Goal: Information Seeking & Learning: Learn about a topic

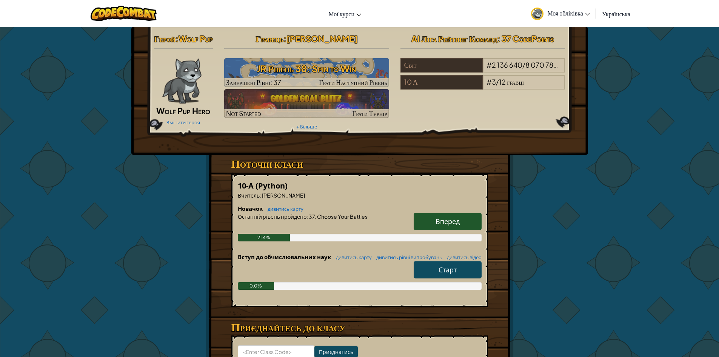
click at [460, 278] on link "Старт" at bounding box center [448, 269] width 68 height 17
select select "uk"
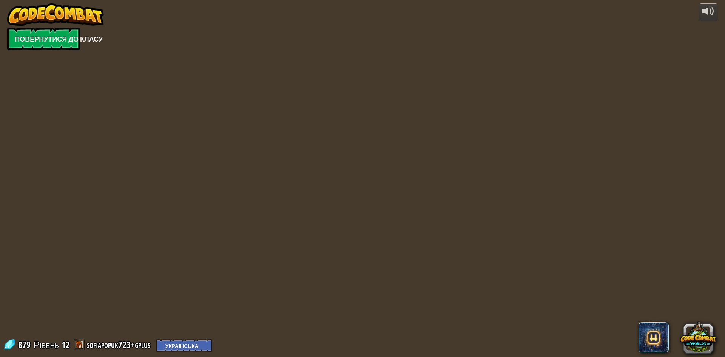
select select "uk"
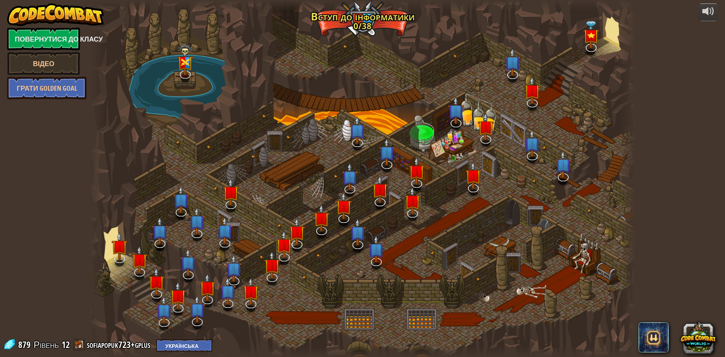
select select "uk"
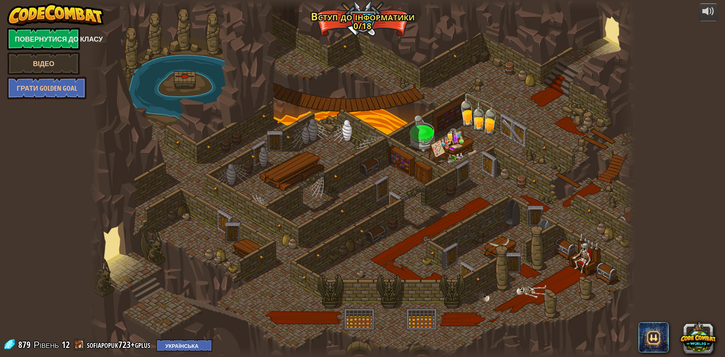
select select "uk"
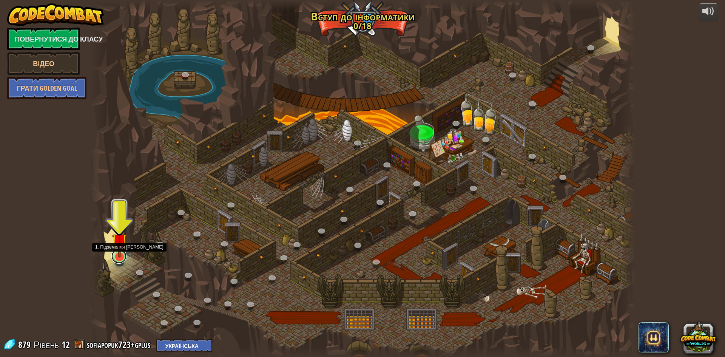
click at [120, 259] on link at bounding box center [118, 255] width 15 height 15
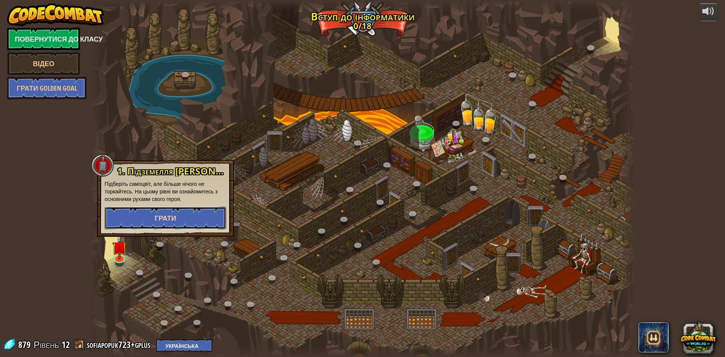
click at [137, 226] on button "Грати" at bounding box center [166, 217] width 122 height 23
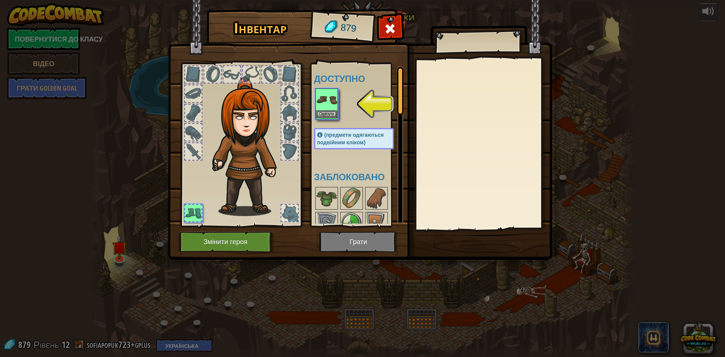
click at [329, 99] on img at bounding box center [326, 99] width 21 height 21
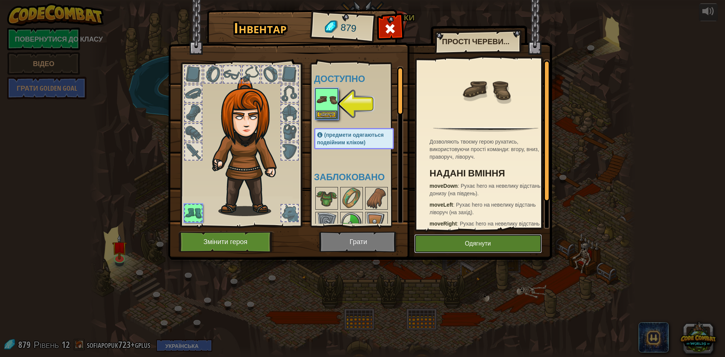
click at [470, 246] on button "Одягнути" at bounding box center [478, 243] width 128 height 19
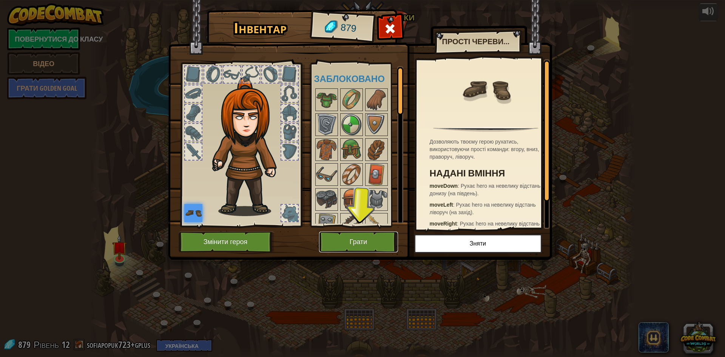
click at [370, 245] on button "Грати" at bounding box center [358, 241] width 79 height 21
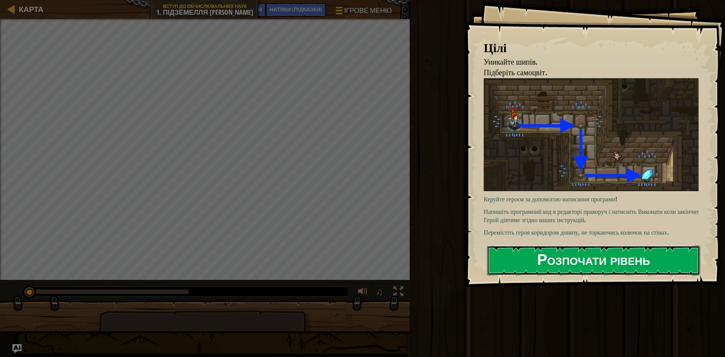
click at [591, 263] on button "Розпочати рівень" at bounding box center [593, 260] width 213 height 30
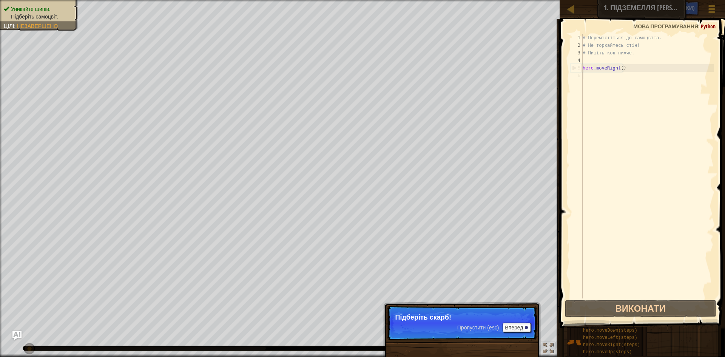
click at [471, 312] on p "Пропустити (esc) Вперед Підберіть скарб!" at bounding box center [462, 322] width 150 height 35
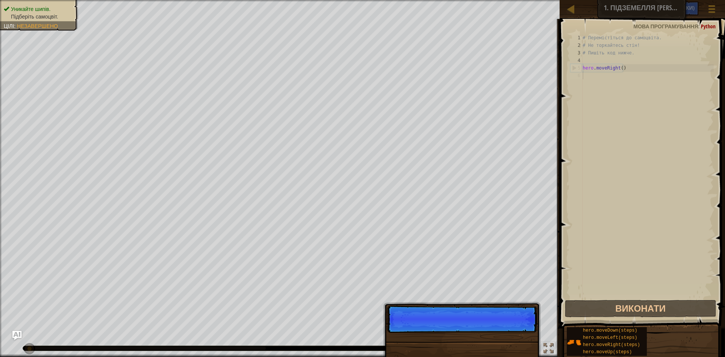
scroll to position [3, 0]
click at [511, 326] on p "Пропустити (esc) Вперед" at bounding box center [462, 318] width 150 height 27
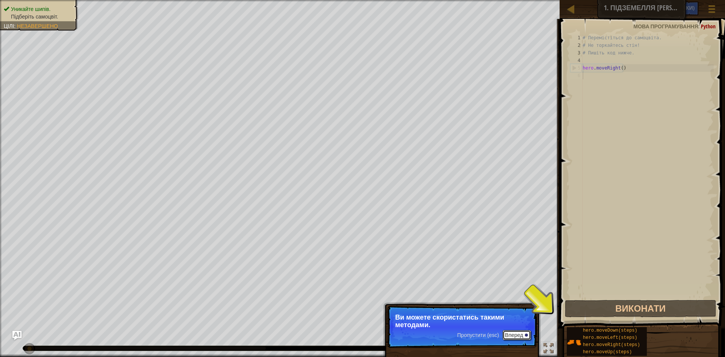
click at [509, 331] on button "Вперед" at bounding box center [516, 335] width 28 height 10
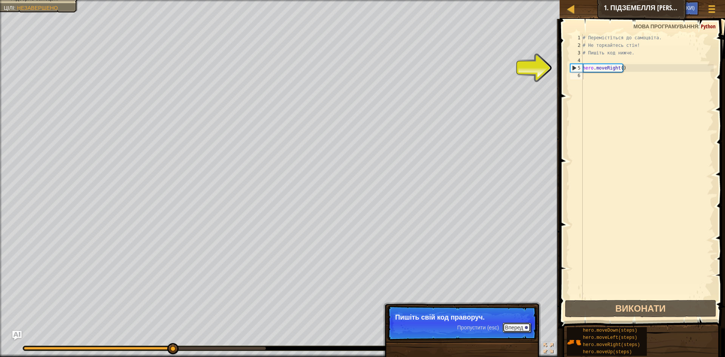
click at [509, 331] on button "Вперед" at bounding box center [516, 327] width 28 height 10
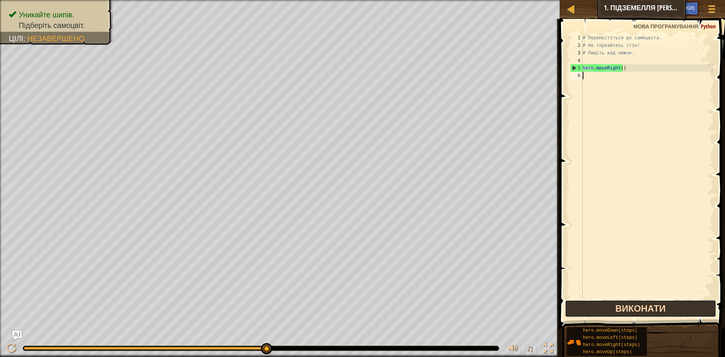
click at [685, 311] on button "Виконати" at bounding box center [640, 308] width 151 height 17
type textarea "h"
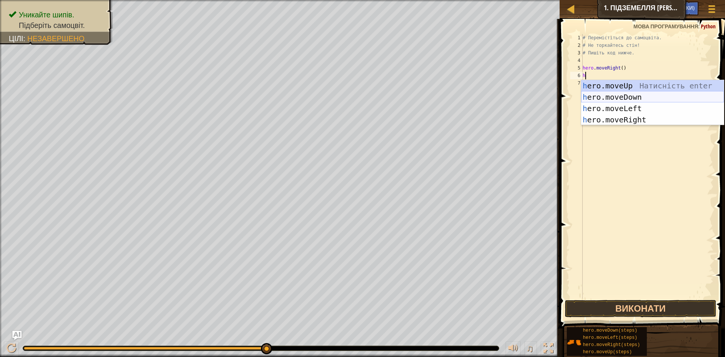
click at [628, 96] on div "h ero.moveUp Натисність enter h ero.moveDown Натисність enter h ero.moveLeft На…" at bounding box center [652, 114] width 143 height 68
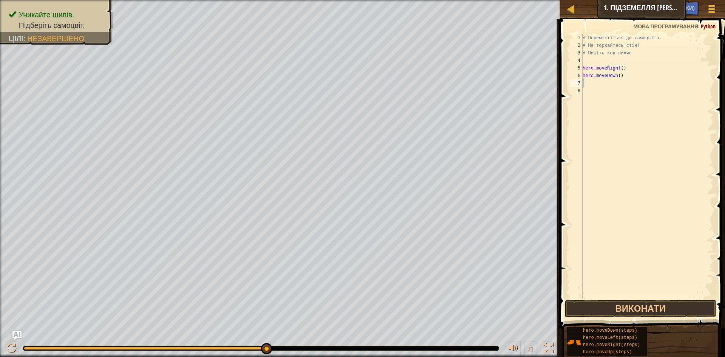
type textarea "h"
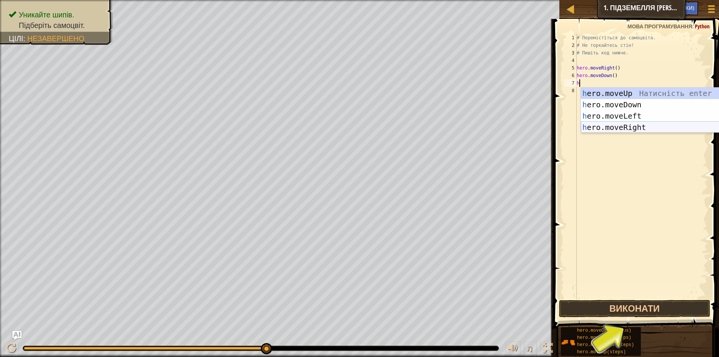
click at [633, 127] on div "h ero.moveUp Натисність enter h ero.moveDown Натисність enter h ero.moveLeft На…" at bounding box center [652, 122] width 143 height 68
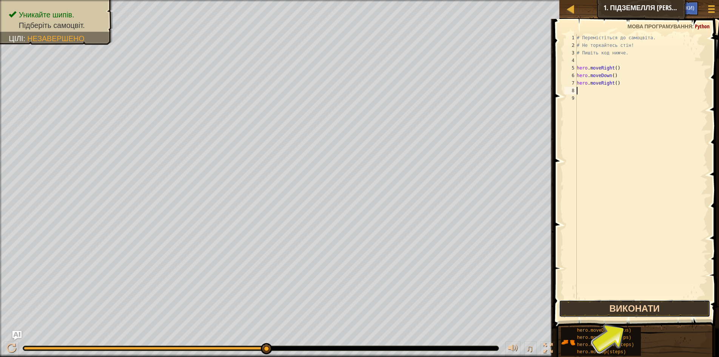
click at [676, 305] on button "Виконати" at bounding box center [634, 308] width 151 height 17
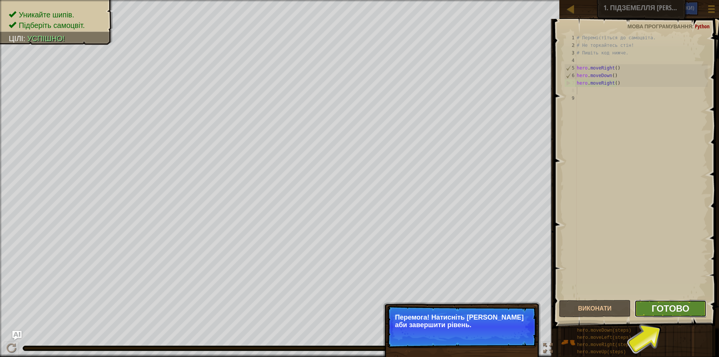
click at [674, 307] on span "Готово" at bounding box center [670, 308] width 38 height 12
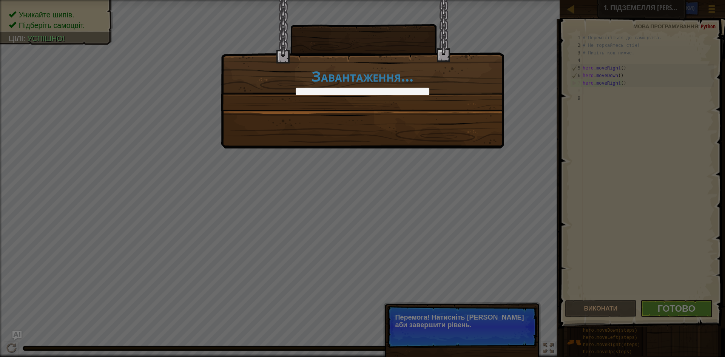
click at [518, 182] on div "Завантаження..." at bounding box center [362, 178] width 725 height 357
drag, startPoint x: 514, startPoint y: 185, endPoint x: 510, endPoint y: 196, distance: 12.4
click at [510, 193] on div "Завантаження..." at bounding box center [362, 178] width 725 height 357
click at [436, 314] on div "Завантаження..." at bounding box center [362, 178] width 725 height 357
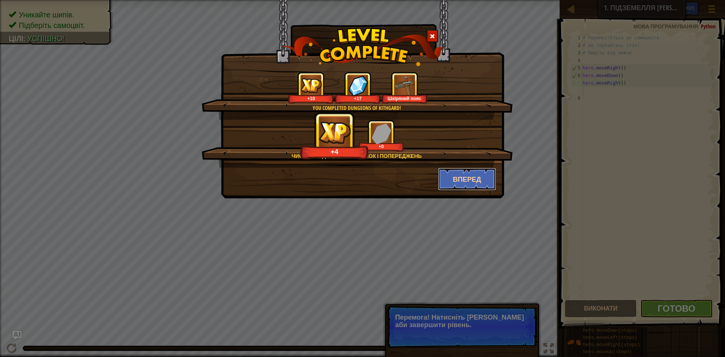
click at [448, 179] on button "Вперед" at bounding box center [467, 179] width 59 height 23
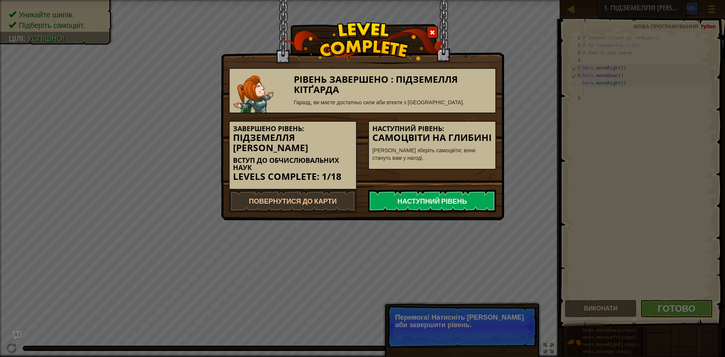
click at [445, 194] on link "Наступний рівень" at bounding box center [432, 200] width 128 height 23
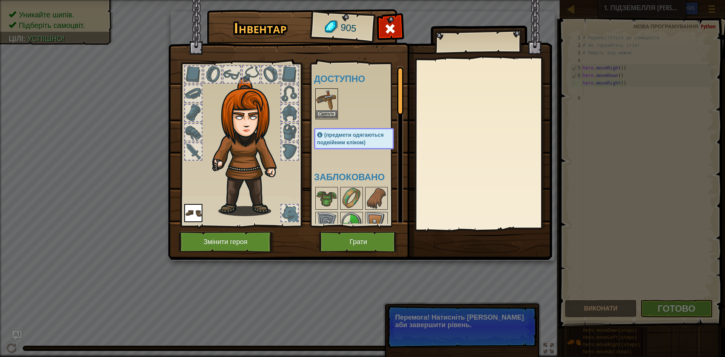
click at [322, 106] on img at bounding box center [326, 99] width 21 height 21
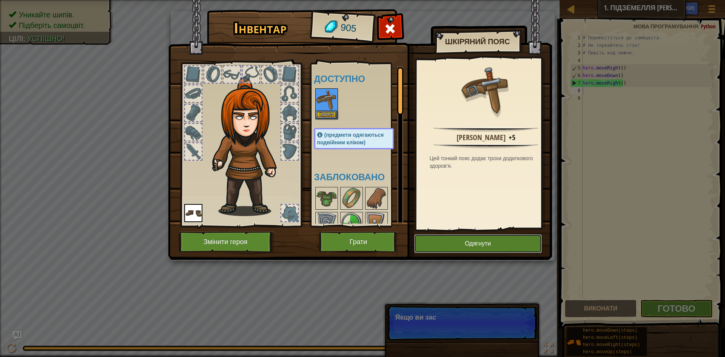
click at [460, 244] on button "Одягнути" at bounding box center [478, 243] width 128 height 19
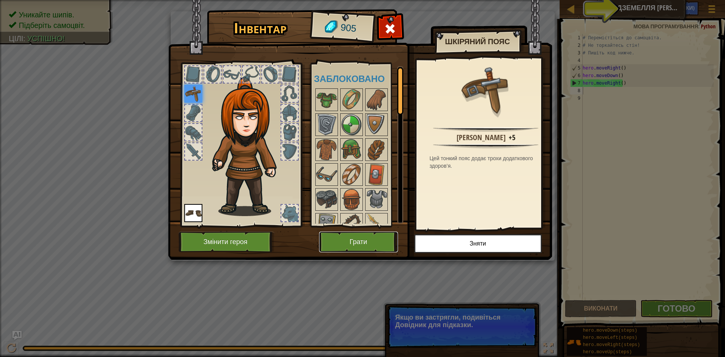
click at [379, 238] on button "Грати" at bounding box center [358, 241] width 79 height 21
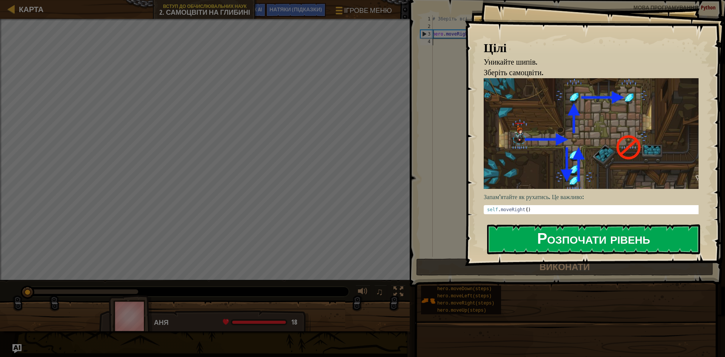
click at [568, 242] on button "Розпочати рівень" at bounding box center [593, 239] width 213 height 30
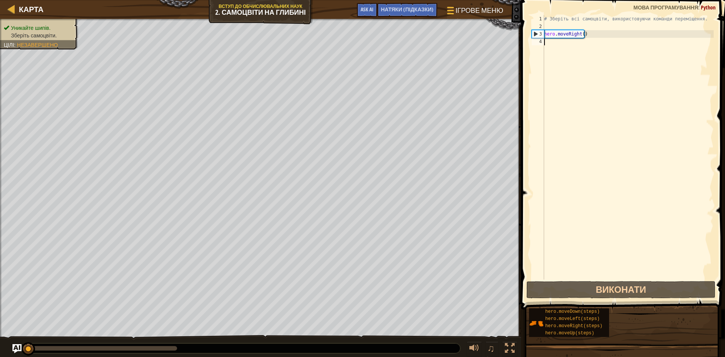
type textarea "h"
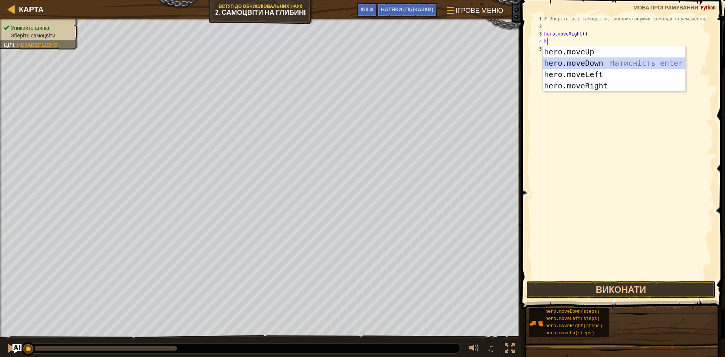
click at [582, 67] on div "h ero.moveUp Натисність enter h ero.moveDown Натисність enter h ero.moveLeft На…" at bounding box center [613, 80] width 143 height 68
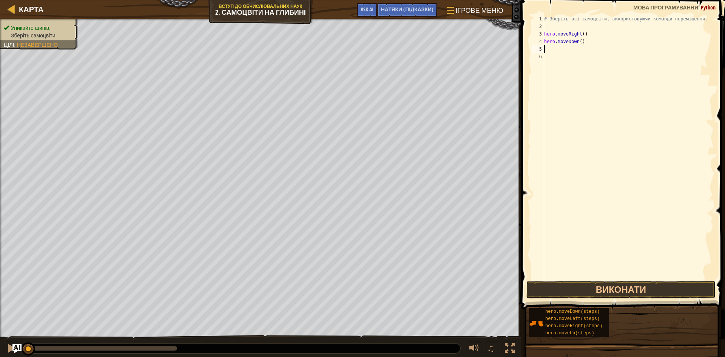
type textarea "h"
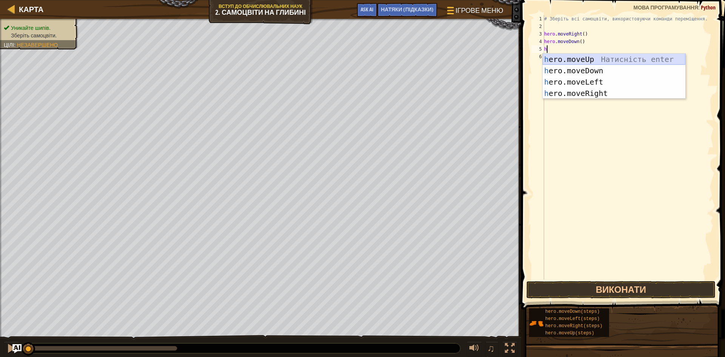
click at [595, 60] on div "h ero.moveUp Натисність enter h ero.moveDown Натисність enter h ero.moveLeft На…" at bounding box center [613, 88] width 143 height 68
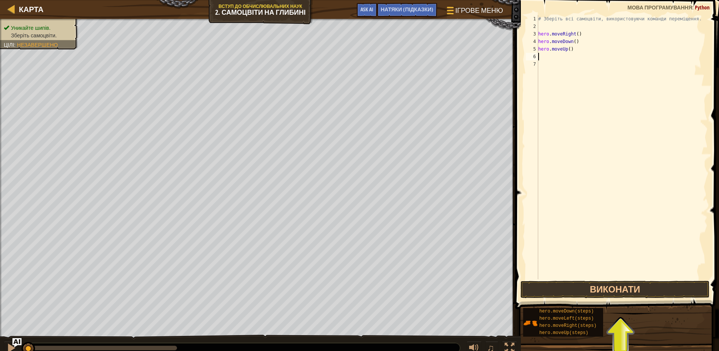
type textarea "h"
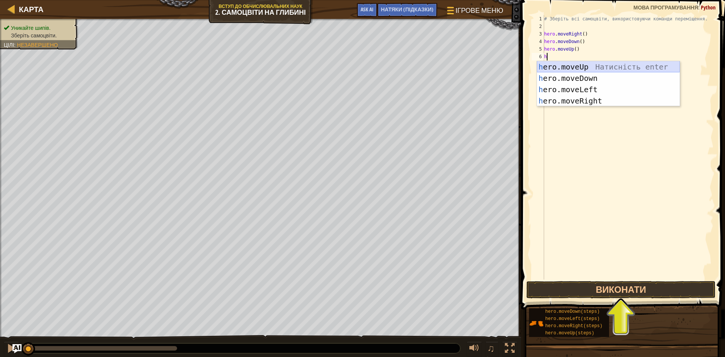
click at [570, 65] on div "h ero.moveUp Натисність enter h ero.moveDown Натисність enter h ero.moveLeft На…" at bounding box center [608, 95] width 143 height 68
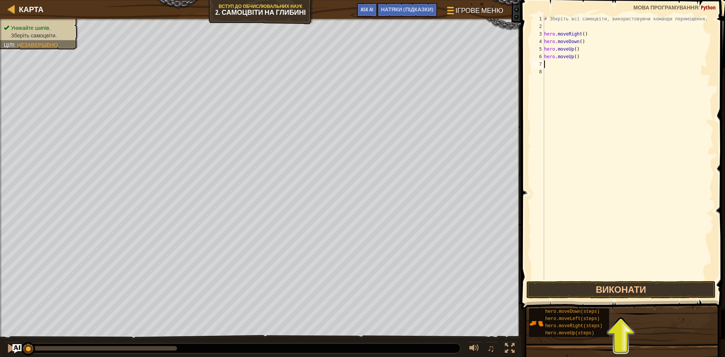
type textarea "h"
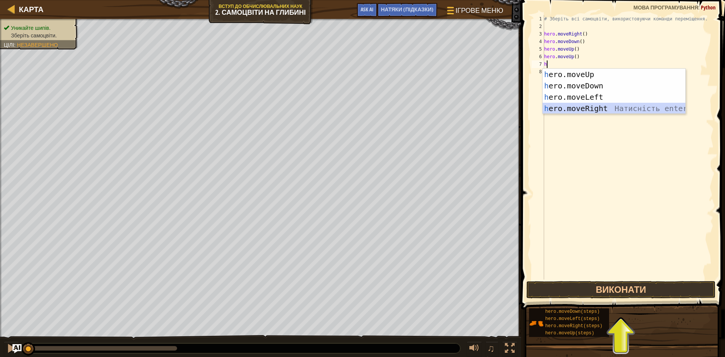
click at [582, 108] on div "h ero.moveUp Натисність enter h ero.moveDown Натисність enter h ero.moveLeft На…" at bounding box center [613, 103] width 143 height 68
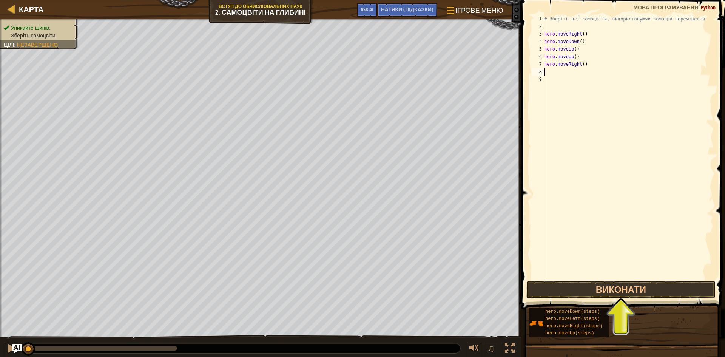
type textarea "h"
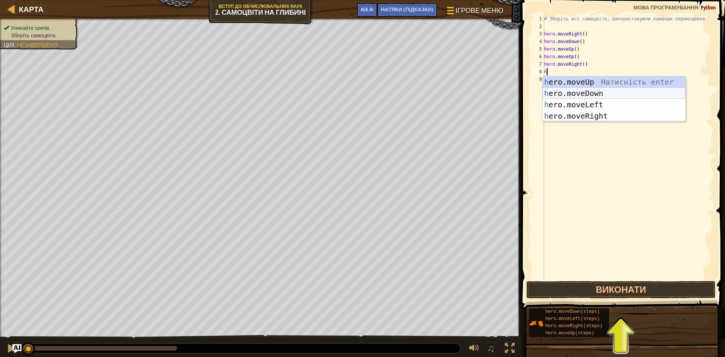
click at [587, 93] on div "h ero.moveUp Натисність enter h ero.moveDown Натисність enter h ero.moveLeft На…" at bounding box center [613, 110] width 143 height 68
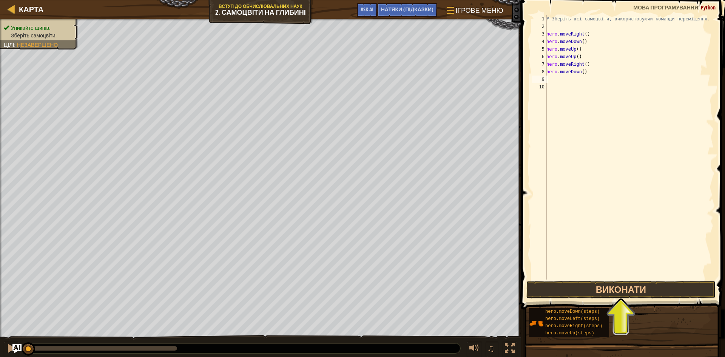
type textarea "h"
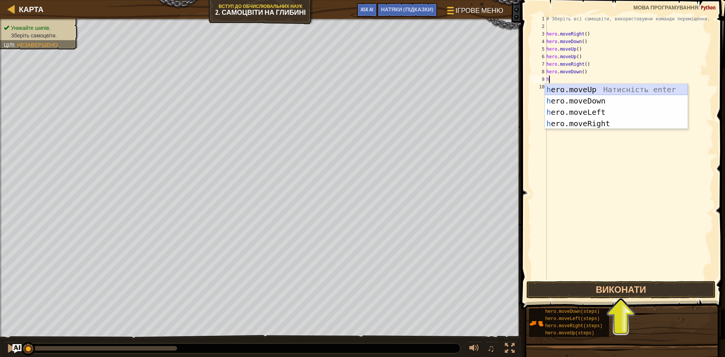
click at [590, 91] on div "h ero.moveUp Натисність enter h ero.moveDown Натисність enter h ero.moveLeft На…" at bounding box center [616, 118] width 143 height 68
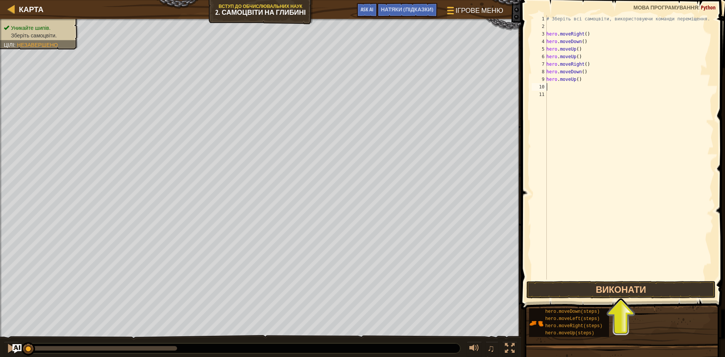
type textarea "h"
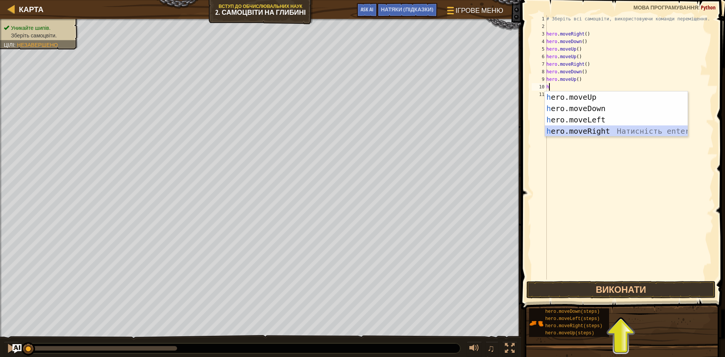
click at [585, 131] on div "h ero.moveUp Натисність enter h ero.moveDown Натисність enter h ero.moveLeft На…" at bounding box center [616, 125] width 143 height 68
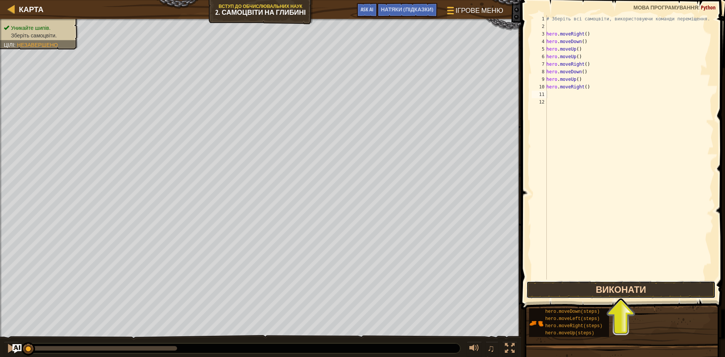
drag, startPoint x: 646, startPoint y: 286, endPoint x: 652, endPoint y: 286, distance: 5.7
click at [647, 287] on button "Виконати" at bounding box center [620, 289] width 189 height 17
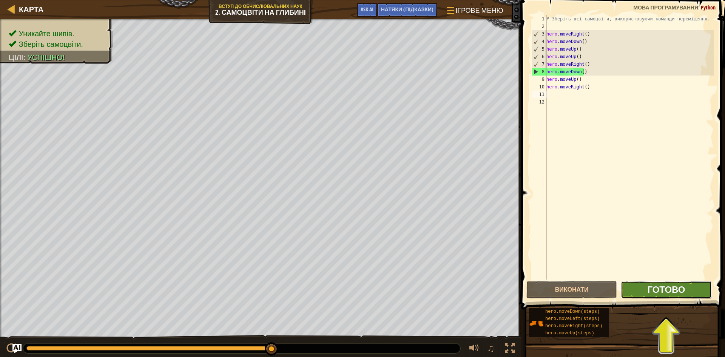
click at [679, 294] on button "Готово" at bounding box center [666, 289] width 91 height 17
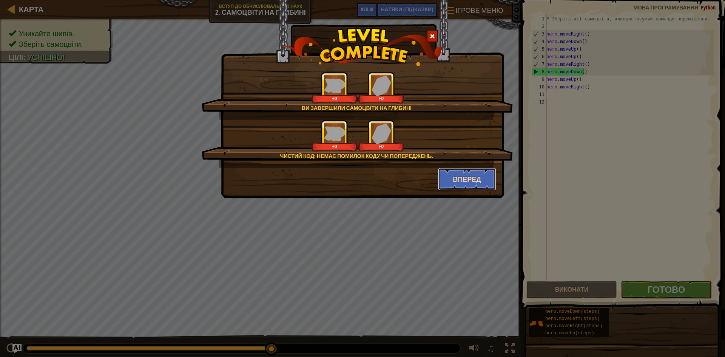
click at [459, 175] on button "Вперед" at bounding box center [467, 179] width 59 height 23
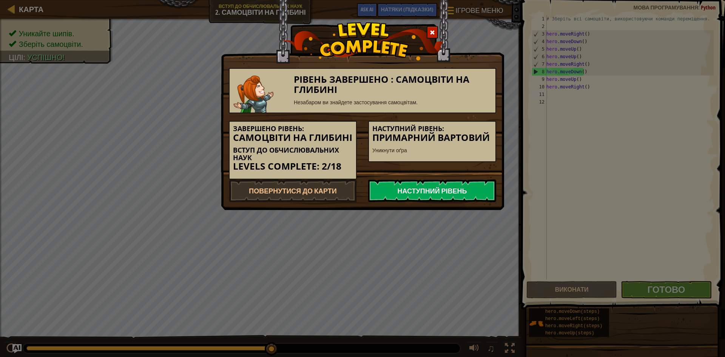
click at [458, 187] on link "Наступний рівень" at bounding box center [432, 190] width 128 height 23
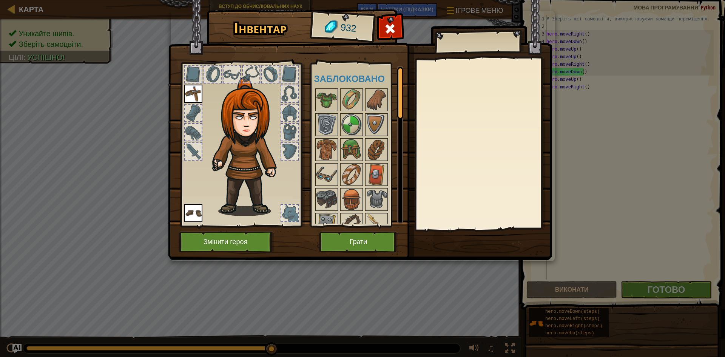
click at [431, 178] on div at bounding box center [482, 143] width 133 height 169
drag, startPoint x: 350, startPoint y: 255, endPoint x: 353, endPoint y: 251, distance: 4.5
click at [351, 253] on img at bounding box center [360, 123] width 384 height 274
click at [361, 239] on button "Грати" at bounding box center [358, 241] width 79 height 21
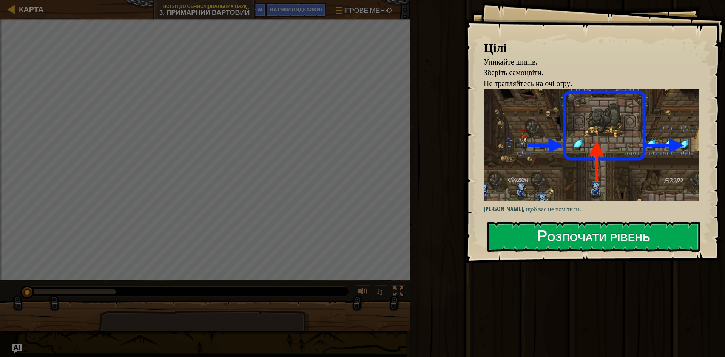
click at [534, 251] on div "Розпочати рівень" at bounding box center [593, 237] width 213 height 30
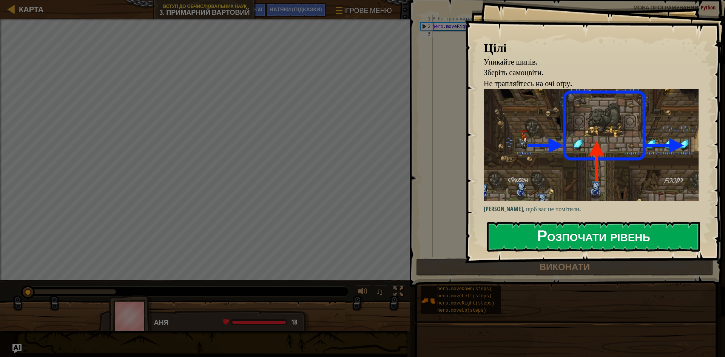
click at [547, 226] on button "Розпочати рівень" at bounding box center [593, 237] width 213 height 30
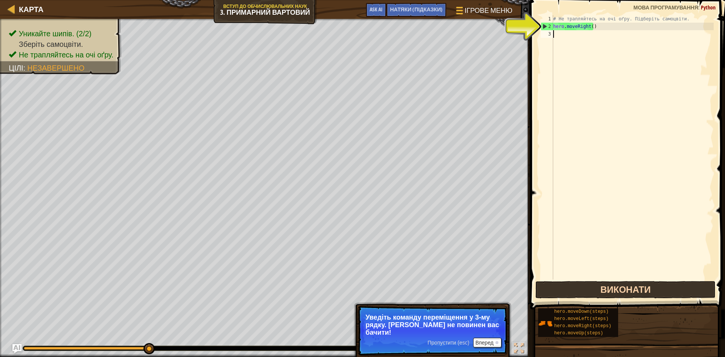
type textarea "h"
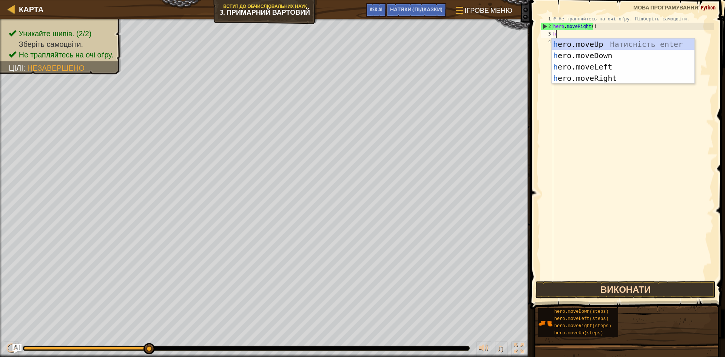
scroll to position [3, 0]
click at [588, 46] on div "h ero.moveUp Натисність enter h ero.moveDown Натисність enter h ero.moveLeft На…" at bounding box center [622, 73] width 143 height 68
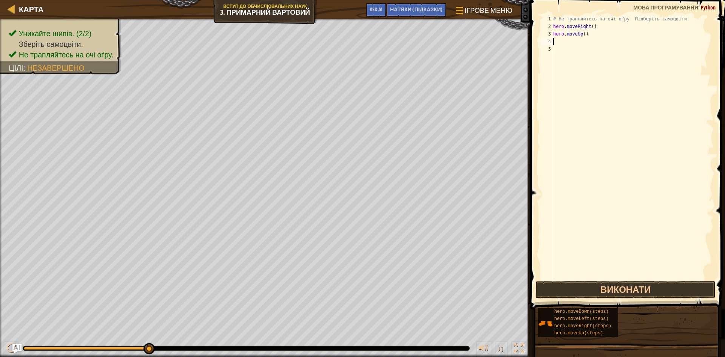
type textarea "h"
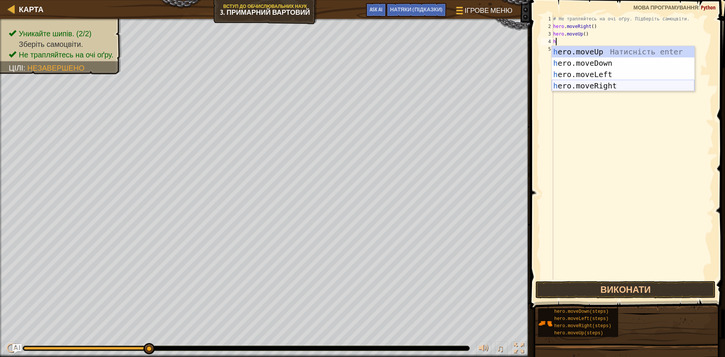
click at [602, 89] on div "h ero.moveUp Натисність enter h ero.moveDown Натисність enter h ero.moveLeft На…" at bounding box center [622, 80] width 143 height 68
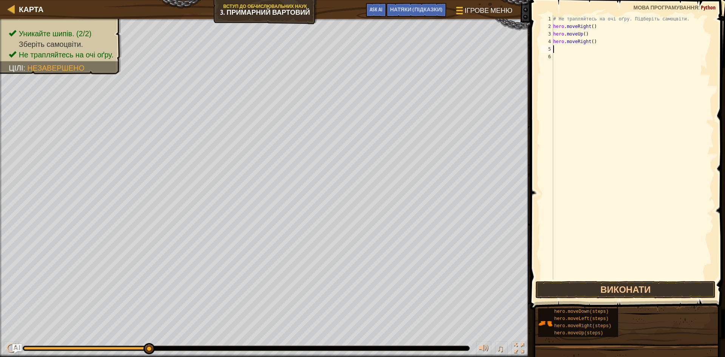
type textarea "h"
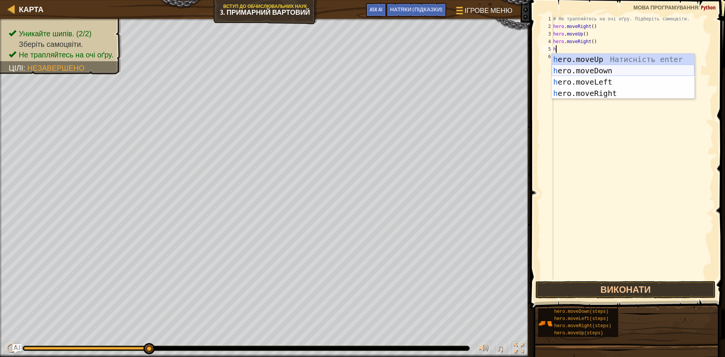
click at [601, 70] on div "h ero.moveUp Натисність enter h ero.moveDown Натисність enter h ero.moveLeft На…" at bounding box center [622, 88] width 143 height 68
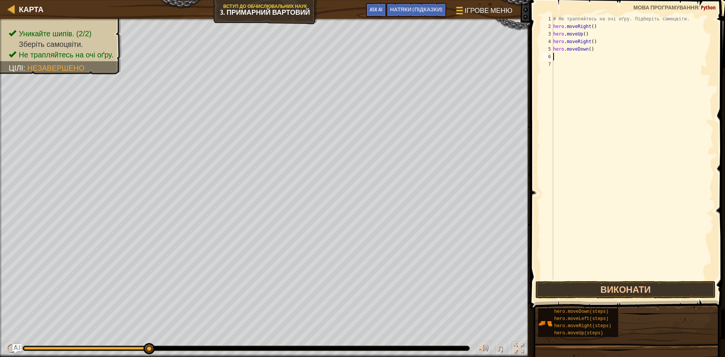
type textarea "h"
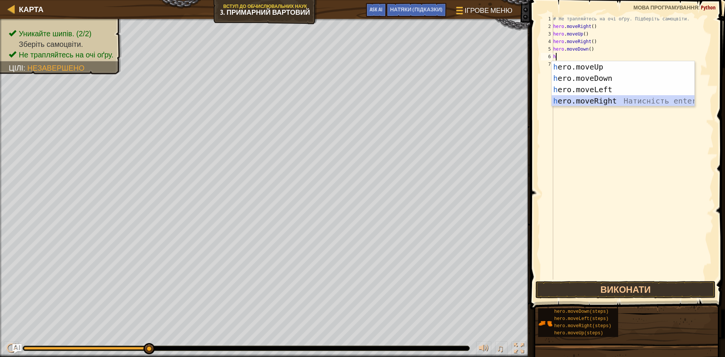
click at [605, 98] on div "h ero.moveUp Натисність enter h ero.moveDown Натисність enter h ero.moveLeft На…" at bounding box center [622, 95] width 143 height 68
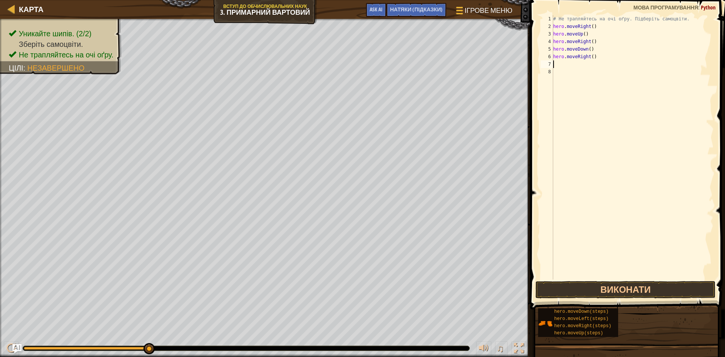
type textarea "h"
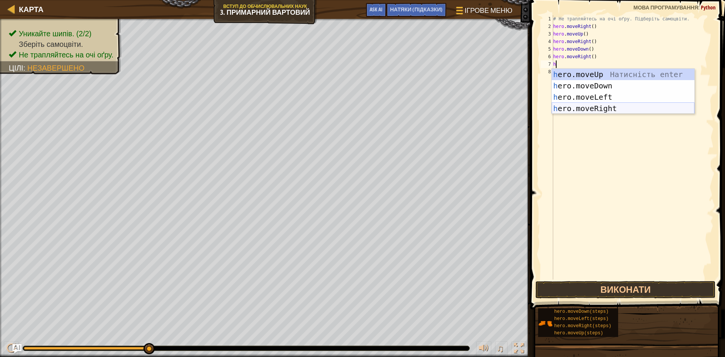
click at [605, 109] on div "h ero.moveUp Натисність enter h ero.moveDown Натисність enter h ero.moveLeft На…" at bounding box center [622, 103] width 143 height 68
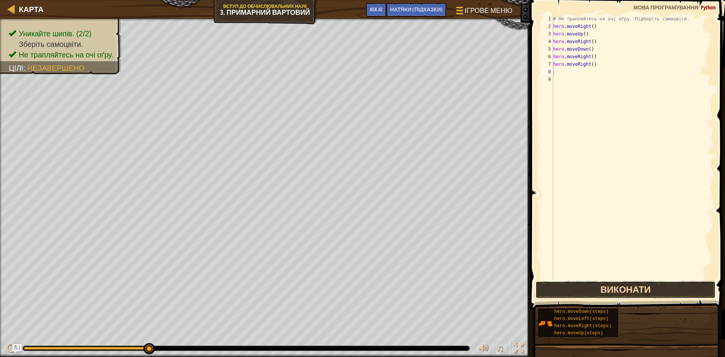
click at [611, 287] on button "Виконати" at bounding box center [625, 289] width 180 height 17
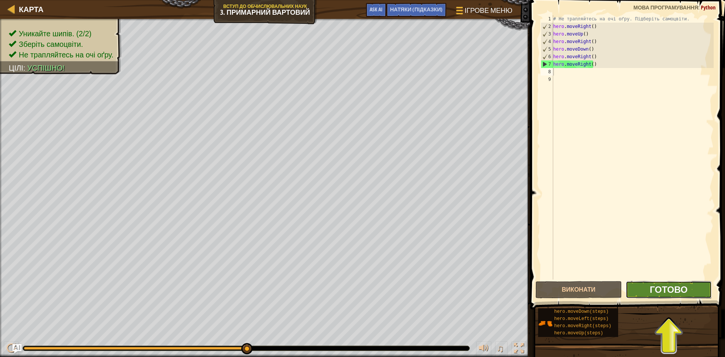
click at [673, 289] on span "Готово" at bounding box center [669, 289] width 38 height 12
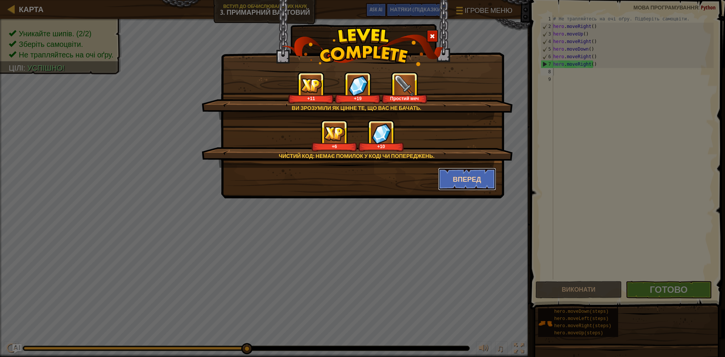
click at [470, 177] on button "Вперед" at bounding box center [467, 179] width 59 height 23
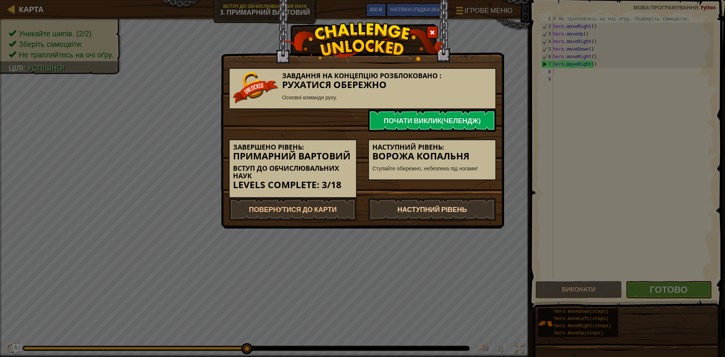
click at [454, 211] on link "Наступний рівень" at bounding box center [432, 209] width 128 height 23
click at [447, 209] on link "Наступний рівень" at bounding box center [432, 209] width 128 height 23
click at [441, 209] on link "Наступний рівень" at bounding box center [432, 209] width 128 height 23
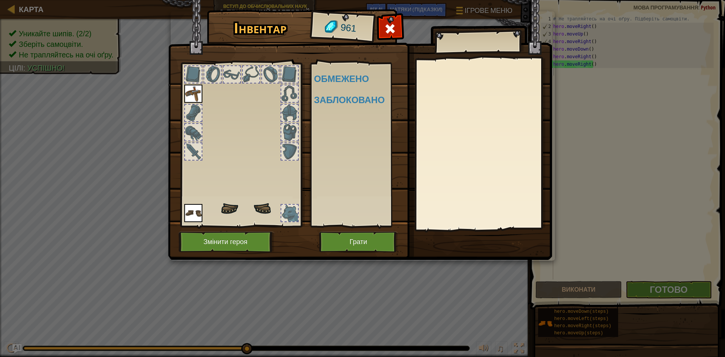
click at [439, 1] on body "Карта Вступ до обчислювальних наук 3. Примарний вартовий Ігрове меню Готово НАТ…" at bounding box center [362, 0] width 725 height 1
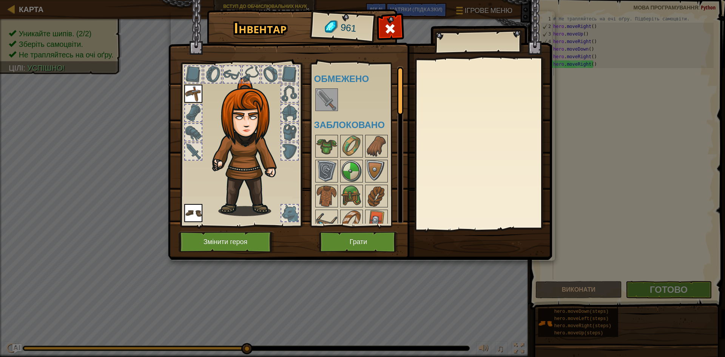
drag, startPoint x: 326, startPoint y: 88, endPoint x: 324, endPoint y: 95, distance: 8.1
click at [324, 94] on div "Доступно Одягнути Одягнути (предмети одягаються подвійним кліком) Обмежено Забл…" at bounding box center [361, 144] width 95 height 157
click at [324, 102] on img at bounding box center [326, 99] width 21 height 21
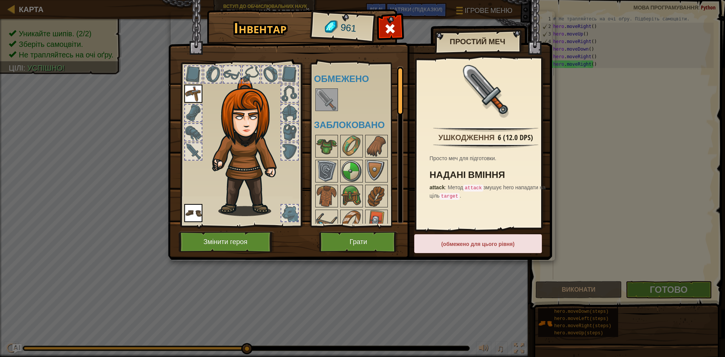
click at [372, 227] on img at bounding box center [360, 123] width 384 height 274
click at [366, 238] on button "Грати" at bounding box center [358, 241] width 79 height 21
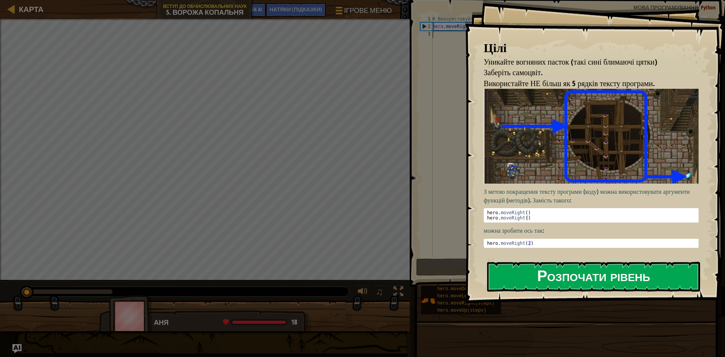
click at [584, 168] on div "[PERSON_NAME] вогняних пасток (такі сині блимаючі цятки) Заберіть самоцвіт. Вик…" at bounding box center [595, 151] width 260 height 303
click at [570, 268] on button "Розпочати рівень" at bounding box center [593, 277] width 213 height 30
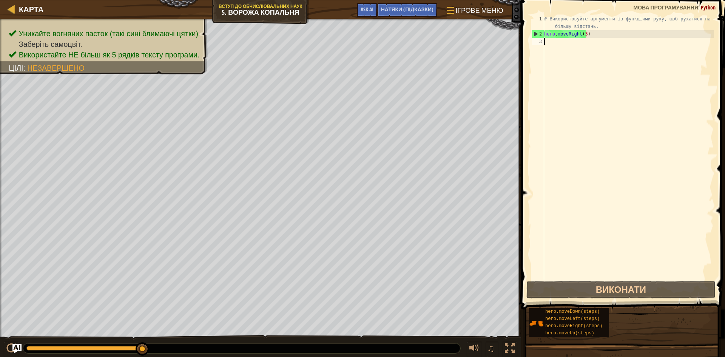
click at [564, 40] on div "# Використовуйте аргументи із функціями руху, щоб рухатися на більшу відстань. …" at bounding box center [627, 158] width 171 height 287
type textarea "h"
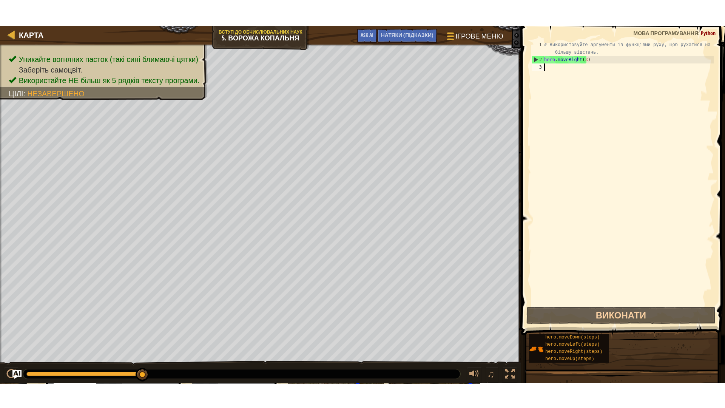
scroll to position [3, 0]
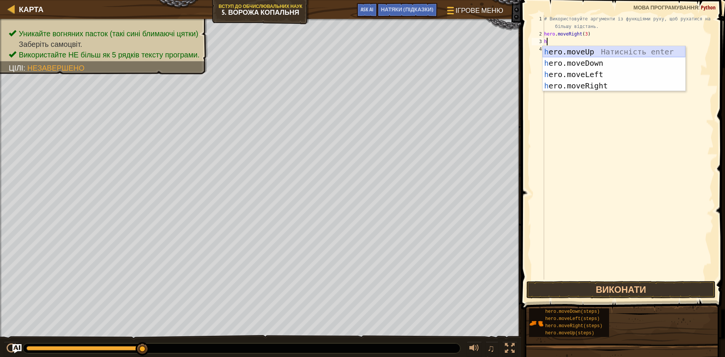
click at [579, 53] on div "h ero.moveUp Натисність enter h ero.moveDown Натисність enter h ero.moveLeft На…" at bounding box center [613, 80] width 143 height 68
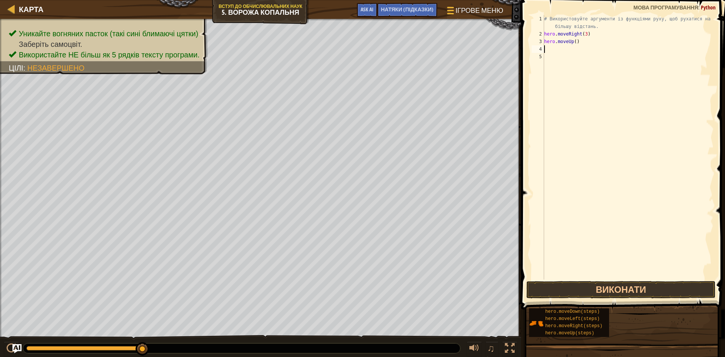
type textarea "h"
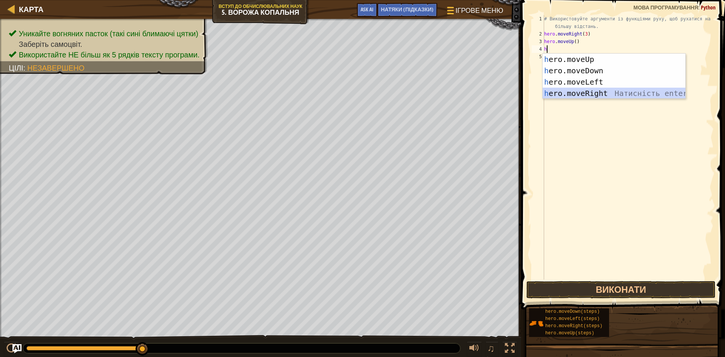
click at [574, 93] on div "h ero.moveUp Натисність enter h ero.moveDown Натисність enter h ero.moveLeft На…" at bounding box center [613, 88] width 143 height 68
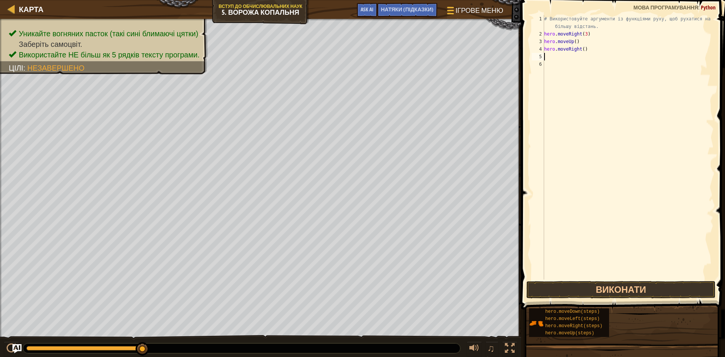
type textarea "h"
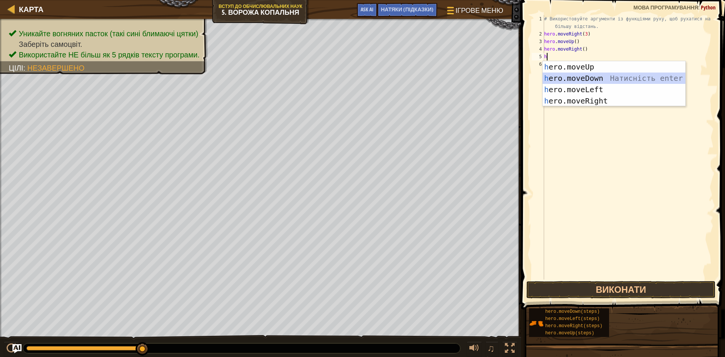
click at [584, 80] on div "h ero.moveUp Натисність enter h ero.moveDown Натисність enter h ero.moveLeft На…" at bounding box center [613, 95] width 143 height 68
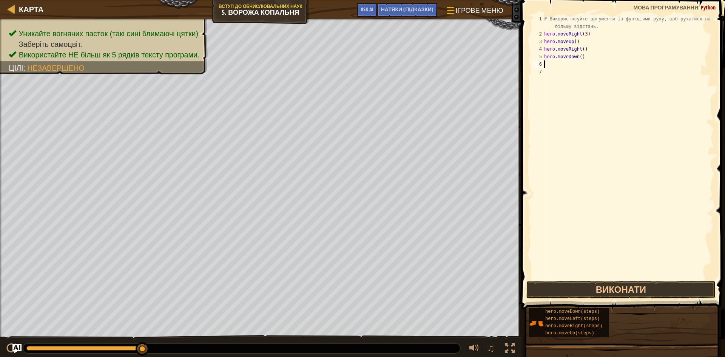
type textarea "h"
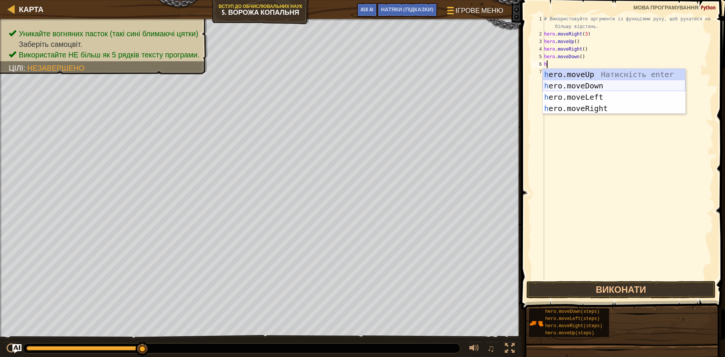
click at [590, 86] on div "h ero.moveUp Натисність enter h ero.moveDown Натисність enter h ero.moveLeft На…" at bounding box center [613, 103] width 143 height 68
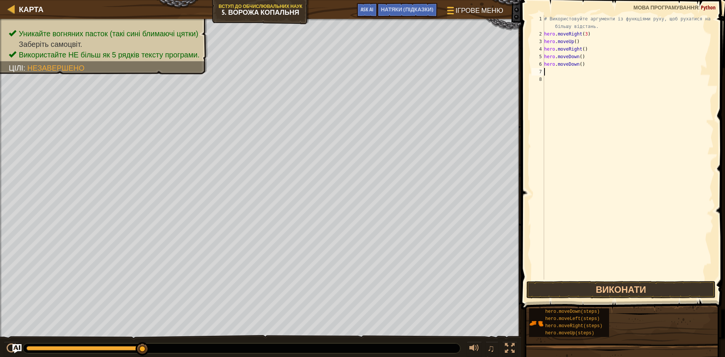
type textarea "h"
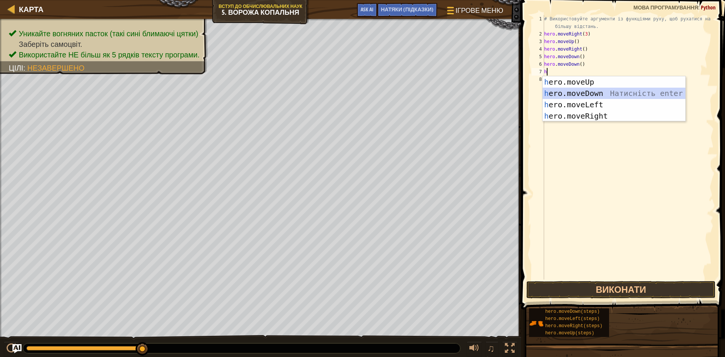
click at [588, 93] on div "h ero.moveUp Натисність enter h ero.moveDown Натисність enter h ero.moveLeft На…" at bounding box center [613, 110] width 143 height 68
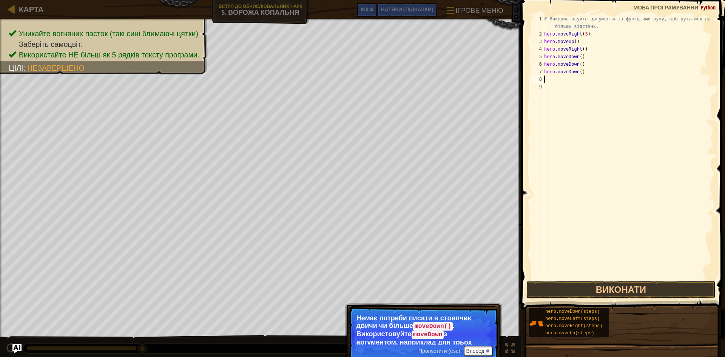
click at [585, 70] on div "# Використовуйте аргументи із функціями руху, щоб рухатися на більшу відстань. …" at bounding box center [627, 158] width 171 height 287
type textarea "h"
click at [590, 65] on div "# Використовуйте аргументи із функціями руху, щоб рухатися на більшу відстань. …" at bounding box center [627, 158] width 171 height 287
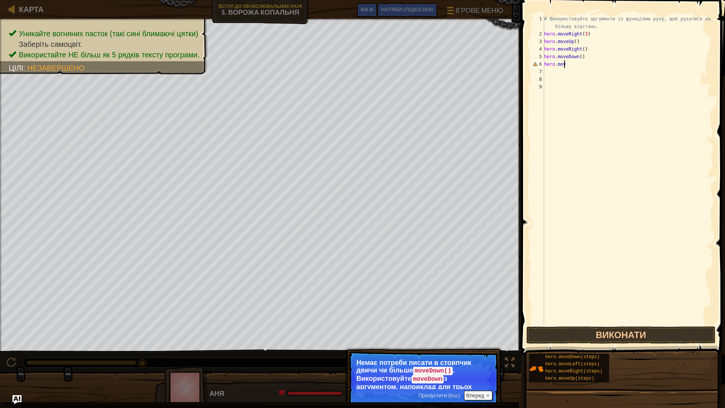
type textarea "h"
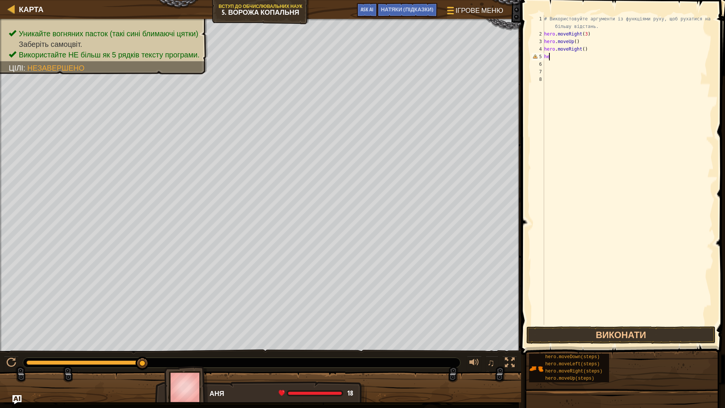
type textarea "h"
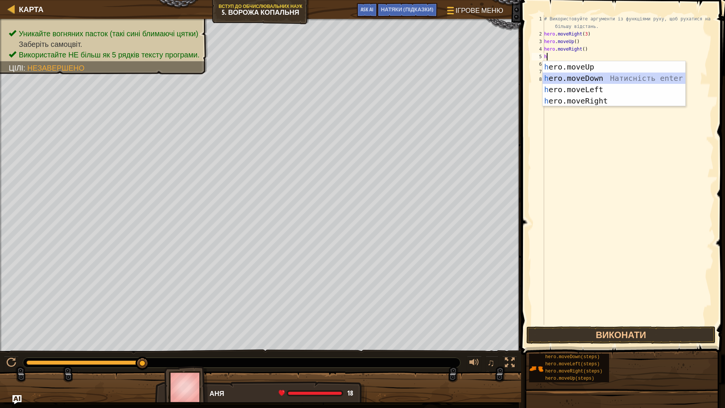
click at [585, 78] on div "h ero.moveUp Натисність enter h ero.moveDown Натисність enter h ero.moveLeft На…" at bounding box center [613, 95] width 143 height 68
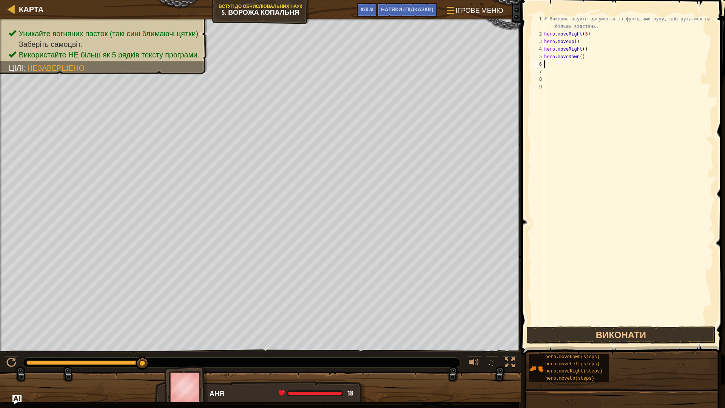
click at [584, 57] on div "# Використовуйте аргументи із функціями руху, щоб рухатися на більшу відстань. …" at bounding box center [627, 181] width 171 height 332
click at [578, 56] on div "# Використовуйте аргументи із функціями руху, щоб рухатися на більшу відстань. …" at bounding box center [627, 181] width 171 height 332
type textarea "hero.moveDown(3)"
click at [633, 337] on button "Виконати" at bounding box center [620, 334] width 189 height 17
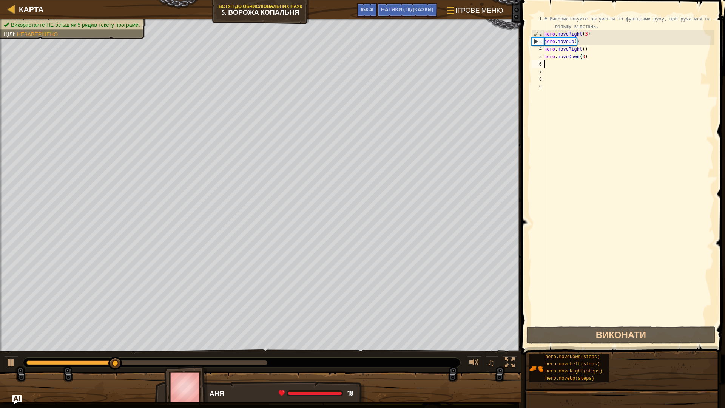
click at [555, 65] on div "# Використовуйте аргументи із функціями руху, щоб рухатися на більшу відстань. …" at bounding box center [627, 181] width 171 height 332
type textarea "h"
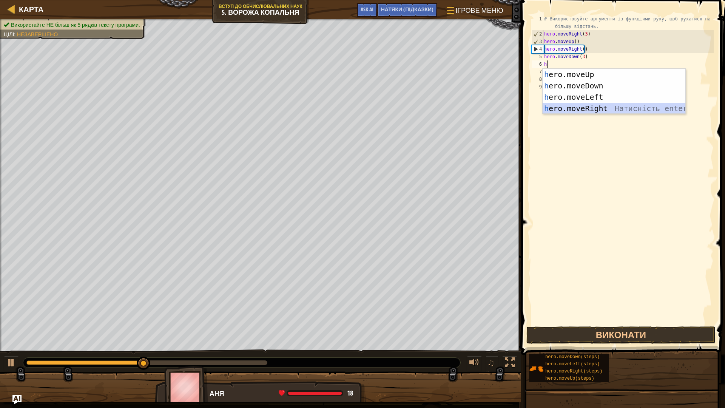
click at [565, 109] on div "h ero.moveUp Натисність enter h ero.moveDown Натисність enter h ero.moveLeft На…" at bounding box center [613, 103] width 143 height 68
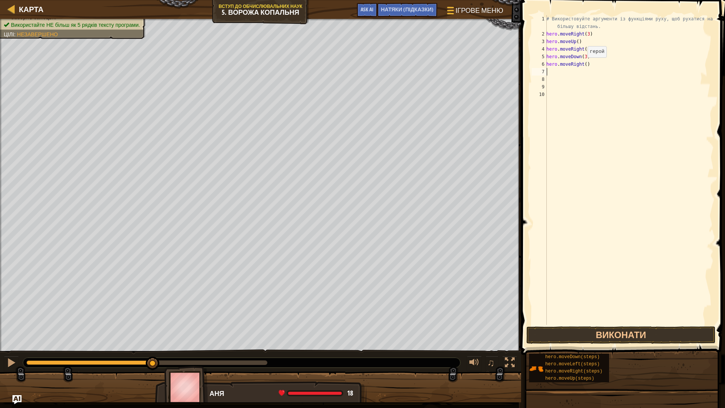
click at [583, 65] on div "# Використовуйте аргументи із функціями руху, щоб рухатися на більшу відстань. …" at bounding box center [629, 181] width 169 height 332
click at [658, 332] on button "Виконати" at bounding box center [620, 334] width 189 height 17
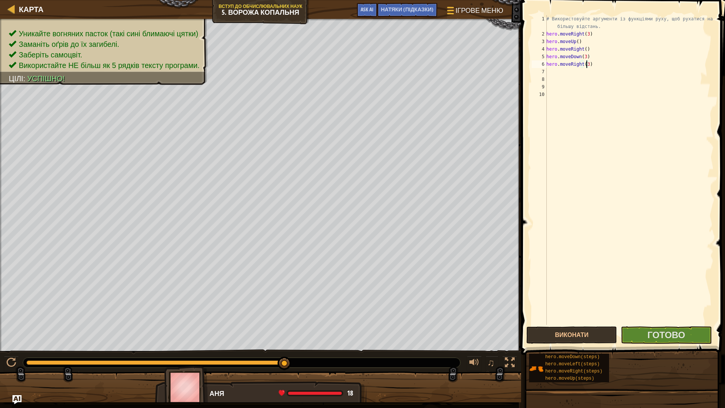
type textarea "hero.moveRight(3)"
click at [654, 343] on span at bounding box center [624, 166] width 210 height 377
click at [652, 327] on button "Готово" at bounding box center [666, 334] width 91 height 17
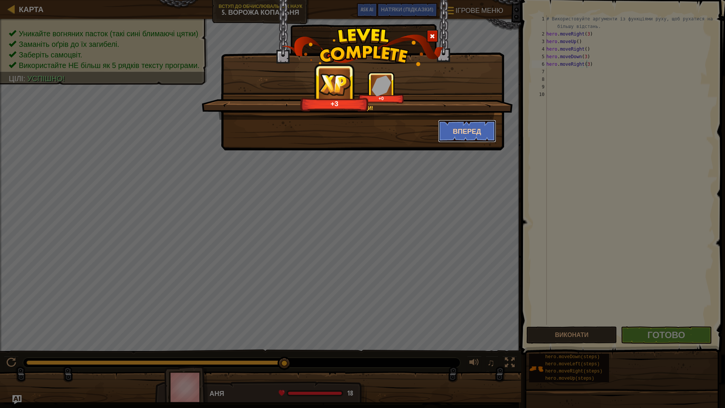
click at [482, 127] on button "Вперед" at bounding box center [467, 131] width 59 height 23
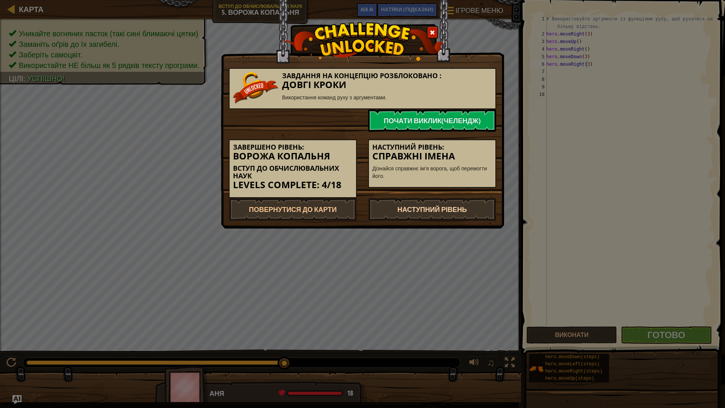
click at [448, 209] on link "Наступний рівень" at bounding box center [432, 209] width 128 height 23
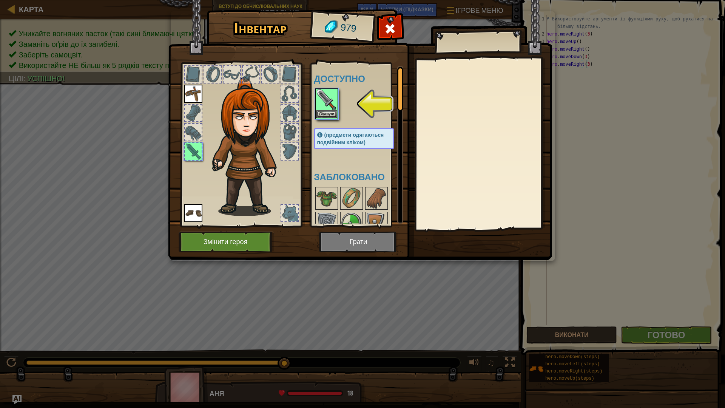
click at [326, 110] on img at bounding box center [326, 99] width 21 height 21
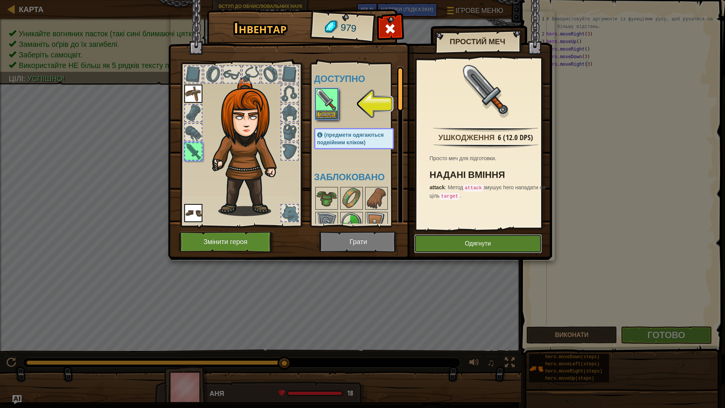
click at [459, 242] on button "Одягнути" at bounding box center [478, 243] width 128 height 19
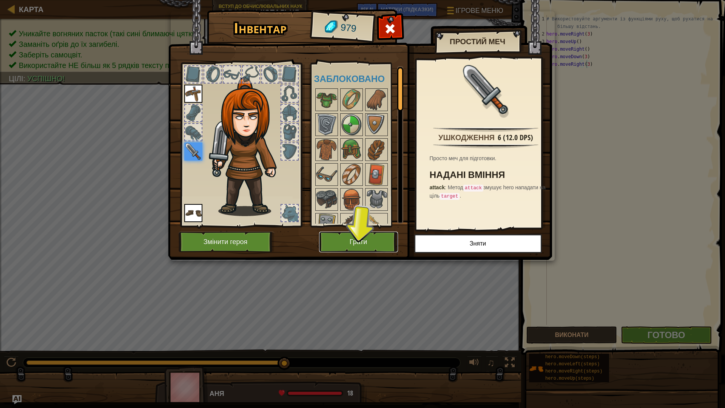
click at [366, 240] on button "Грати" at bounding box center [358, 241] width 79 height 21
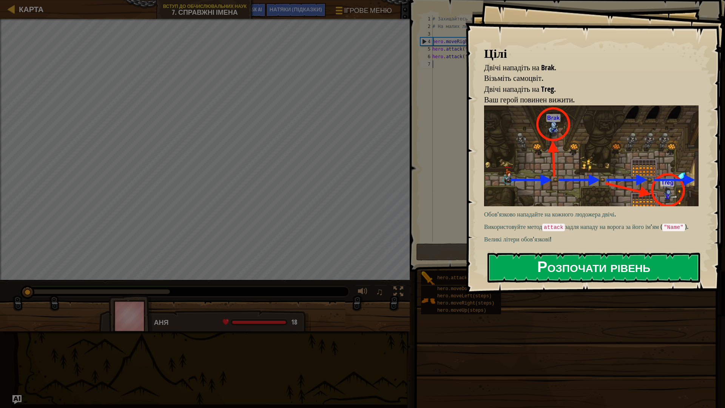
click at [513, 275] on button "Розпочати рівень" at bounding box center [593, 268] width 213 height 30
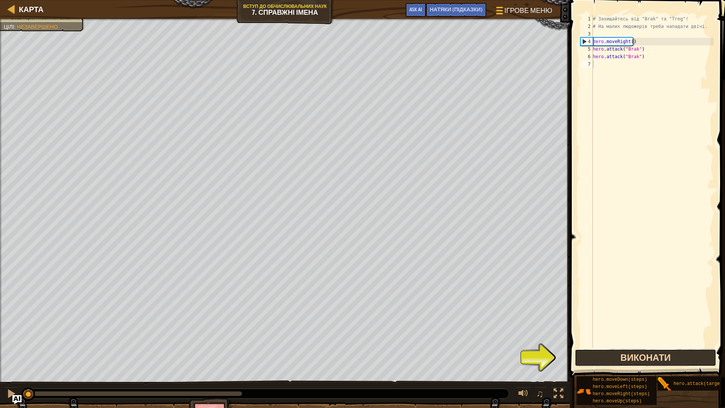
click at [613, 356] on button "Виконати" at bounding box center [645, 357] width 142 height 17
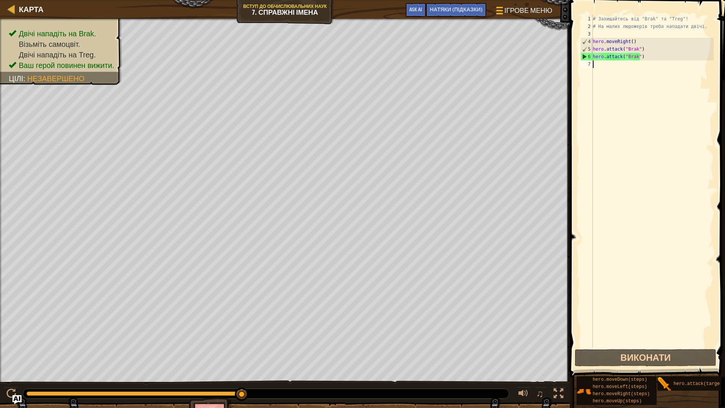
type textarea "h"
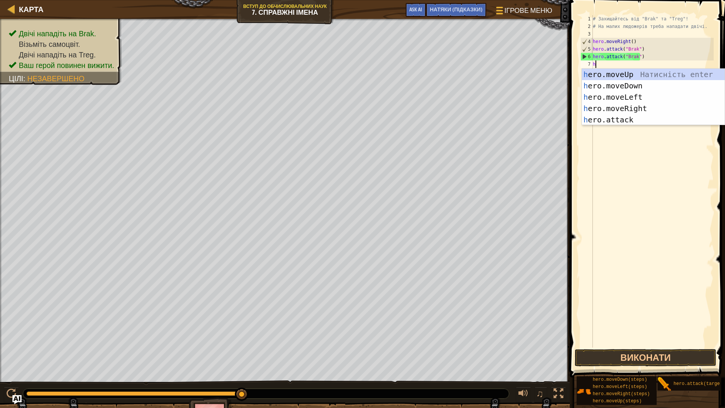
scroll to position [3, 0]
click at [608, 111] on div "h ero.moveUp Натисність enter h ero.moveDown Натисність enter h ero.moveLeft На…" at bounding box center [653, 108] width 143 height 79
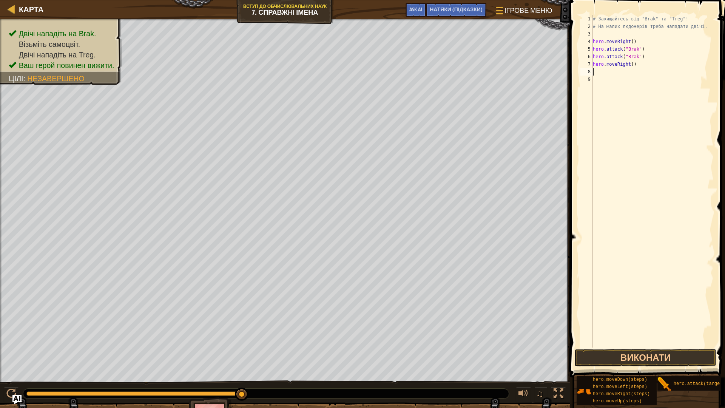
type textarea "h"
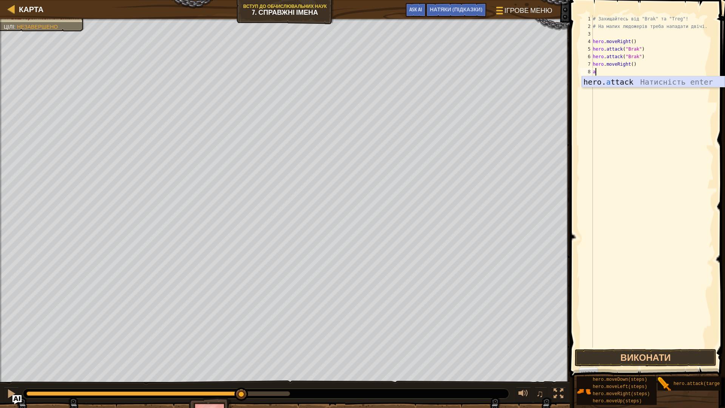
click at [615, 78] on div "hero. a ttack Натисність enter" at bounding box center [653, 93] width 143 height 34
type textarea "hero.attack("Enemy Name")"
click at [622, 82] on div "# Захищайтесь від "Brak" та "Treg"! # На малих людожерів треба нападати двічі. …" at bounding box center [652, 188] width 122 height 347
drag, startPoint x: 649, startPoint y: 71, endPoint x: 660, endPoint y: 83, distance: 15.8
click at [649, 72] on div "# Захищайтесь від "Brak" та "Treg"! # На малих людожерів треба нападати двічі. …" at bounding box center [652, 188] width 122 height 347
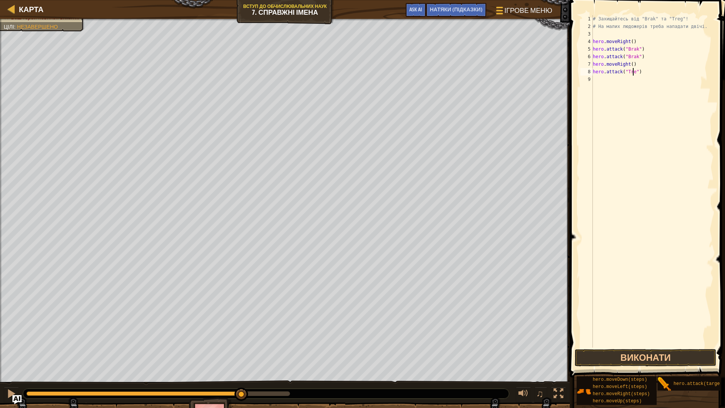
scroll to position [3, 3]
type textarea "hero.attack("Treg")"
click at [655, 76] on div "# Захищайтесь від "Brak" та "Treg"! # На малих людожерів треба нападати двічі. …" at bounding box center [652, 188] width 122 height 347
click at [637, 91] on div "hero. a ttack Натисність enter" at bounding box center [653, 101] width 143 height 34
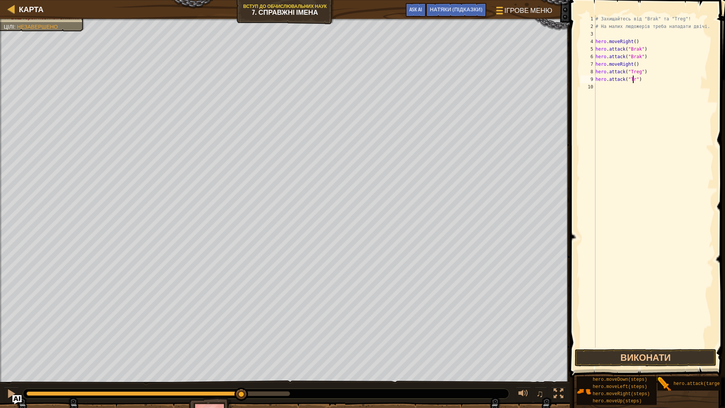
scroll to position [3, 3]
type textarea "hero.attack("Treg")"
click at [658, 354] on button "Виконати" at bounding box center [645, 357] width 142 height 17
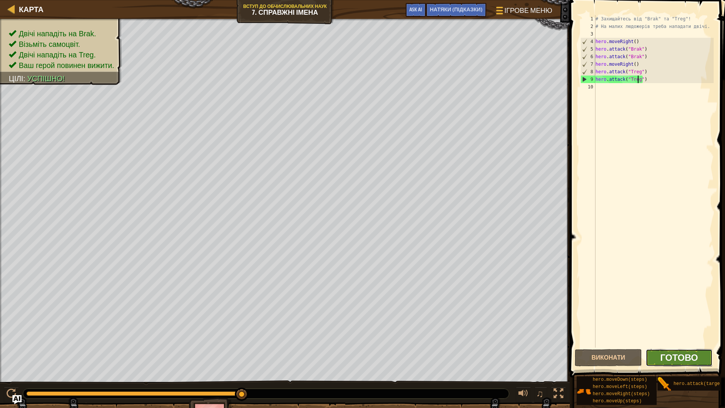
click at [669, 353] on span "Готово" at bounding box center [679, 357] width 38 height 12
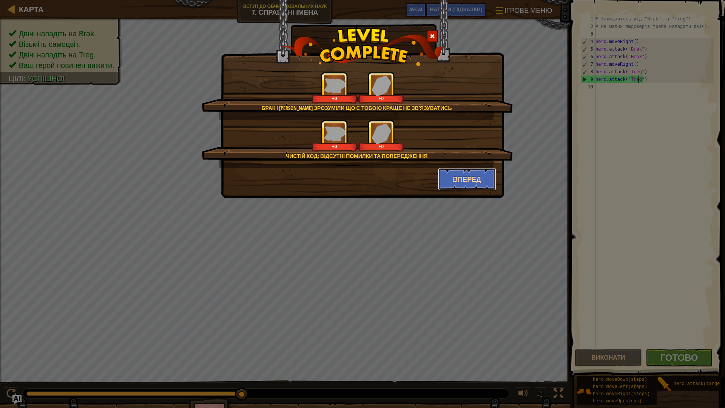
click at [468, 176] on button "Вперед" at bounding box center [467, 179] width 59 height 23
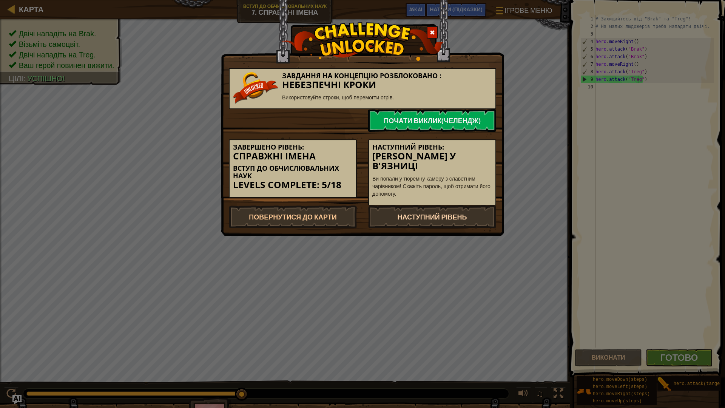
click at [471, 205] on link "Наступний рівень" at bounding box center [432, 216] width 128 height 23
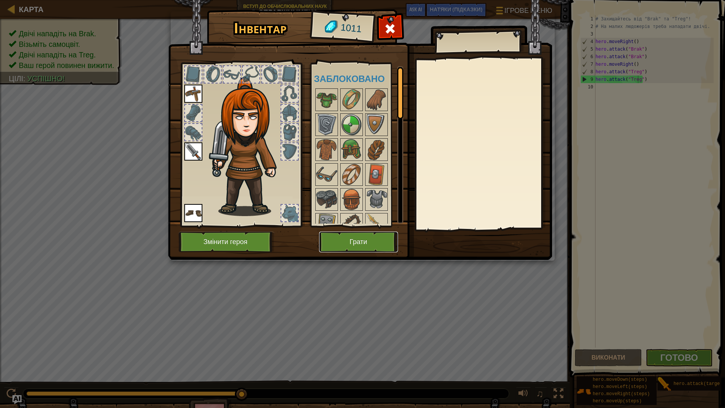
click at [333, 241] on button "Грати" at bounding box center [358, 241] width 79 height 21
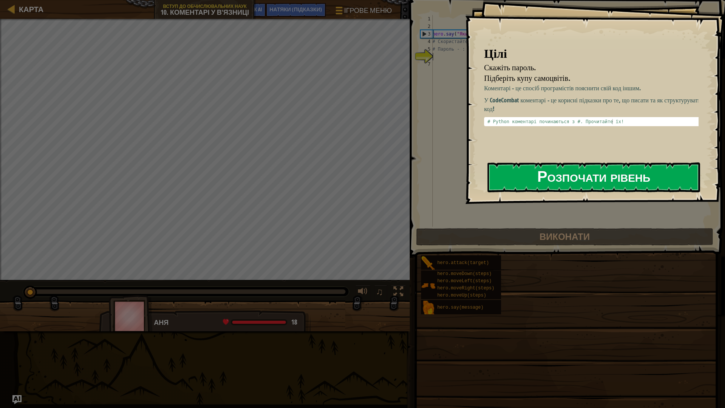
click at [537, 178] on button "Розпочати рівень" at bounding box center [593, 177] width 213 height 30
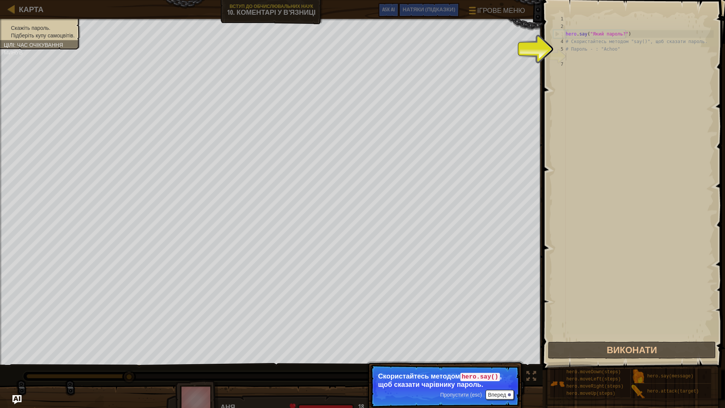
click at [569, 58] on div "hero . say ( "[PERSON_NAME]?" ) # Скористайтесь методом "say()", щоб сказати па…" at bounding box center [638, 185] width 149 height 340
click at [558, 50] on div "Карта Вступ до обчислювальних наук 10. Коментарі у в'язниці Ігрове меню Готово …" at bounding box center [362, 204] width 725 height 408
click at [573, 34] on div "hero . say ( "[PERSON_NAME]?" ) # Скористайтесь методом "say()", щоб сказати па…" at bounding box center [638, 185] width 149 height 340
type textarea "hero.say("Який пароль?")"
click at [594, 32] on div "hero . say ( "[PERSON_NAME]?" ) # Скористайтесь методом "say()", щоб сказати па…" at bounding box center [638, 185] width 149 height 340
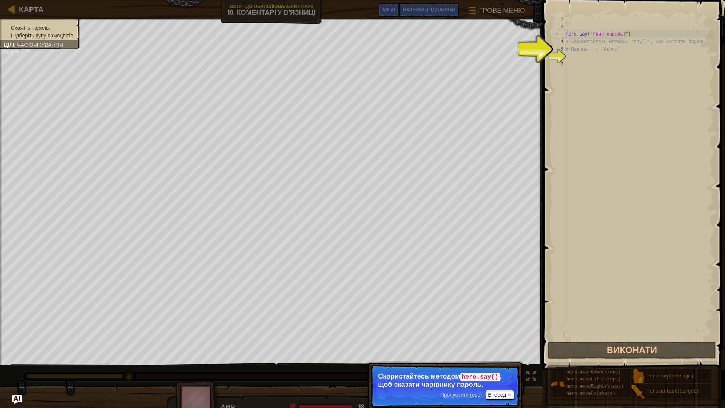
click at [554, 53] on div "6" at bounding box center [559, 57] width 12 height 8
click at [558, 56] on div "6" at bounding box center [559, 57] width 12 height 8
click at [559, 53] on div "6" at bounding box center [559, 57] width 12 height 8
type textarea "# Пароль - : "Achoo""
click at [573, 57] on div "hero . say ( "[PERSON_NAME]?" ) # Скористайтесь методом "say()", щоб сказати па…" at bounding box center [638, 185] width 149 height 340
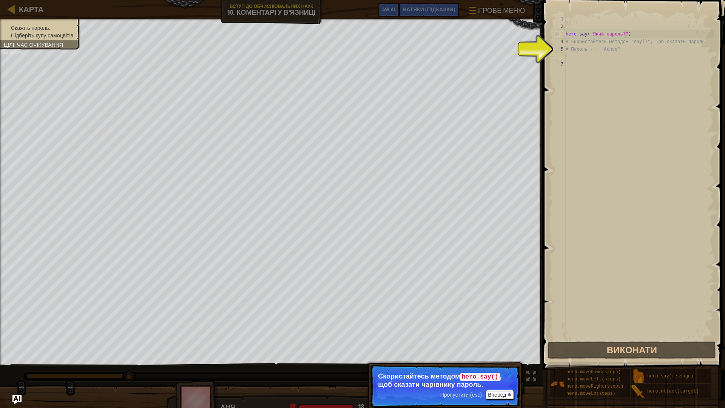
click at [546, 60] on span at bounding box center [634, 174] width 188 height 392
drag, startPoint x: 485, startPoint y: 379, endPoint x: 490, endPoint y: 387, distance: 8.3
click at [488, 356] on p "Скористайтесь методом hero.say() , щоб сказати чарівнику пароль." at bounding box center [445, 380] width 134 height 16
click at [488, 356] on button "Вперед" at bounding box center [499, 395] width 28 height 10
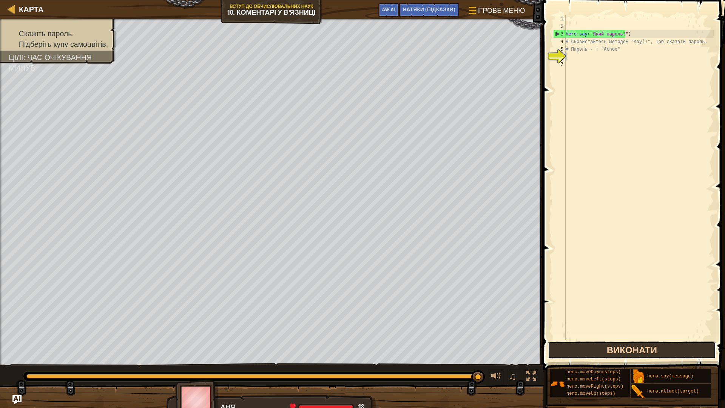
click at [596, 346] on button "Виконати" at bounding box center [632, 349] width 168 height 17
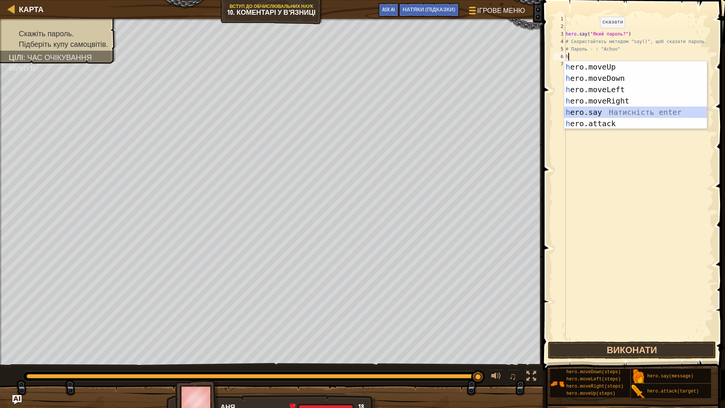
click at [589, 111] on div "h ero.moveUp Натисність enter h ero.moveDown Натисність enter h ero.moveLeft На…" at bounding box center [635, 106] width 143 height 91
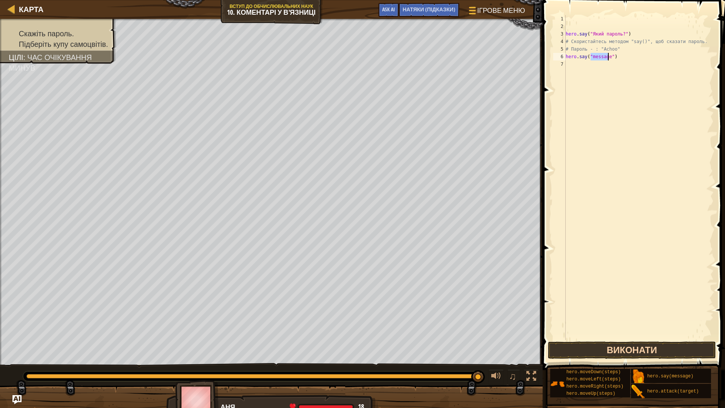
drag, startPoint x: 606, startPoint y: 363, endPoint x: 607, endPoint y: 354, distance: 9.1
drag, startPoint x: 607, startPoint y: 354, endPoint x: 609, endPoint y: 350, distance: 4.4
click at [607, 353] on button "Виконати" at bounding box center [632, 349] width 168 height 17
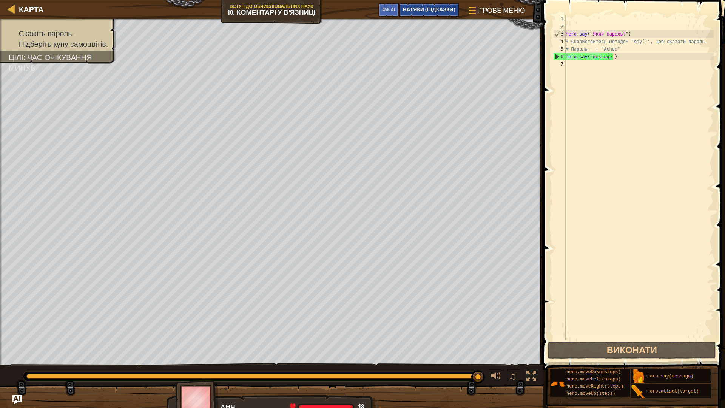
click at [434, 8] on span "НАТЯКИ (Підказки)" at bounding box center [428, 9] width 53 height 7
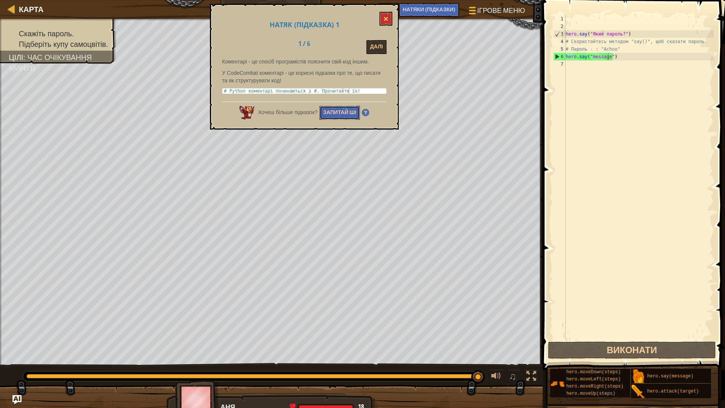
click at [338, 111] on button "Запитай ШІ" at bounding box center [339, 113] width 41 height 14
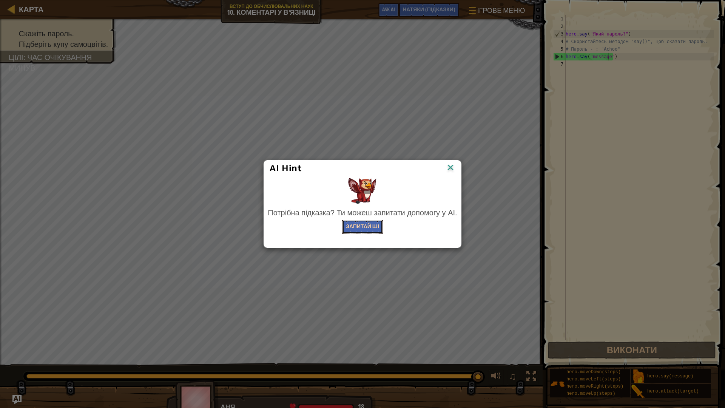
click at [375, 231] on button "Запитай ШІ" at bounding box center [362, 227] width 41 height 14
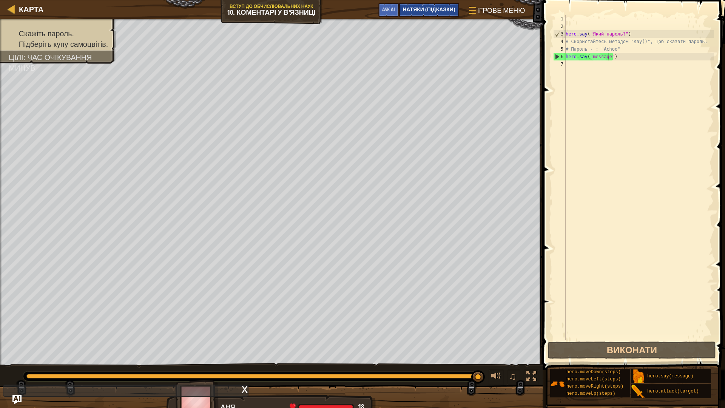
click at [439, 5] on div "НАТЯКИ (Підказки)" at bounding box center [429, 10] width 60 height 14
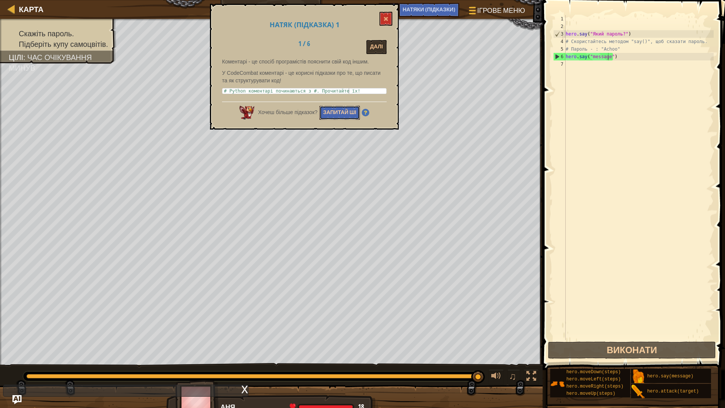
click at [345, 112] on button "Запитай ШІ" at bounding box center [339, 113] width 41 height 14
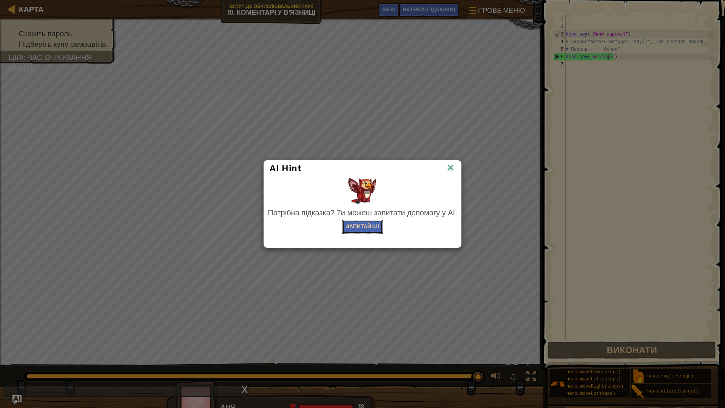
click at [364, 228] on button "Запитай ШІ" at bounding box center [362, 227] width 41 height 14
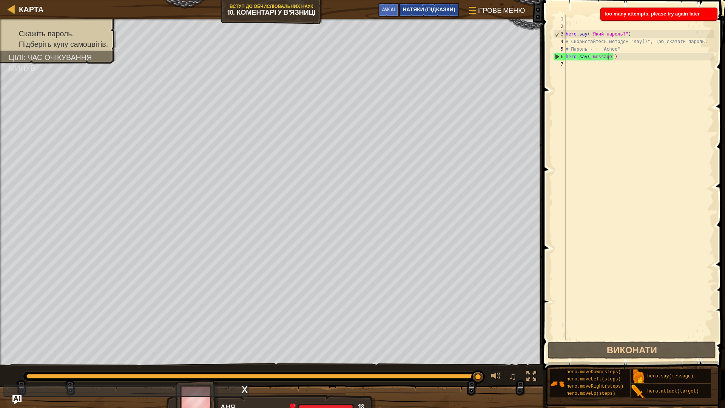
click at [434, 7] on span "НАТЯКИ (Підказки)" at bounding box center [428, 9] width 53 height 7
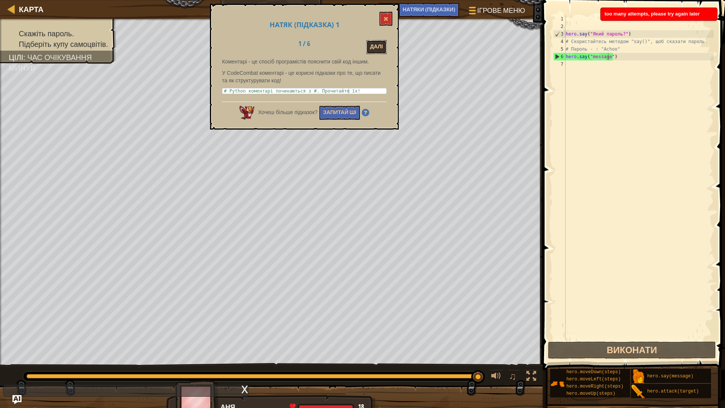
click at [374, 45] on button "Далі" at bounding box center [376, 47] width 20 height 14
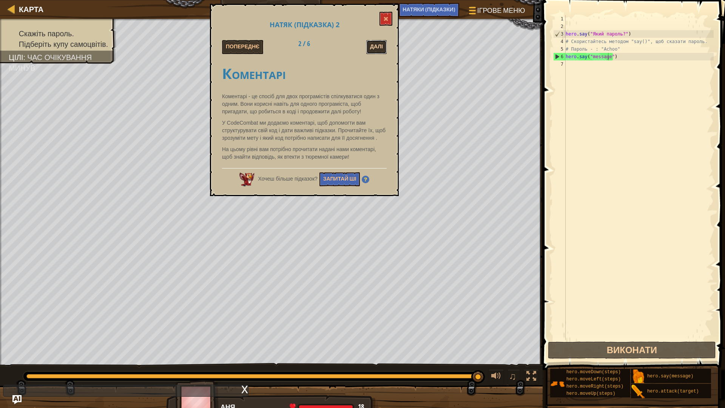
click at [374, 52] on button "Далі" at bounding box center [376, 47] width 20 height 14
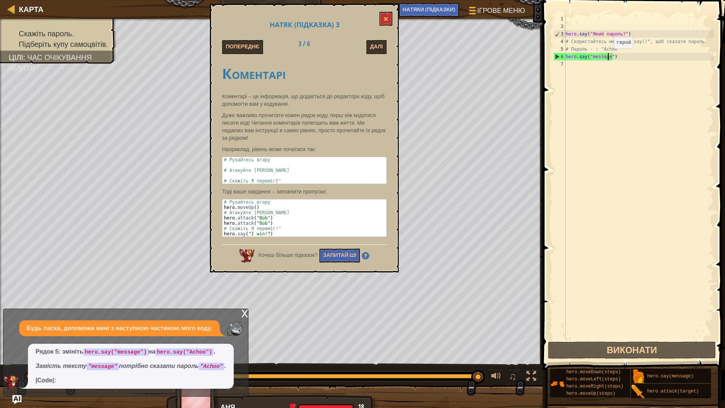
click at [607, 56] on div "hero . say ( "[PERSON_NAME]?" ) # Скористайтесь методом "say()", щоб сказати па…" at bounding box center [638, 185] width 149 height 340
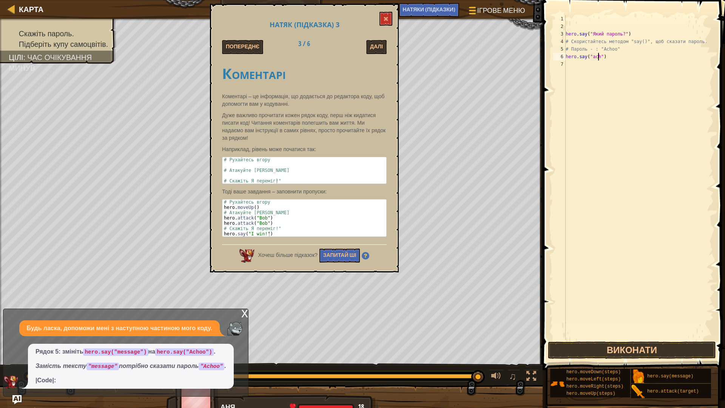
scroll to position [3, 3]
type textarea "hero.say("achoo")"
click at [664, 326] on div "hero . say ( "[PERSON_NAME]?" ) # Скористайтесь методом "say()", щоб сказати па…" at bounding box center [638, 185] width 149 height 340
click at [659, 352] on button "Виконати" at bounding box center [632, 349] width 168 height 17
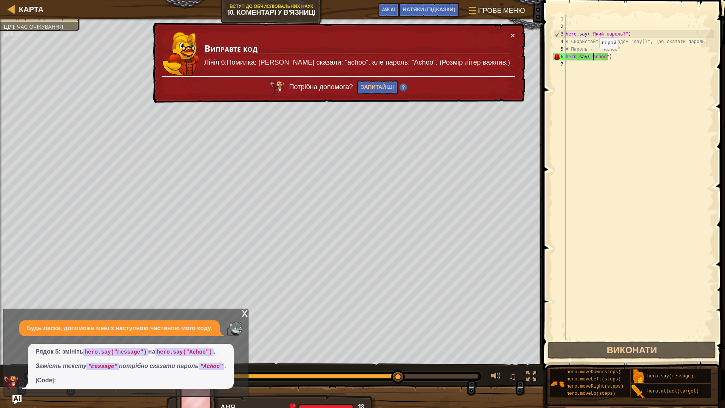
click at [593, 56] on div "hero . say ( "[PERSON_NAME]?" ) # Скористайтесь методом "say()", щоб сказати па…" at bounding box center [638, 185] width 149 height 340
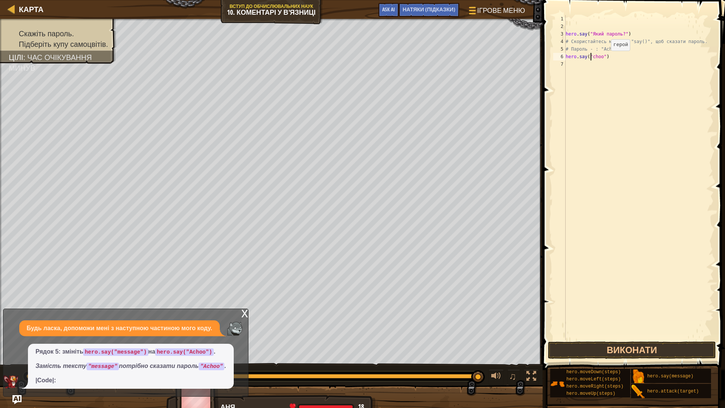
scroll to position [3, 3]
type textarea "hero.say("Achoo")"
click at [668, 354] on button "Виконати" at bounding box center [632, 349] width 168 height 17
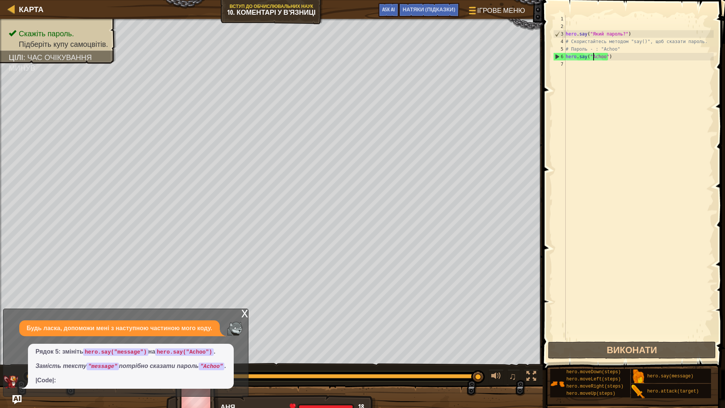
click at [570, 67] on div "hero . say ( "[PERSON_NAME]?" ) # Скористайтесь методом "say()", щоб сказати па…" at bounding box center [638, 185] width 149 height 340
type textarea "h"
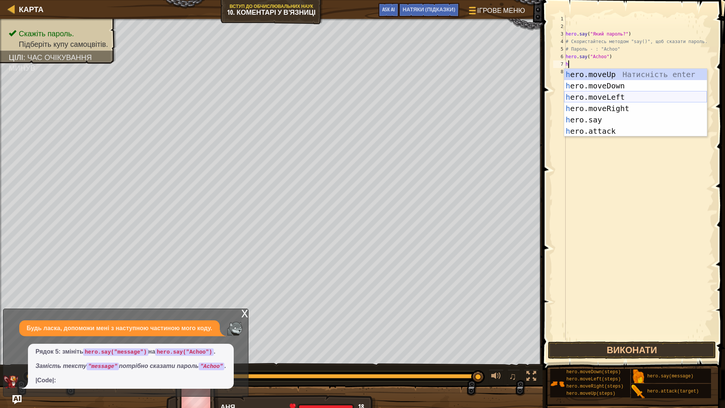
click at [622, 99] on div "h ero.moveUp Натисність enter h ero.moveDown Натисність enter h ero.moveLeft На…" at bounding box center [635, 114] width 143 height 91
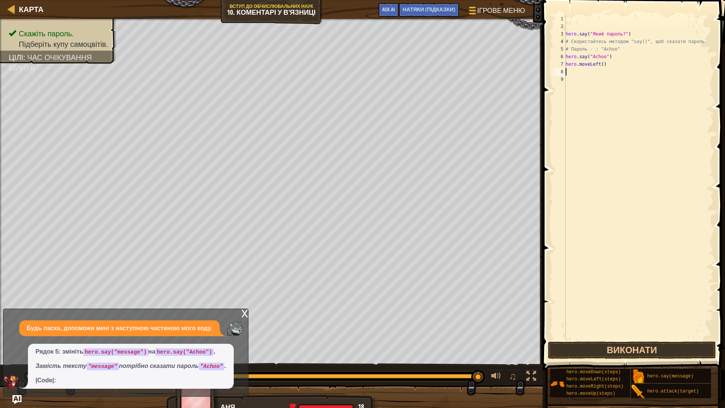
type textarea "h"
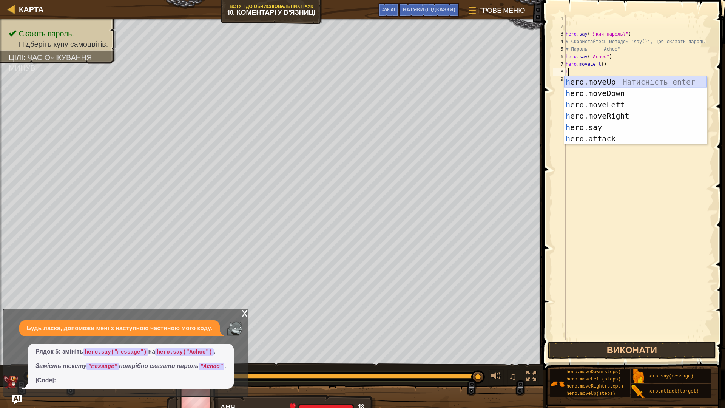
click at [628, 82] on div "h ero.moveUp Натисність enter h ero.moveDown Натисність enter h ero.moveLeft На…" at bounding box center [635, 121] width 143 height 91
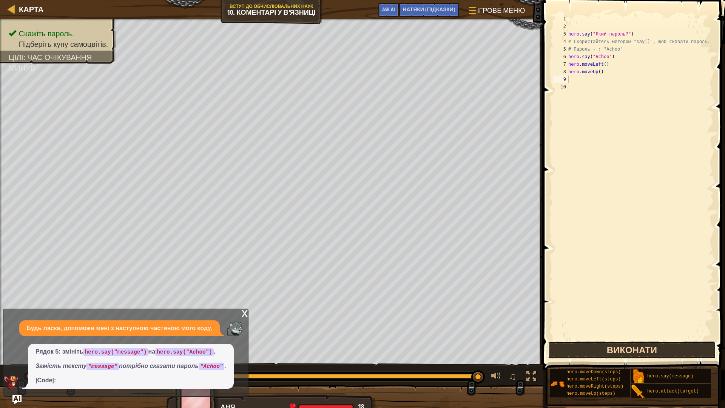
click at [615, 354] on button "Виконати" at bounding box center [632, 349] width 168 height 17
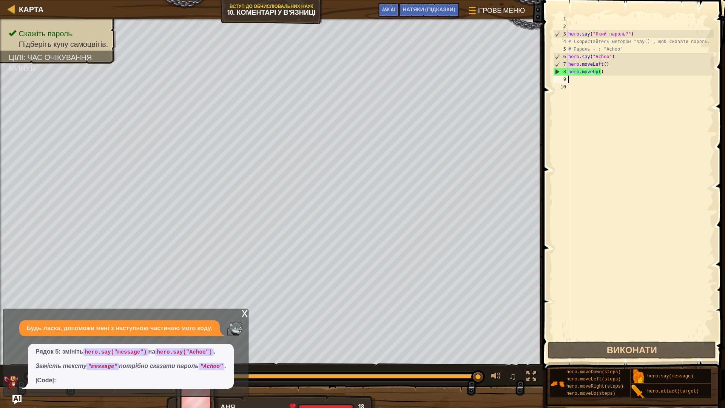
type textarea "h"
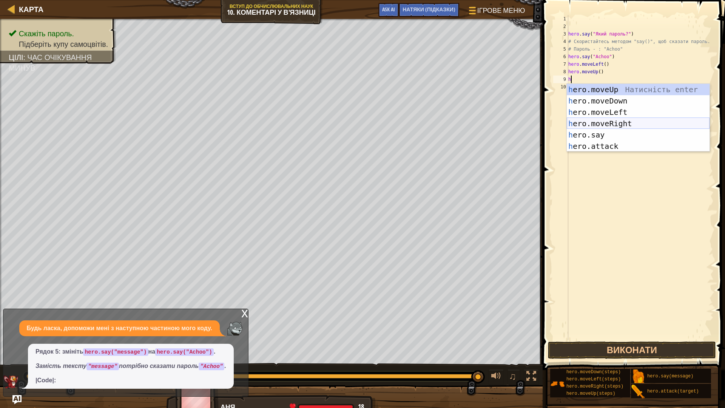
click at [620, 124] on div "h ero.moveUp Натисність enter h ero.moveDown Натисність enter h ero.moveLeft На…" at bounding box center [638, 129] width 143 height 91
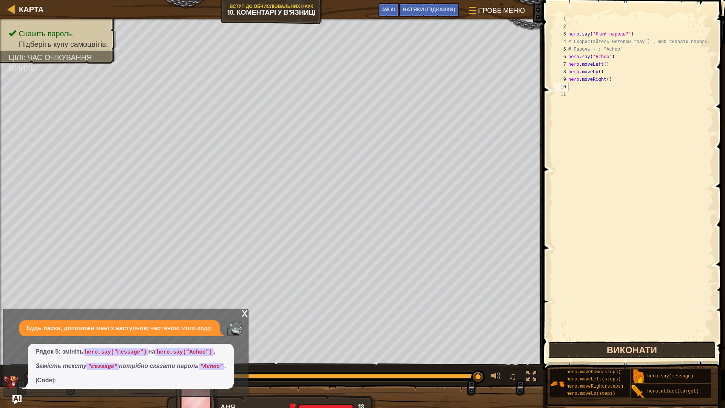
click at [660, 353] on button "Виконати" at bounding box center [632, 349] width 168 height 17
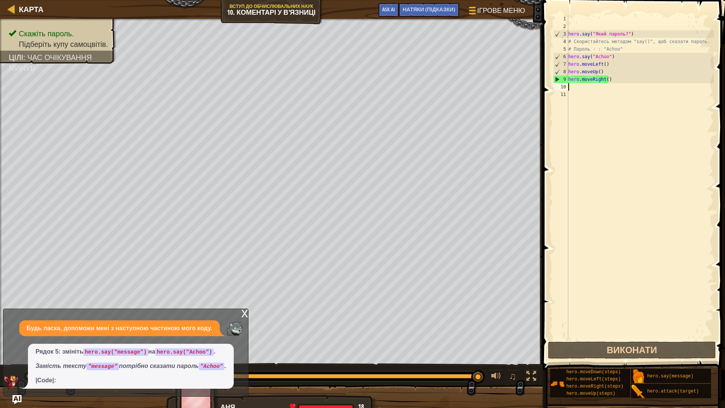
click at [244, 313] on div "x" at bounding box center [244, 313] width 7 height 8
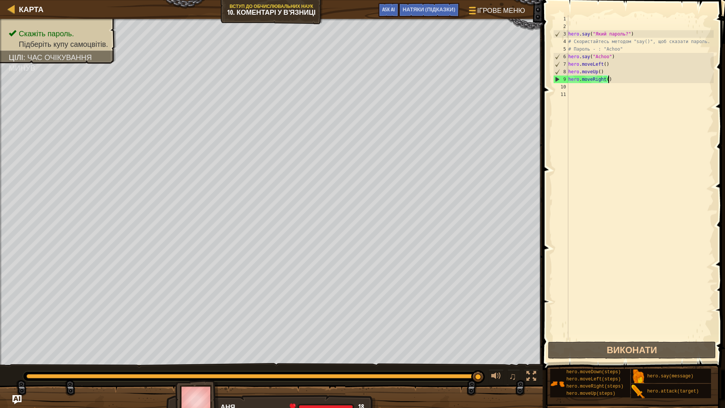
click at [613, 81] on div "hero . say ( "[PERSON_NAME]?" ) # Скористайтесь методом "say()", щоб сказати па…" at bounding box center [640, 185] width 147 height 340
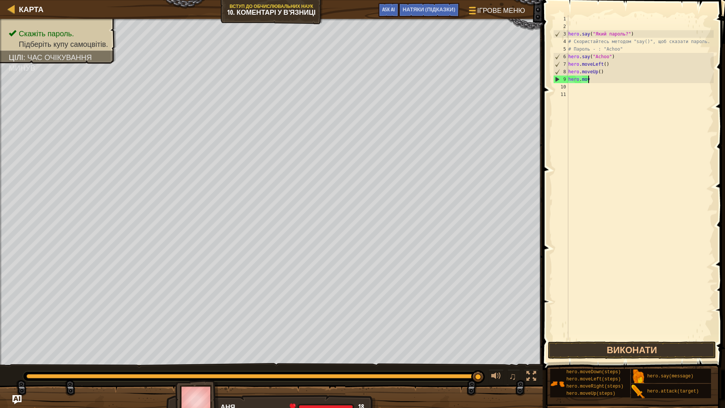
type textarea "h"
click at [607, 71] on div "hero . say ( "[PERSON_NAME]?" ) # Скористайтесь методом "say()", щоб сказати па…" at bounding box center [640, 185] width 147 height 340
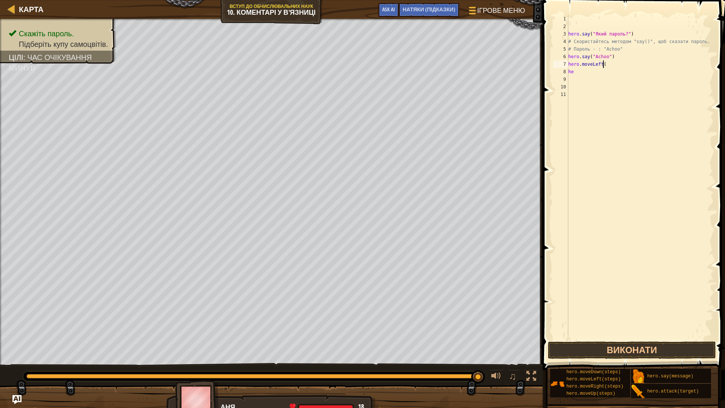
click at [611, 63] on div "hero . say ( "[PERSON_NAME]?" ) # Скористайтесь методом "say()", щоб сказати па…" at bounding box center [640, 185] width 147 height 340
type textarea "h"
type textarea "hero.say("Achoo""
click at [574, 72] on div "hero . say ( "[PERSON_NAME]?" ) # Скористайтесь методом "say()", щоб сказати па…" at bounding box center [640, 185] width 147 height 340
drag, startPoint x: 429, startPoint y: 9, endPoint x: 423, endPoint y: 18, distance: 10.4
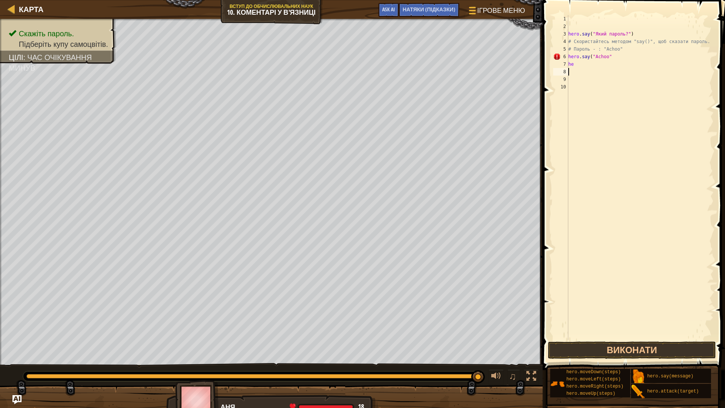
click at [427, 11] on span "НАТЯКИ (Підказки)" at bounding box center [428, 9] width 53 height 7
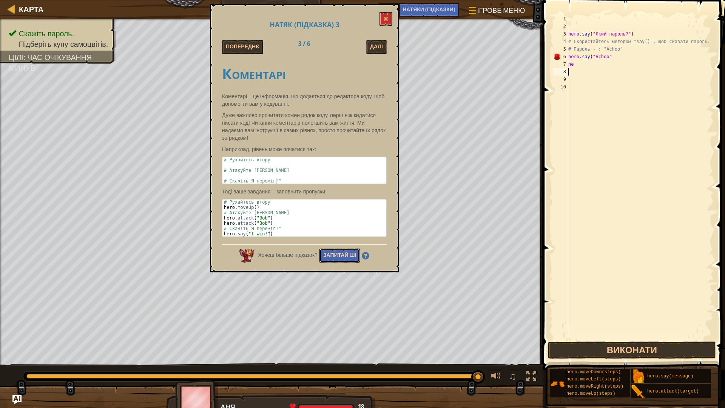
click at [345, 259] on button "Запитай ШІ" at bounding box center [339, 255] width 41 height 14
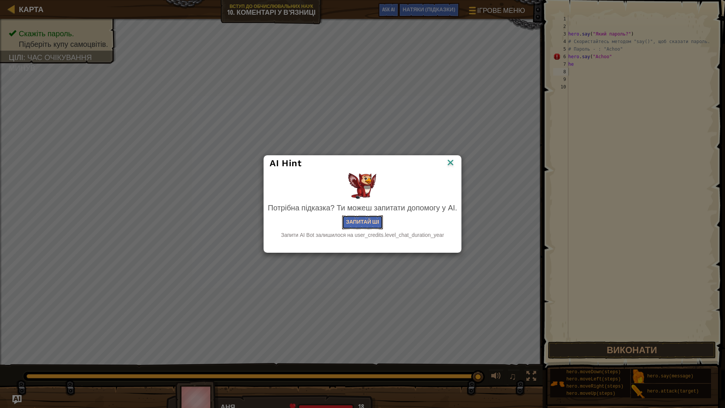
click at [360, 219] on button "Запитай ШІ" at bounding box center [362, 222] width 41 height 14
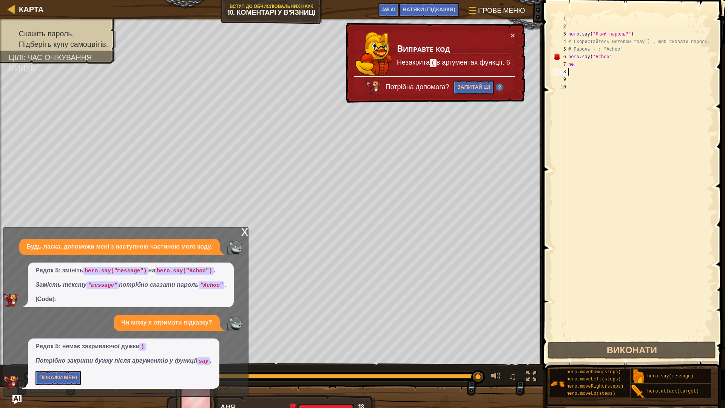
click at [609, 56] on div "hero . say ( "[PERSON_NAME]?" ) # Скористайтесь методом "say()", щоб сказати па…" at bounding box center [640, 185] width 147 height 340
click at [589, 63] on div "hero . say ( "[PERSON_NAME]?" ) # Скористайтесь методом "say()", щоб сказати па…" at bounding box center [640, 185] width 147 height 340
type textarea "h"
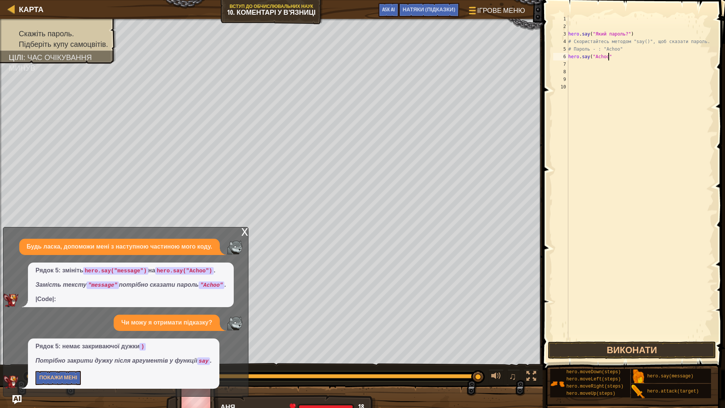
click at [610, 56] on div "hero . say ( "[PERSON_NAME]?" ) # Скористайтесь методом "say()", щоб сказати па…" at bounding box center [640, 185] width 147 height 340
type textarea "hero.say("Achoo")"
click at [622, 351] on button "Виконати" at bounding box center [632, 349] width 168 height 17
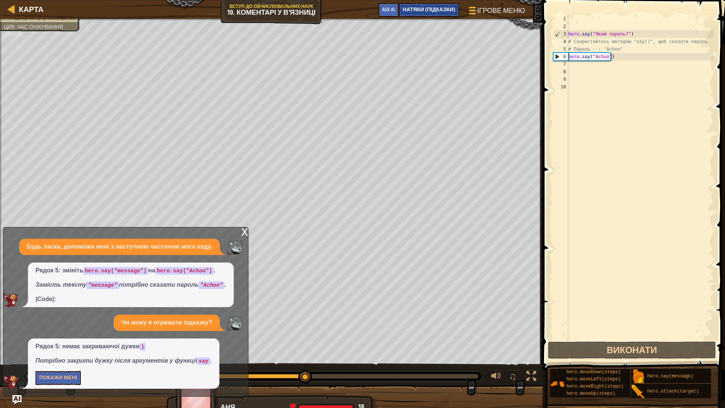
click at [419, 7] on span "НАТЯКИ (Підказки)" at bounding box center [428, 9] width 53 height 7
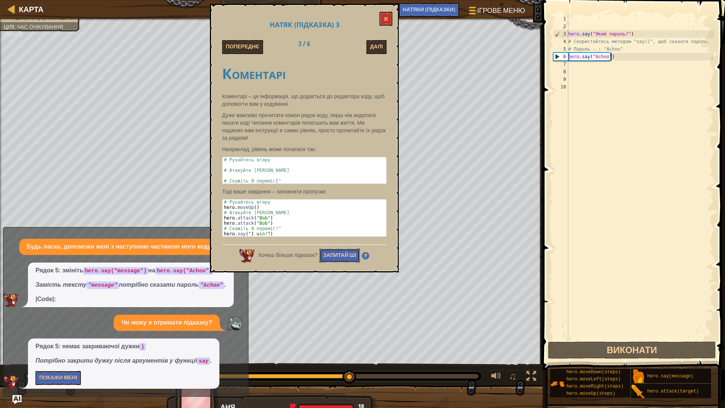
click at [338, 254] on button "Запитай ШІ" at bounding box center [339, 255] width 41 height 14
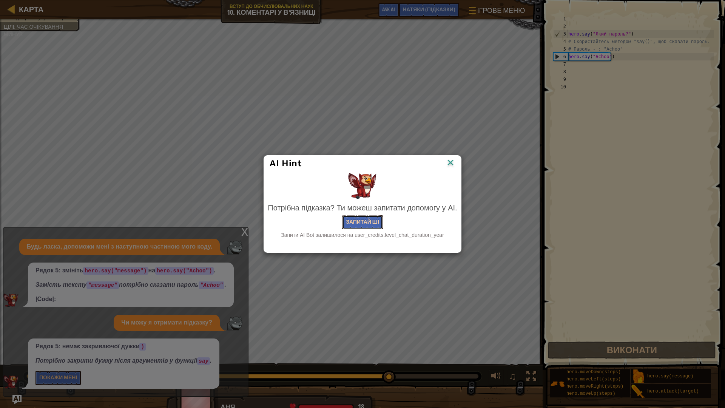
click at [352, 228] on button "Запитай ШІ" at bounding box center [362, 222] width 41 height 14
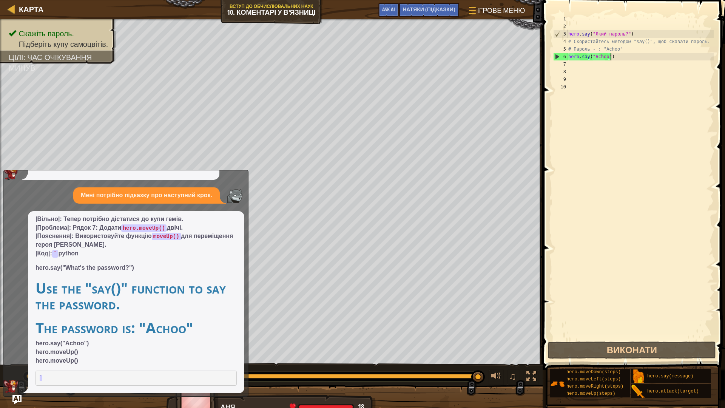
scroll to position [142, 0]
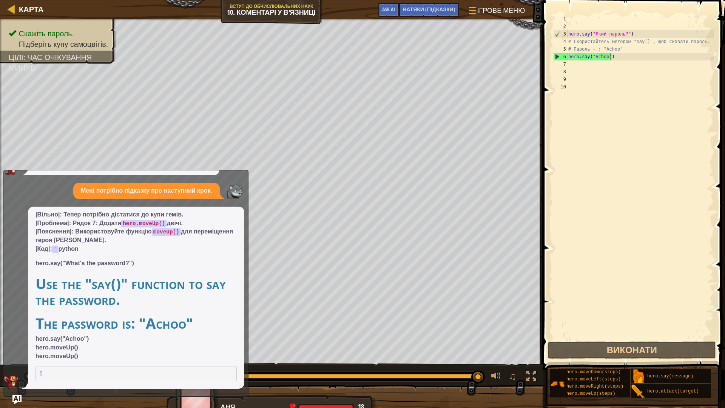
click at [587, 66] on div "hero . say ( "[PERSON_NAME]?" ) # Скористайтесь методом "say()", щоб сказати па…" at bounding box center [640, 185] width 147 height 340
type textarea "h"
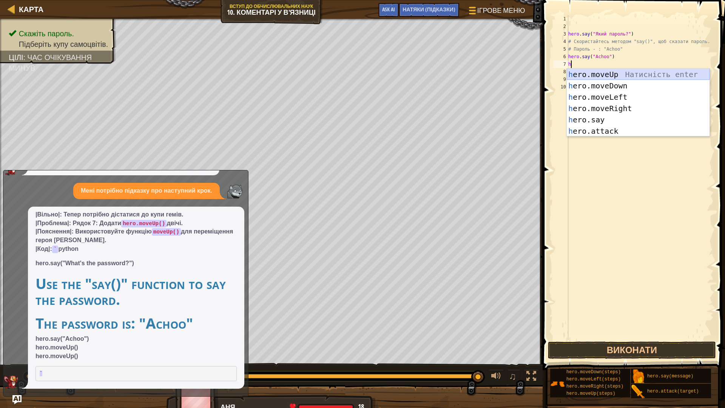
click at [591, 74] on div "h ero.moveUp Натисність enter h ero.moveDown Натисність enter h ero.moveLeft На…" at bounding box center [638, 114] width 143 height 91
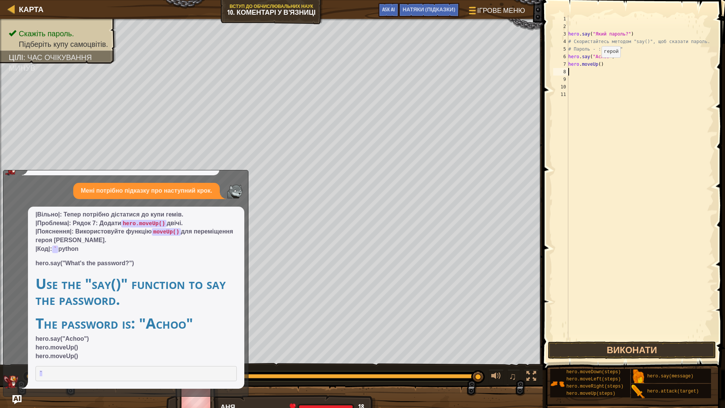
click at [598, 65] on div "hero . say ( "[PERSON_NAME]?" ) # Скористайтесь методом "say()", щоб сказати па…" at bounding box center [640, 185] width 147 height 340
type textarea "hero.moveUp(2)"
click at [664, 353] on button "Виконати" at bounding box center [632, 349] width 168 height 17
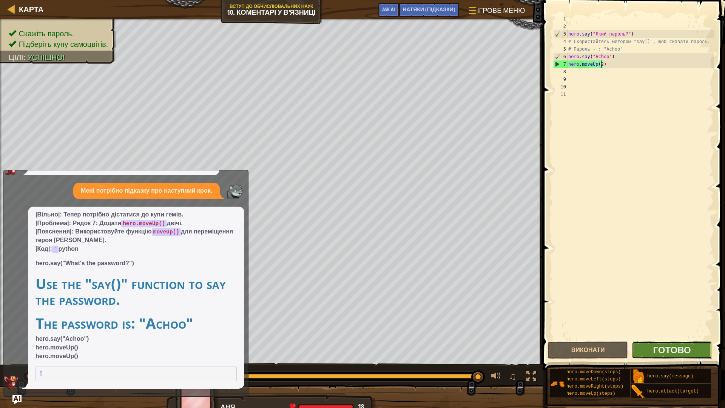
click at [700, 345] on button "Готово" at bounding box center [671, 349] width 80 height 17
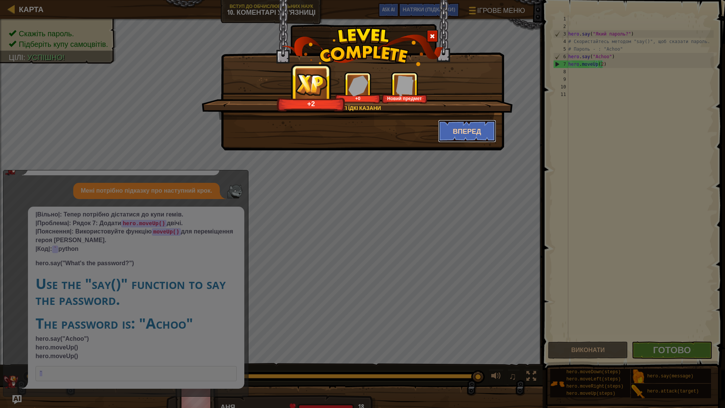
click at [448, 134] on button "Вперед" at bounding box center [467, 131] width 59 height 23
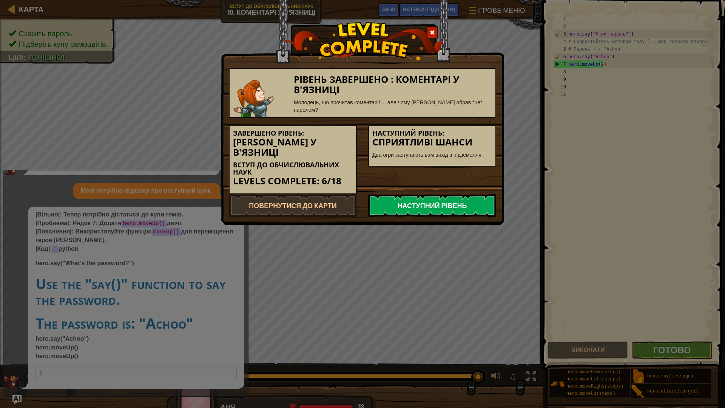
click at [456, 194] on link "Наступний рівень" at bounding box center [432, 205] width 128 height 23
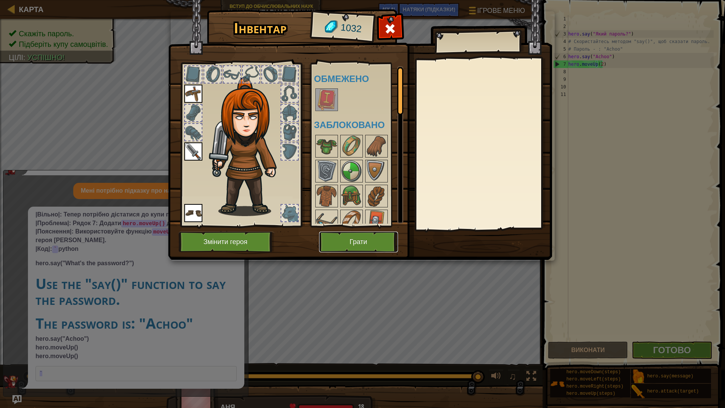
click at [374, 234] on button "Грати" at bounding box center [358, 241] width 79 height 21
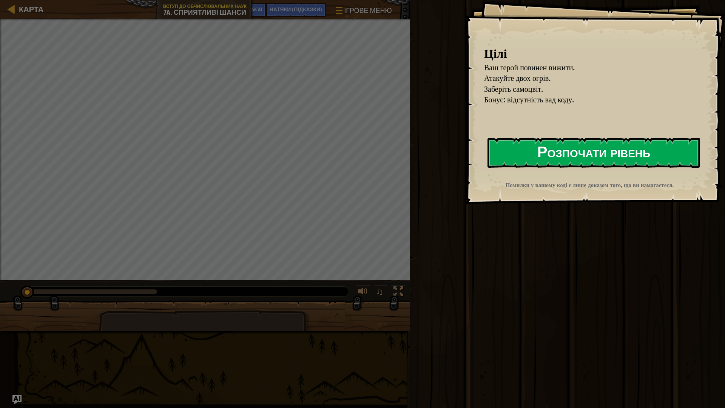
click at [568, 142] on button "Розпочати рівень" at bounding box center [593, 153] width 213 height 30
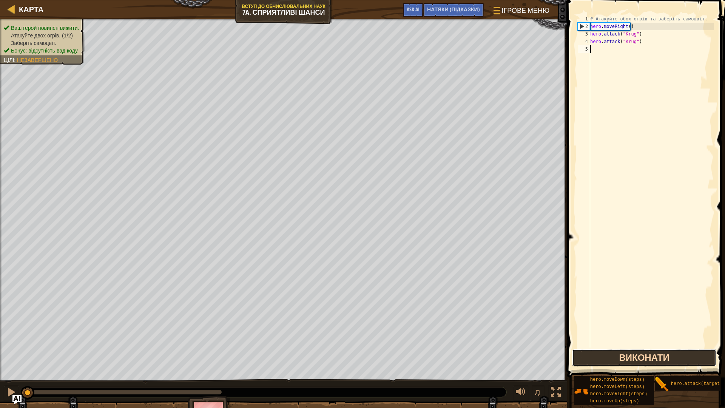
click at [594, 353] on button "Виконати" at bounding box center [644, 357] width 144 height 17
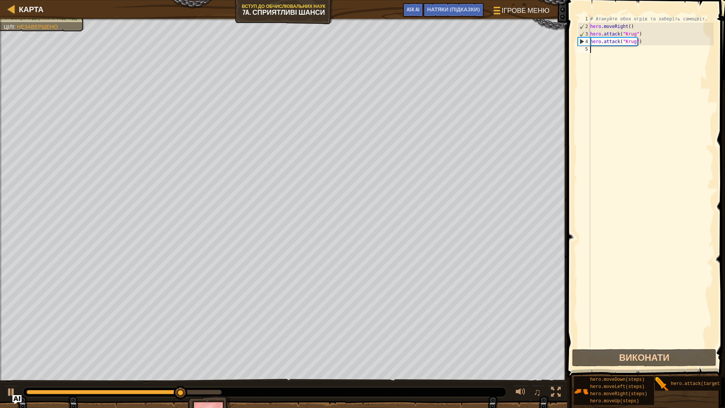
type textarea "h"
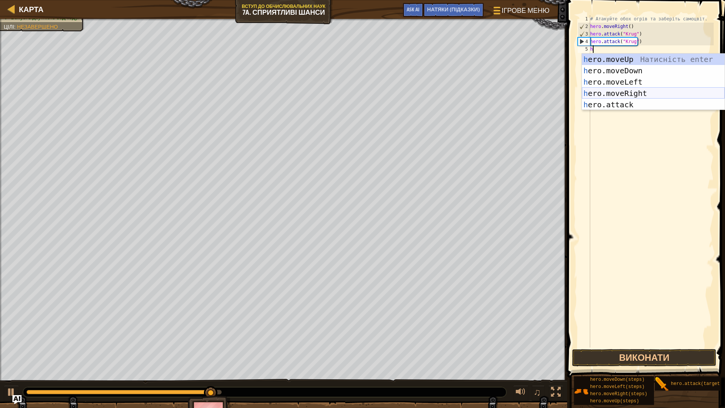
click at [648, 94] on div "h ero.moveUp Натисність enter h ero.moveDown Натисність enter h ero.moveLeft На…" at bounding box center [653, 93] width 143 height 79
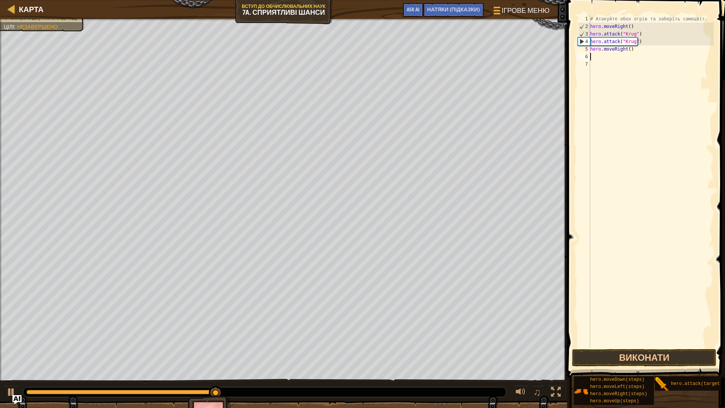
type textarea "h"
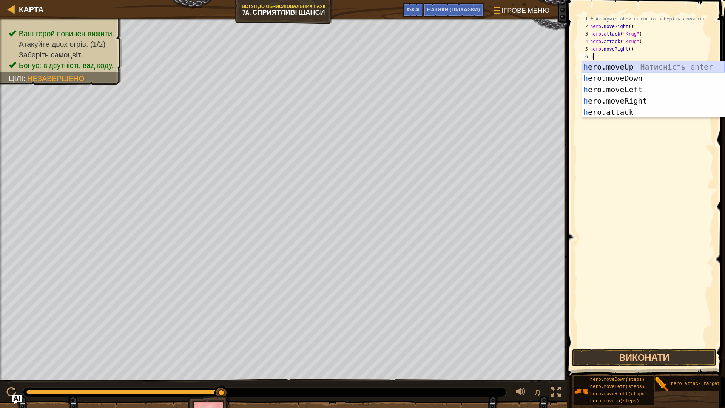
click at [632, 64] on div "h ero.moveUp Натисність enter h ero.moveDown Натисність enter h ero.moveLeft На…" at bounding box center [653, 100] width 143 height 79
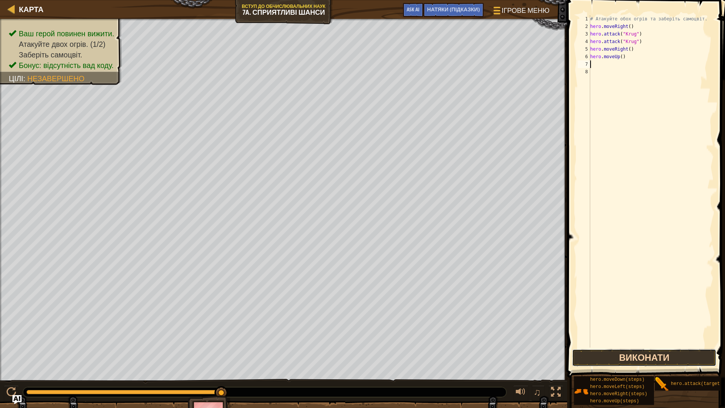
click at [663, 355] on button "Виконати" at bounding box center [644, 357] width 144 height 17
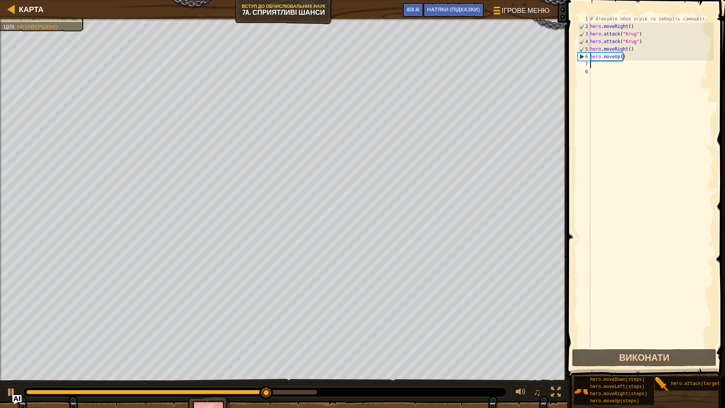
type textarea "h"
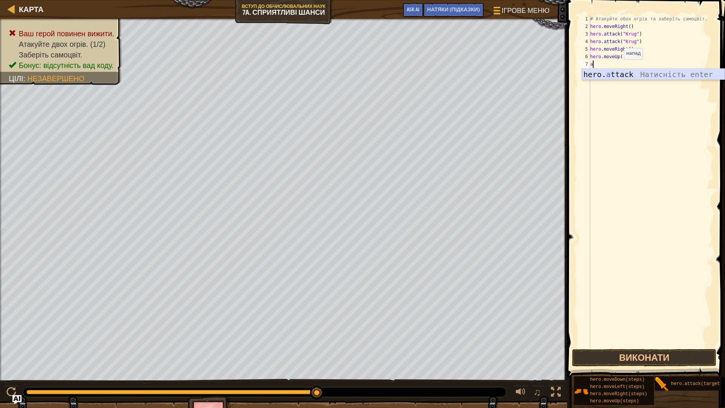
click at [617, 73] on div "hero. a ttack Натисність enter" at bounding box center [653, 86] width 143 height 34
drag, startPoint x: 590, startPoint y: 64, endPoint x: 644, endPoint y: 69, distance: 54.9
click at [644, 69] on div "hero.attack("Grump") 1 2 3 4 5 6 7 8 # Атакуйте обох огрів та заберіть самоцвіт…" at bounding box center [644, 181] width 137 height 332
type textarea "hero.attack("Grump")"
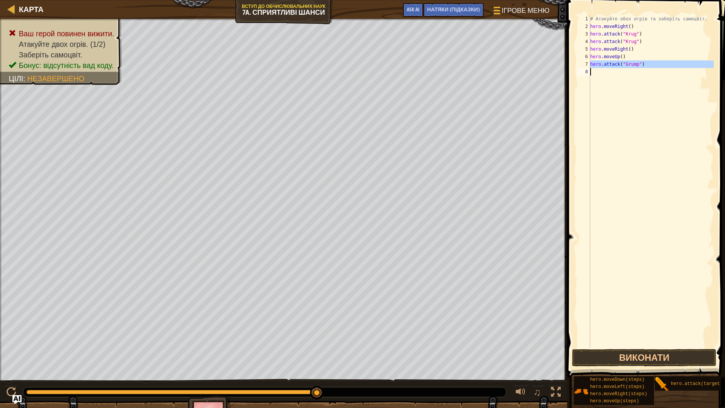
paste textarea
click at [644, 356] on button "Виконати" at bounding box center [644, 357] width 144 height 17
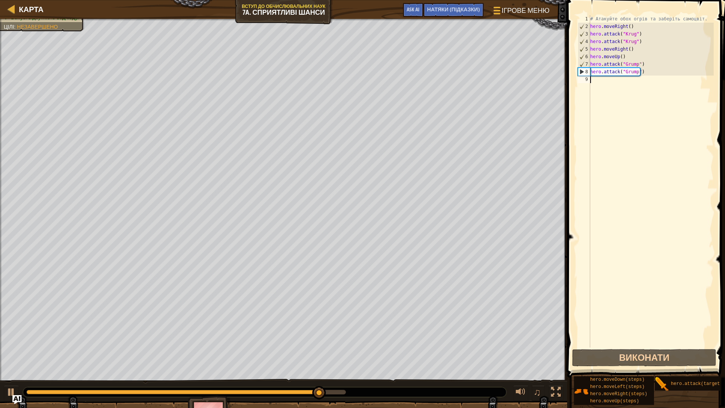
type textarea "g"
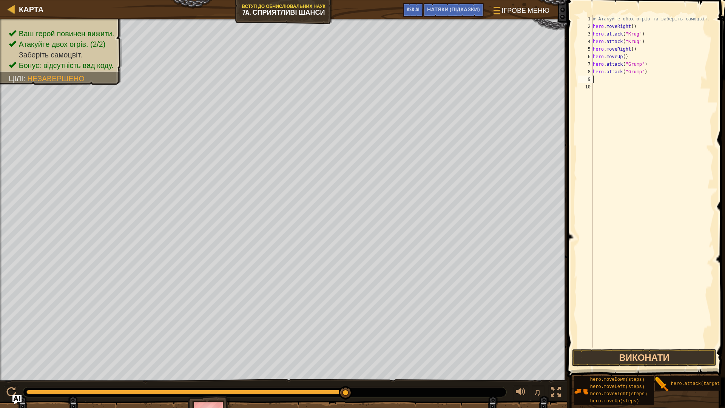
type textarea "h"
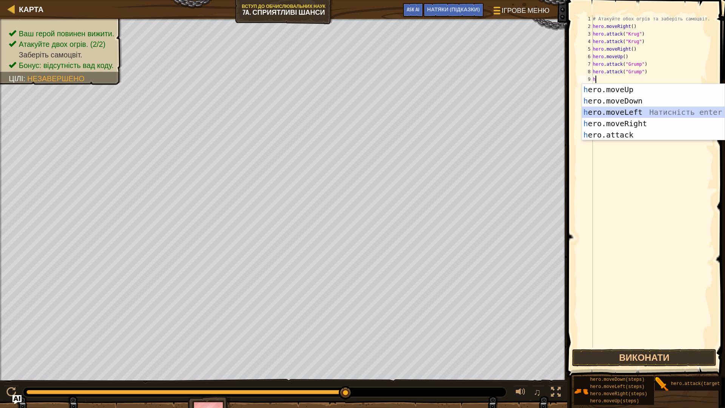
click at [644, 110] on div "h ero.moveUp Натисність enter h ero.moveDown Натисність enter h ero.moveLeft На…" at bounding box center [653, 123] width 143 height 79
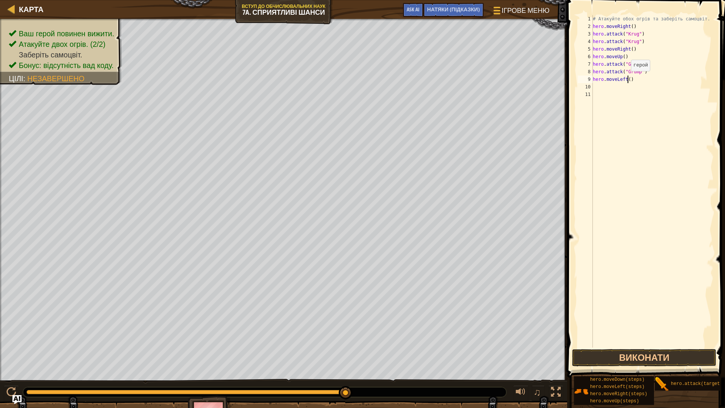
click at [627, 79] on div "# Атакуйте обох огрів та заберіть самоцвіт. hero . moveRight ( ) hero . attack …" at bounding box center [652, 188] width 122 height 347
type textarea "hero.moveLeft(3)"
drag, startPoint x: 670, startPoint y: 361, endPoint x: 659, endPoint y: 349, distance: 16.8
click at [668, 356] on button "Виконати" at bounding box center [644, 357] width 144 height 17
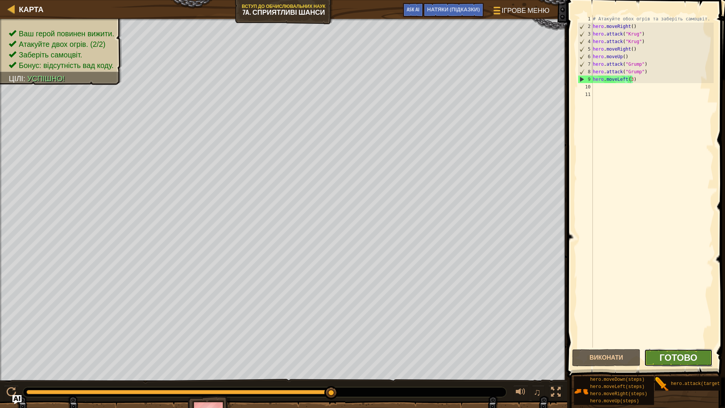
click at [689, 356] on span "Готово" at bounding box center [678, 357] width 38 height 12
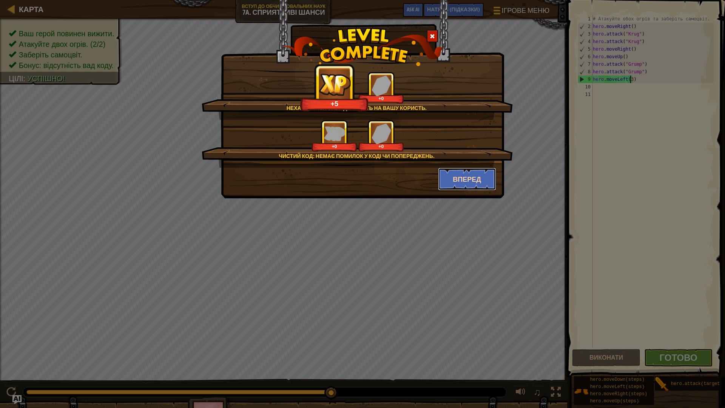
click at [461, 183] on button "Вперед" at bounding box center [467, 179] width 59 height 23
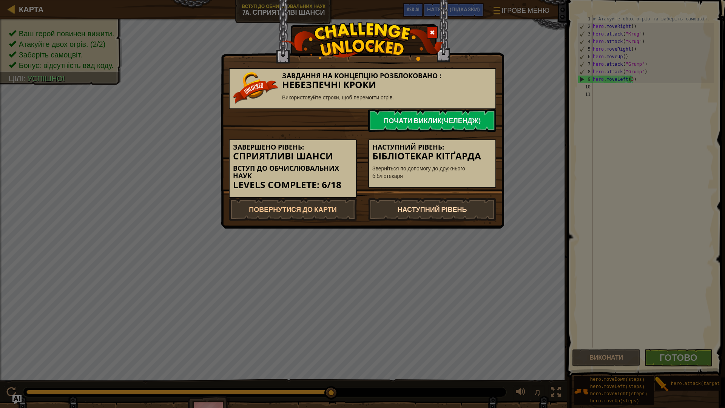
click at [458, 214] on link "Наступний рівень" at bounding box center [432, 209] width 128 height 23
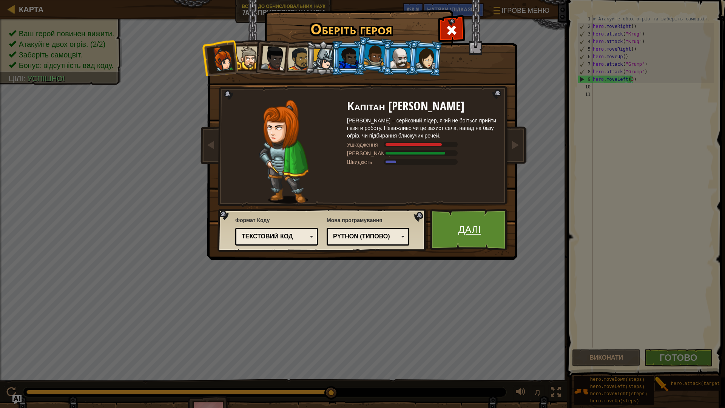
click at [474, 229] on link "Далі" at bounding box center [469, 230] width 79 height 42
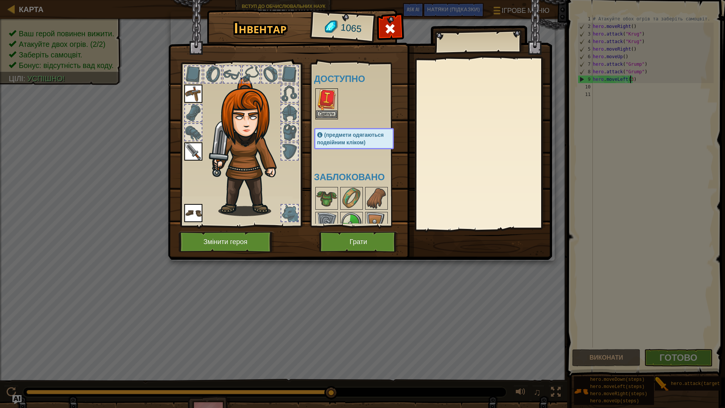
click at [328, 107] on img at bounding box center [326, 99] width 21 height 21
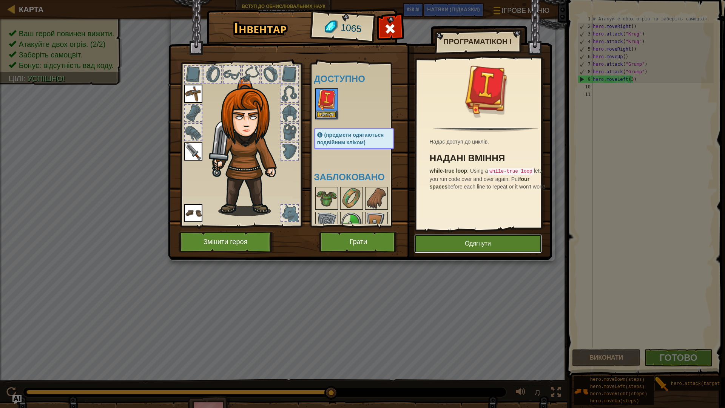
click at [499, 248] on button "Одягнути" at bounding box center [478, 243] width 128 height 19
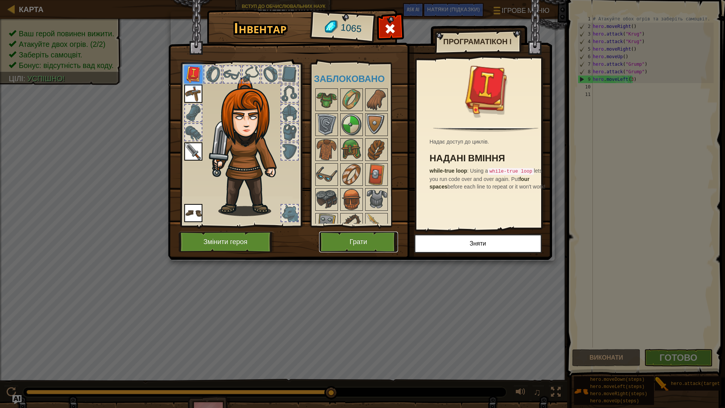
click at [366, 235] on button "Грати" at bounding box center [358, 241] width 79 height 21
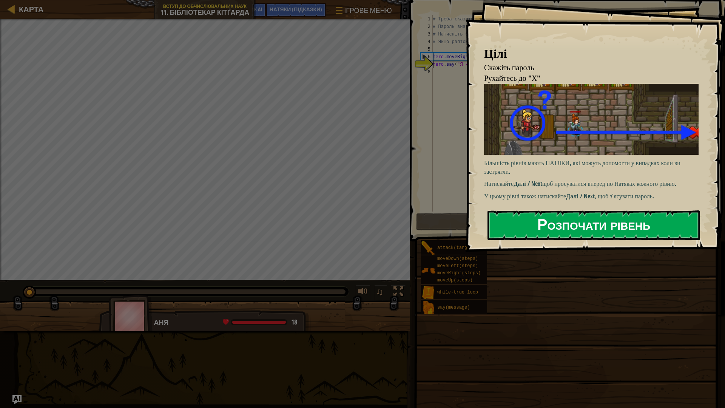
click at [541, 220] on button "Розпочати рівень" at bounding box center [593, 225] width 213 height 30
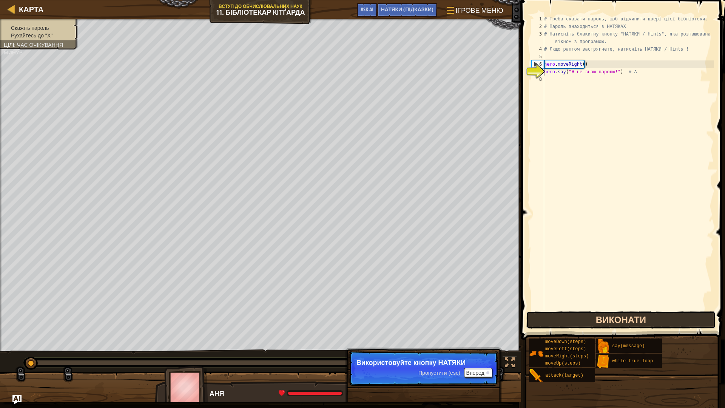
drag, startPoint x: 598, startPoint y: 325, endPoint x: 594, endPoint y: 326, distance: 4.4
click at [598, 324] on button "Виконати" at bounding box center [620, 319] width 189 height 17
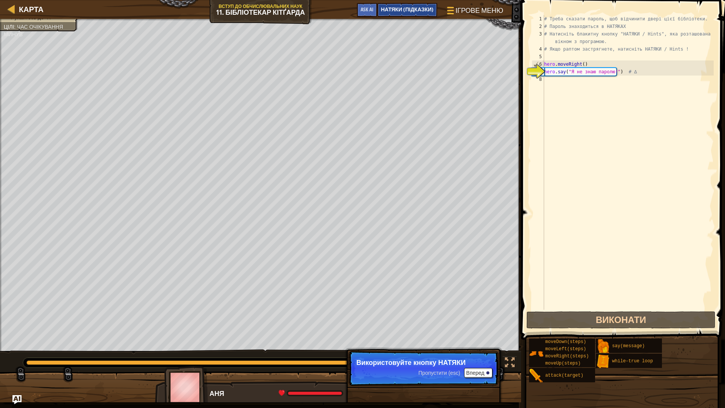
click at [397, 9] on span "НАТЯКИ (Підказки)" at bounding box center [407, 9] width 53 height 7
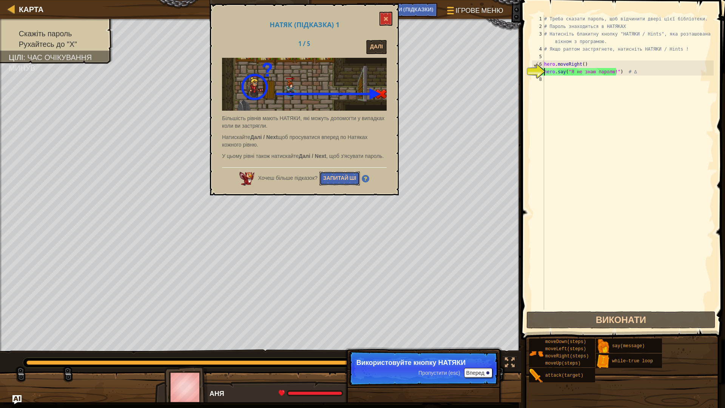
click at [341, 177] on button "Запитай ШІ" at bounding box center [339, 178] width 41 height 14
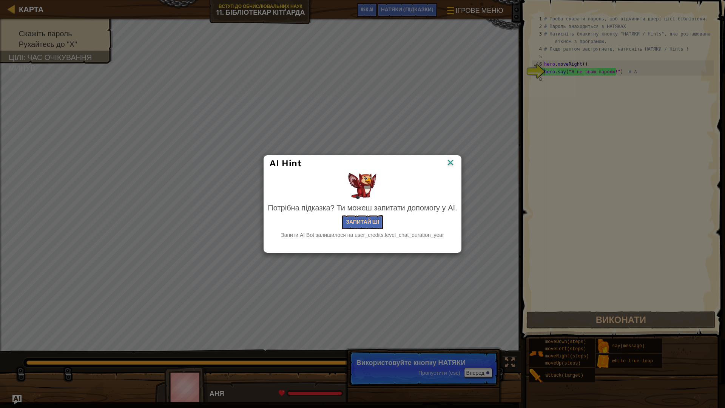
click at [361, 222] on div "Потрібна підказка? Ти можеш запитати допомогу у AI. Запитай ШІ Запити AI Bot за…" at bounding box center [362, 220] width 189 height 36
click at [368, 216] on div "Потрібна підказка? Ти можеш запитати допомогу у AI. Запитай ШІ Запити AI Bot за…" at bounding box center [362, 220] width 189 height 36
click at [368, 218] on button "Запитай ШІ" at bounding box center [362, 222] width 41 height 14
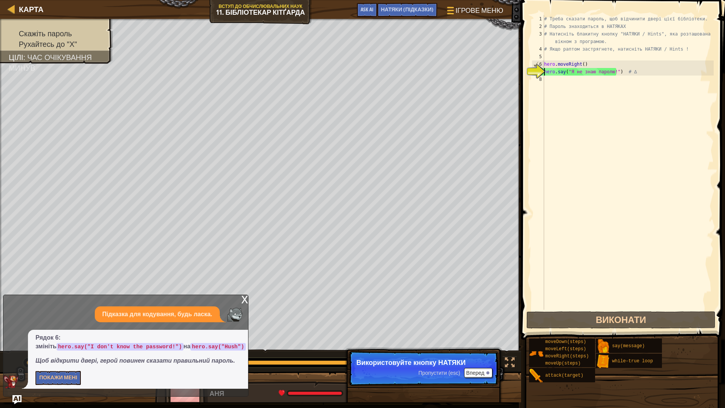
click at [631, 68] on div "# Треба сказати пароль, щоб відчинити двері цієї бібліотеки. # Пароль знаходить…" at bounding box center [627, 170] width 171 height 310
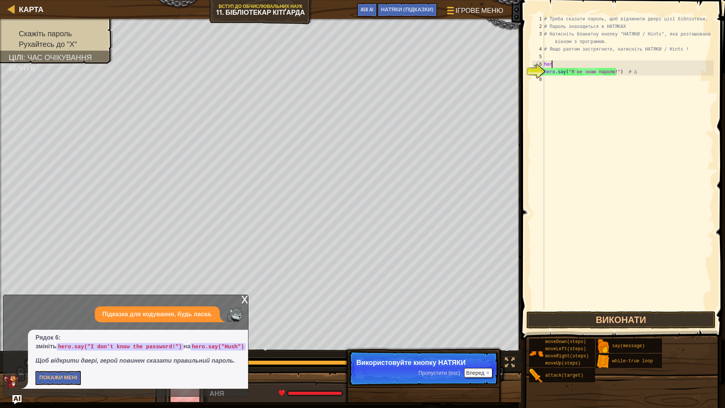
type textarea "h"
type textarea "# Якщо раптом застрягнете, натисніть НАТЯКИ / Hints !"
click at [546, 60] on div "# Треба сказати пароль, щоб відчинити двері цієї бібліотеки. # Пароль знаходить…" at bounding box center [627, 170] width 171 height 310
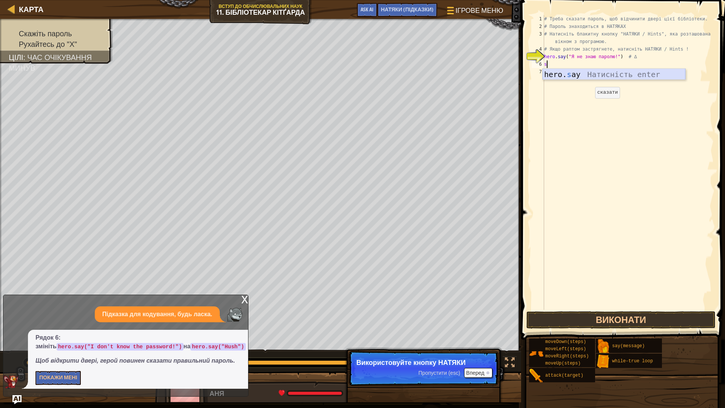
click at [573, 74] on div "hero. s ay Натисність enter" at bounding box center [613, 86] width 143 height 34
type textarea "hero.say("Hush")"
click at [642, 319] on button "Виконати" at bounding box center [620, 319] width 189 height 17
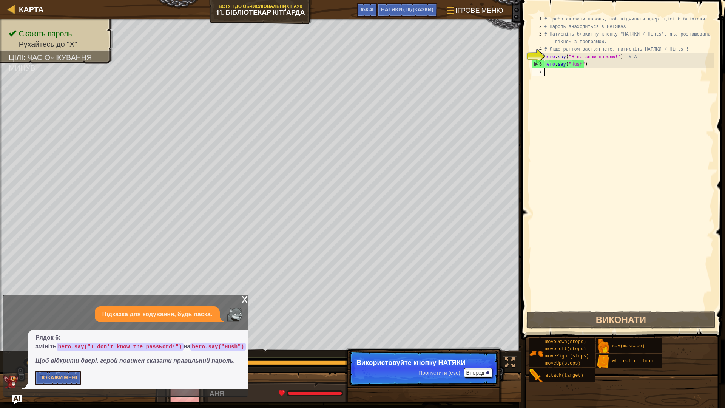
click at [570, 80] on div "# Треба сказати пароль, щоб відчинити двері цієї бібліотеки. # Пароль знаходить…" at bounding box center [627, 170] width 171 height 310
type textarea "g"
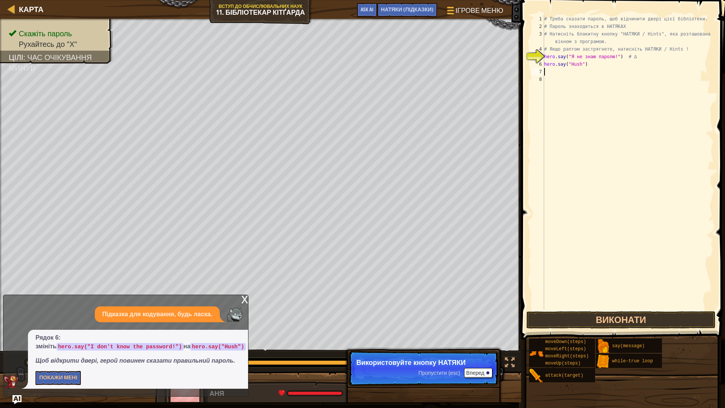
type textarea "h"
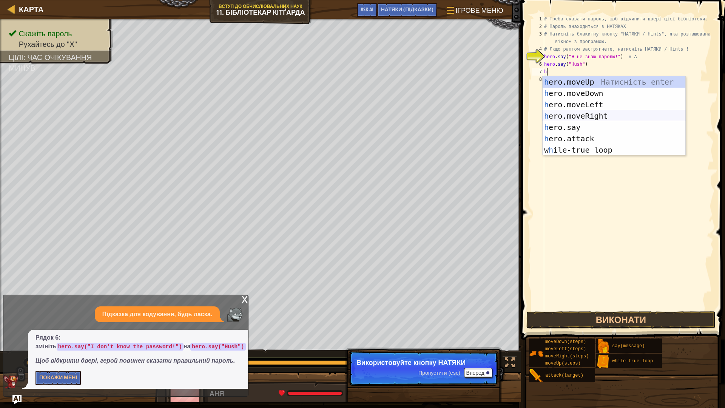
click at [602, 117] on div "h ero.moveUp Натисність enter h ero.moveDown Натисність enter h ero.moveLeft На…" at bounding box center [613, 127] width 143 height 102
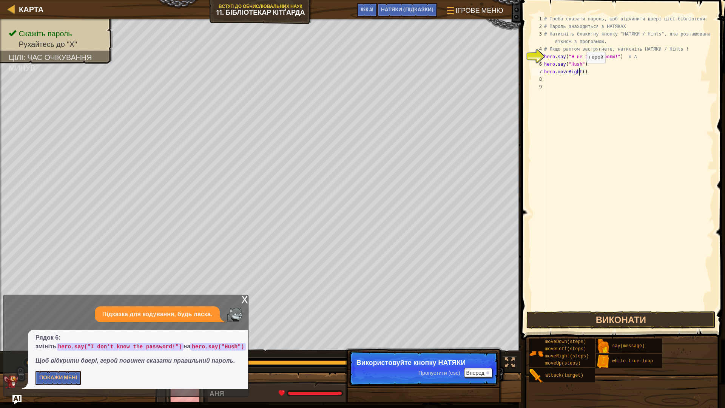
drag, startPoint x: 580, startPoint y: 71, endPoint x: 584, endPoint y: 74, distance: 5.1
click at [581, 71] on div "# Треба сказати пароль, щоб відчинити двері цієї бібліотеки. # Пароль знаходить…" at bounding box center [627, 170] width 171 height 310
click at [580, 73] on div "# Треба сказати пароль, щоб відчинити двері цієї бібліотеки. # Пароль знаходить…" at bounding box center [627, 162] width 171 height 294
type textarea "hero.moveRight(2)"
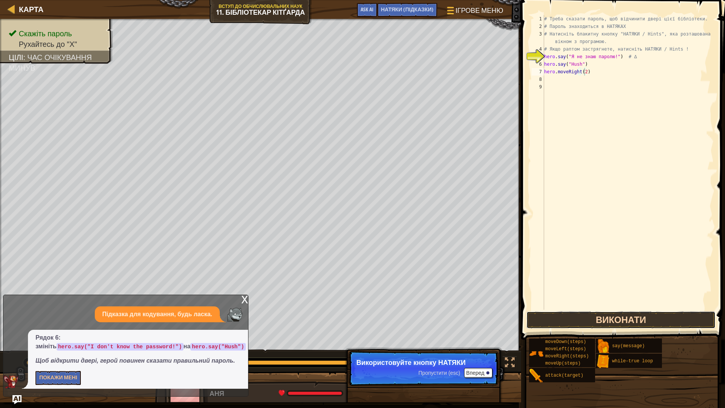
drag, startPoint x: 625, startPoint y: 322, endPoint x: 622, endPoint y: 322, distance: 3.8
click at [625, 322] on button "Виконати" at bounding box center [620, 319] width 189 height 17
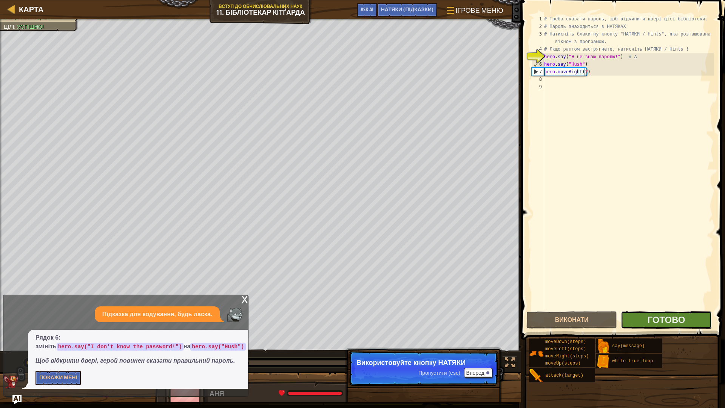
click at [692, 319] on button "Готово" at bounding box center [666, 319] width 91 height 17
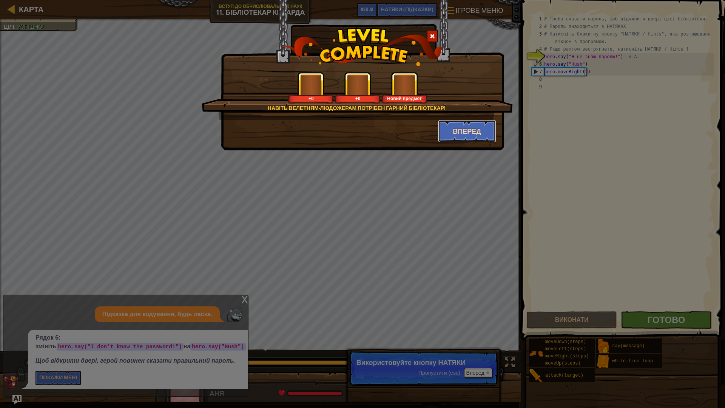
click at [461, 131] on button "Вперед" at bounding box center [467, 131] width 59 height 23
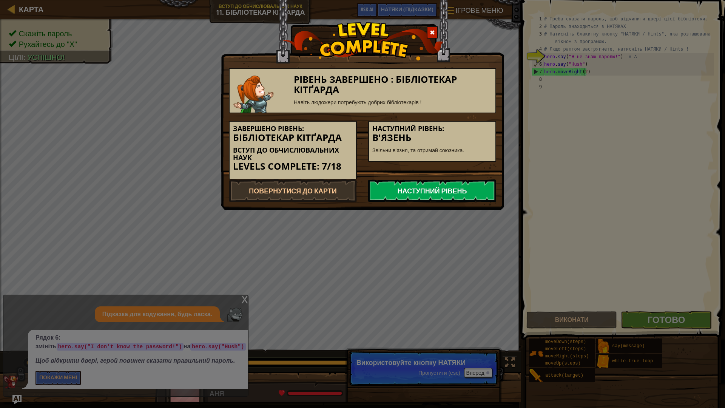
click at [449, 193] on link "Наступний рівень" at bounding box center [432, 190] width 128 height 23
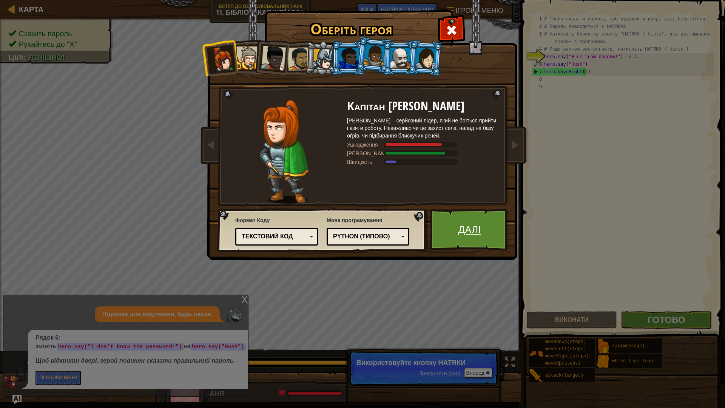
click at [484, 236] on link "Далі" at bounding box center [469, 230] width 79 height 42
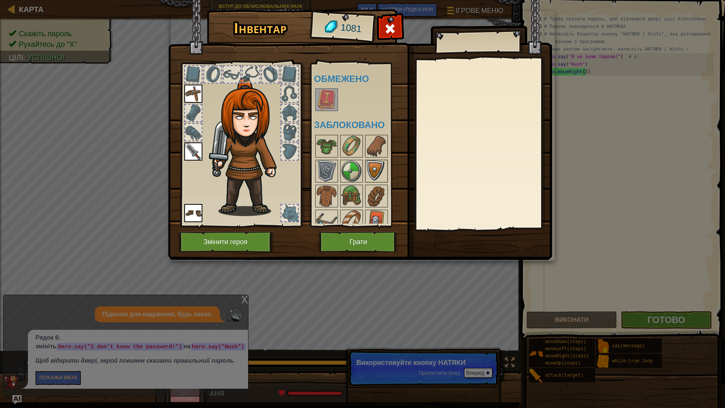
drag, startPoint x: 325, startPoint y: 96, endPoint x: 365, endPoint y: 169, distance: 82.6
click at [325, 97] on img at bounding box center [326, 99] width 21 height 21
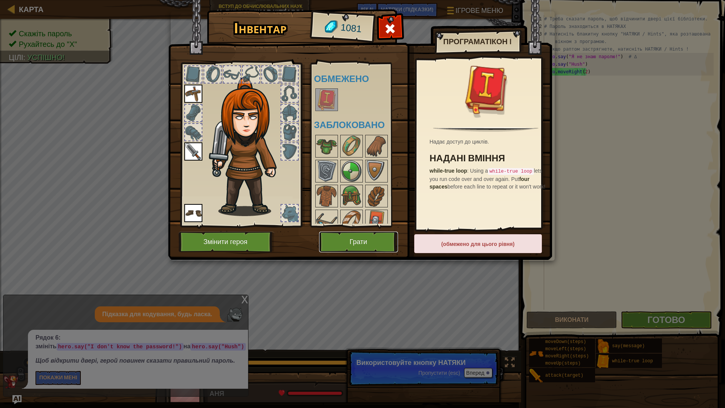
click at [373, 243] on button "Грати" at bounding box center [358, 241] width 79 height 21
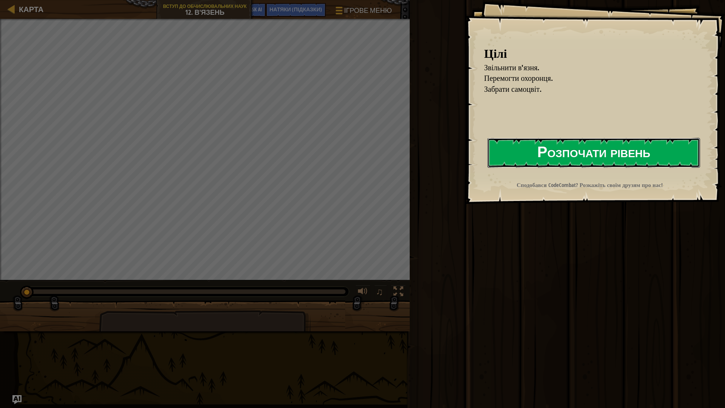
click at [517, 147] on button "Розпочати рівень" at bounding box center [593, 153] width 213 height 30
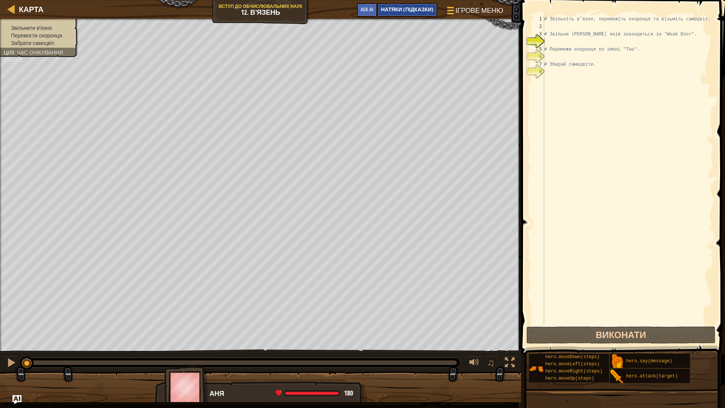
click at [392, 9] on span "НАТЯКИ (Підказки)" at bounding box center [407, 9] width 53 height 7
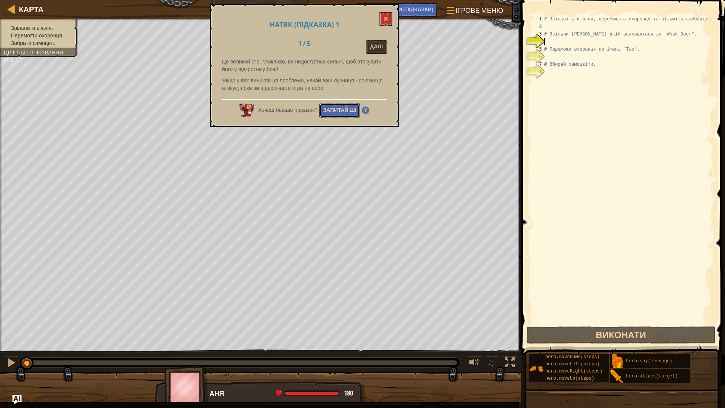
click at [341, 108] on button "Запитай ШІ" at bounding box center [339, 110] width 41 height 14
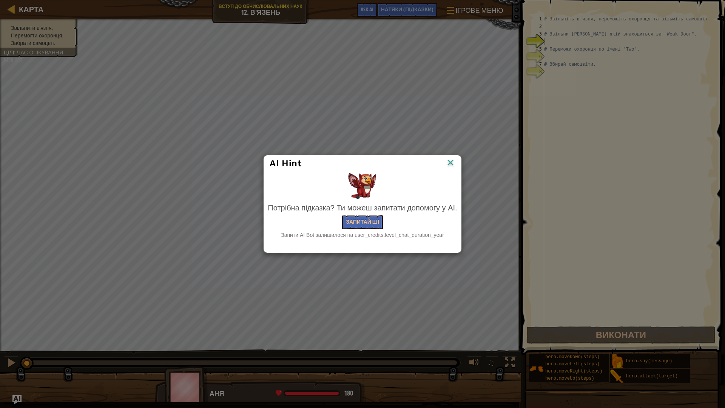
click at [359, 214] on div "Потрібна підказка? Ти можеш запитати допомогу у AI. Запитай ШІ Запити AI Bot за…" at bounding box center [362, 220] width 189 height 36
click at [360, 220] on button "Запитай ШІ" at bounding box center [362, 222] width 41 height 14
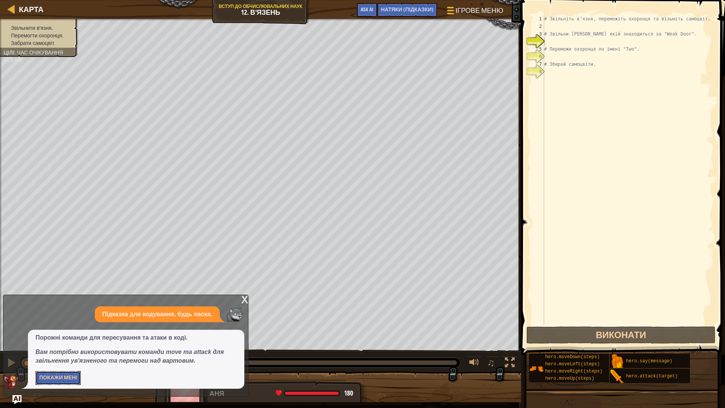
click at [60, 356] on button "Покажи мені" at bounding box center [57, 378] width 45 height 14
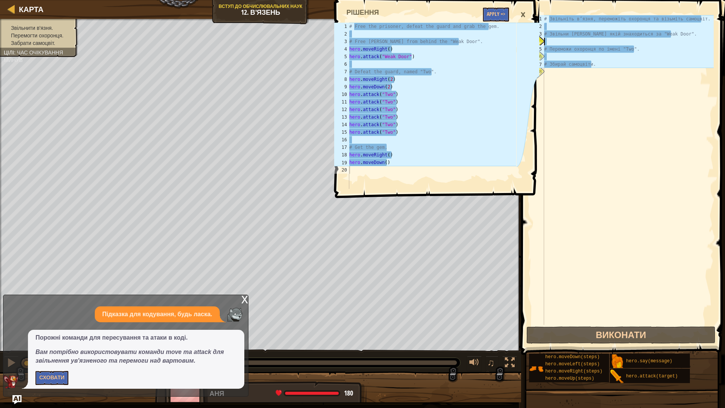
click at [523, 16] on div "×" at bounding box center [522, 14] width 13 height 17
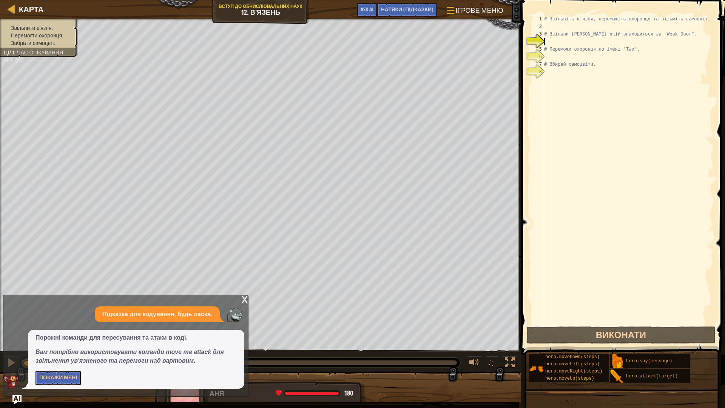
click at [556, 43] on div "# Звільніть в’язня, переможіть охоронця та візьміть самоцвіт. # Звільни [PERSON…" at bounding box center [627, 177] width 171 height 325
click at [636, 60] on div "# Звільніть в’язня, переможіть охоронця та візьміть самоцвіт. # Звільни [PERSON…" at bounding box center [627, 177] width 171 height 325
drag, startPoint x: 608, startPoint y: 72, endPoint x: 588, endPoint y: 68, distance: 21.0
click at [593, 70] on div "# Звільніть в’язня, переможіть охоронця та візьміть самоцвіт. # Звільни [PERSON…" at bounding box center [627, 177] width 171 height 325
click at [586, 65] on div "# Звільніть в’язня, переможіть охоронця та візьміть самоцвіт. # Звільни [PERSON…" at bounding box center [627, 177] width 171 height 325
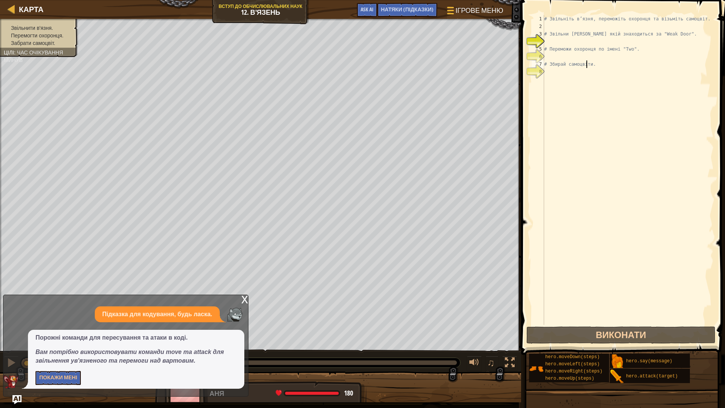
drag, startPoint x: 523, startPoint y: 45, endPoint x: 534, endPoint y: 51, distance: 12.2
click at [530, 49] on div "# Збирай самоцвіти. 1 2 3 4 5 6 7 8 # Звільніть в’язня, переможіть охоронця та …" at bounding box center [622, 192] width 206 height 377
click at [548, 52] on div "# Звільніть в’язня, переможіть охоронця та візьміть самоцвіт. # Звільни [PERSON…" at bounding box center [627, 177] width 171 height 325
type textarea "# Переможи охоронця по імені "Two"."
click at [548, 39] on div "# Звільніть в’язня, переможіть охоронця та візьміть самоцвіт. # Звільни [PERSON…" at bounding box center [627, 177] width 171 height 325
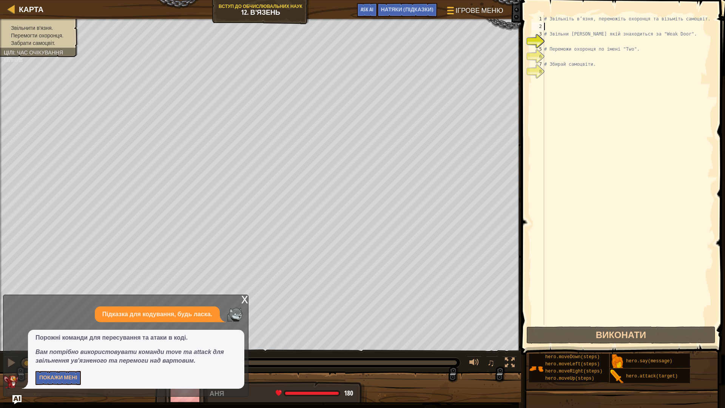
drag, startPoint x: 546, startPoint y: 30, endPoint x: 542, endPoint y: 21, distance: 9.8
click at [545, 28] on div "# Звільніть в’язня, переможіть охоронця та візьміть самоцвіт. # Звільни [PERSON…" at bounding box center [627, 177] width 171 height 325
click at [543, 13] on span at bounding box center [624, 166] width 210 height 377
click at [548, 16] on div "# Звільніть в’язня, переможіть охоронця та візьміть самоцвіт. # Звільни [PERSON…" at bounding box center [627, 177] width 171 height 325
click at [561, 32] on div "# Звільніть в’язня, переможіть охоронця та візьміть самоцвіт. # Звільни [PERSON…" at bounding box center [627, 177] width 171 height 325
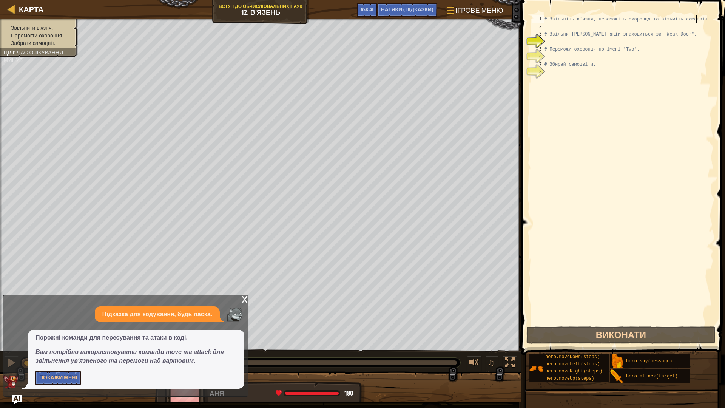
click at [695, 15] on div "# Звільніть в’язня, переможіть охоронця та візьміть самоцвіт. # Звільни [PERSON…" at bounding box center [627, 177] width 171 height 325
type textarea "# Звільніть в’язня, переможіть охоронця та візьміть самоцвіт."
click at [636, 68] on div "# Звільніть в’язня, переможіть охоронця та візьміть самоцвіт. # Звільни [PERSON…" at bounding box center [627, 177] width 171 height 325
click at [619, 62] on div "# Звільніть в’язня, переможіть охоронця та візьміть самоцвіт. # Звільни [PERSON…" at bounding box center [627, 177] width 171 height 325
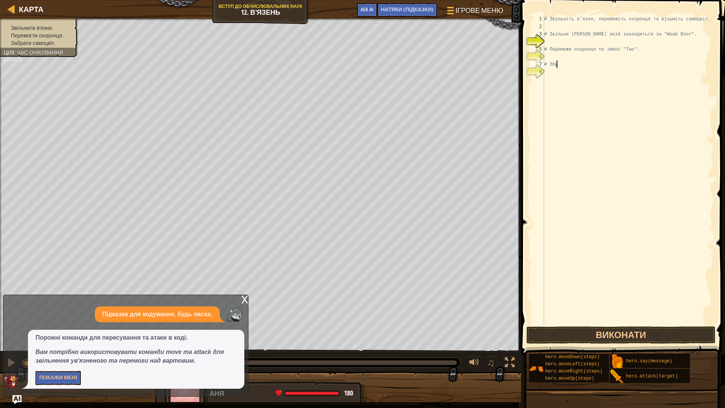
type textarea "#"
click at [636, 50] on div "# Звільніть в’язня, переможіть охоронця та візьміть самоцвіт. # Звільни [PERSON…" at bounding box center [627, 177] width 171 height 325
type textarea "#"
click at [672, 33] on div "# Звільніть в’язня, переможіть охоронця та візьміть самоцвіт. # Звільни [PERSON…" at bounding box center [627, 177] width 171 height 325
click at [694, 17] on div "# Звільніть в’язня, переможіть охоронця та візьміть самоцвіт. # Звільни [PERSON…" at bounding box center [627, 177] width 171 height 325
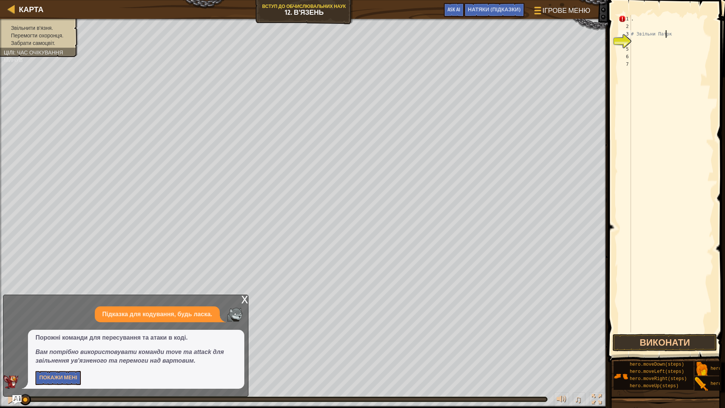
click at [668, 32] on div ". # Звільни Патрк" at bounding box center [671, 181] width 84 height 332
click at [639, 19] on div ". к" at bounding box center [671, 181] width 84 height 332
click at [622, 18] on div "1" at bounding box center [624, 19] width 12 height 8
click at [642, 20] on div ". к" at bounding box center [671, 181] width 84 height 332
type textarea "."
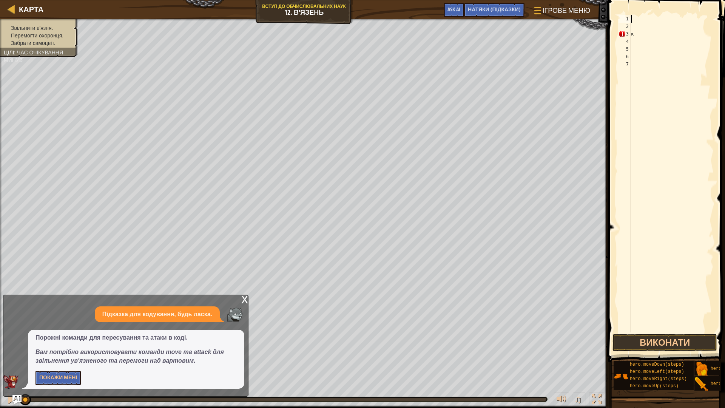
click at [643, 34] on div "к" at bounding box center [671, 181] width 84 height 332
type textarea "h"
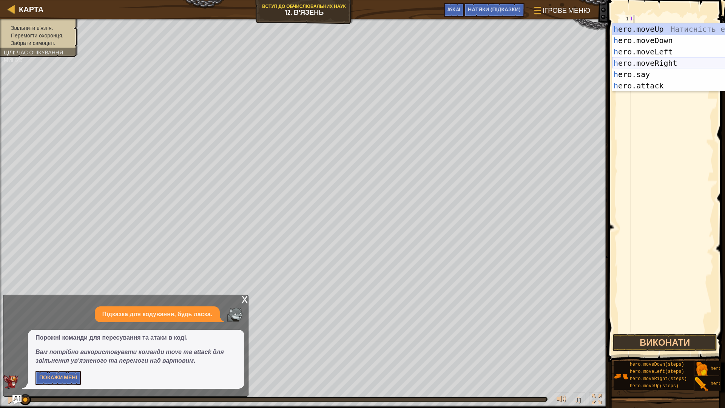
click at [660, 66] on div "h ero.moveUp Натисність enter h ero.moveDown Натисність enter h ero.moveLeft На…" at bounding box center [683, 68] width 143 height 91
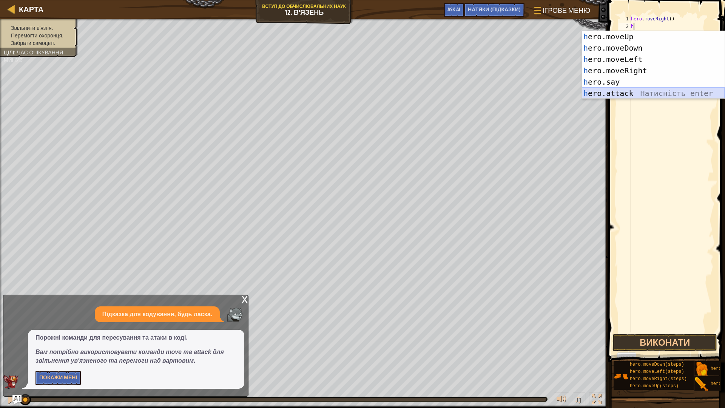
click at [616, 93] on div "h ero.moveUp Натисність enter h ero.moveDown Натисність enter h ero.moveLeft На…" at bounding box center [653, 76] width 143 height 91
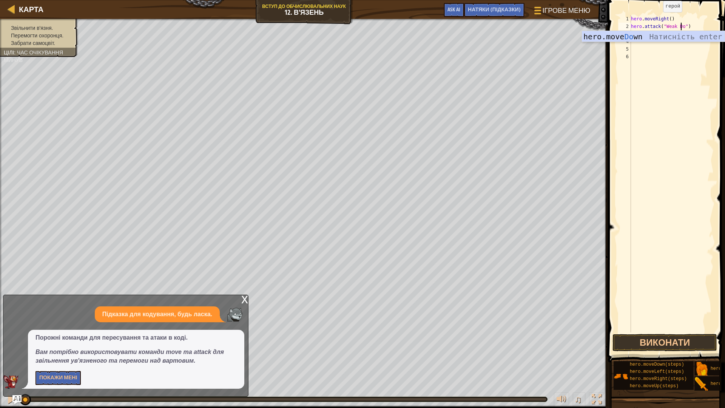
scroll to position [3, 5]
type textarea "hero.attack("Weak Door")"
click at [635, 35] on div "hero . moveRight ( ) hero . attack ( "Weak Door" )" at bounding box center [671, 181] width 84 height 332
type textarea "h"
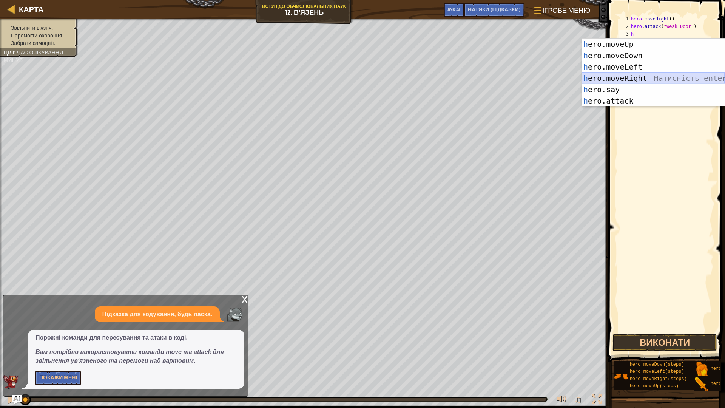
click at [647, 79] on div "h ero.moveUp Натисність enter h ero.moveDown Натисність enter h ero.moveLeft На…" at bounding box center [653, 84] width 143 height 91
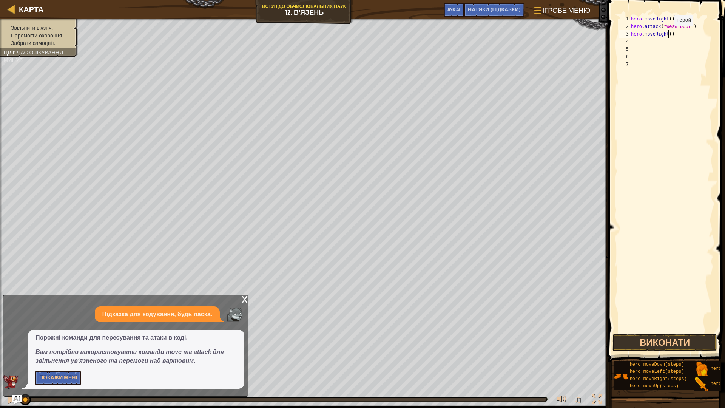
click at [667, 34] on div "hero . moveRight ( ) hero . attack ( "Weak Door" ) hero . moveRight ( )" at bounding box center [671, 181] width 84 height 332
type textarea "hero.moveRight(2)"
click at [687, 342] on button "Виконати" at bounding box center [664, 342] width 105 height 17
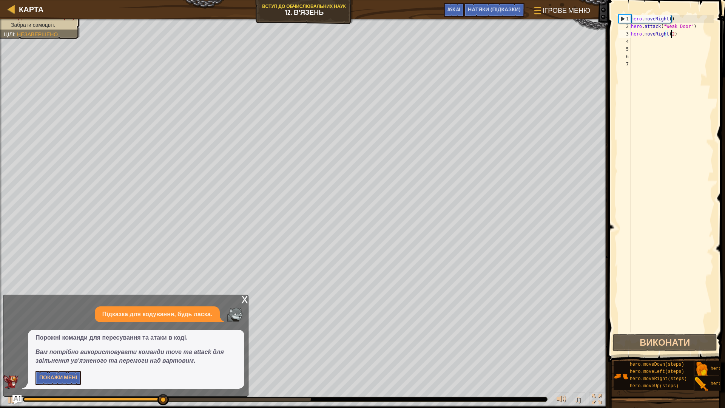
click at [638, 40] on div "hero . moveRight ( ) hero . attack ( "Weak Door" ) hero . moveRight ( 2 )" at bounding box center [671, 181] width 84 height 332
type textarea "h"
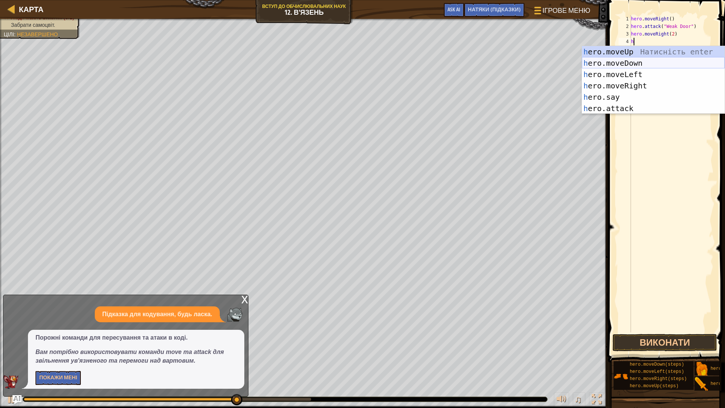
click at [617, 62] on div "h ero.moveUp Натисність enter h ero.moveDown Натисність enter h ero.moveLeft На…" at bounding box center [653, 91] width 143 height 91
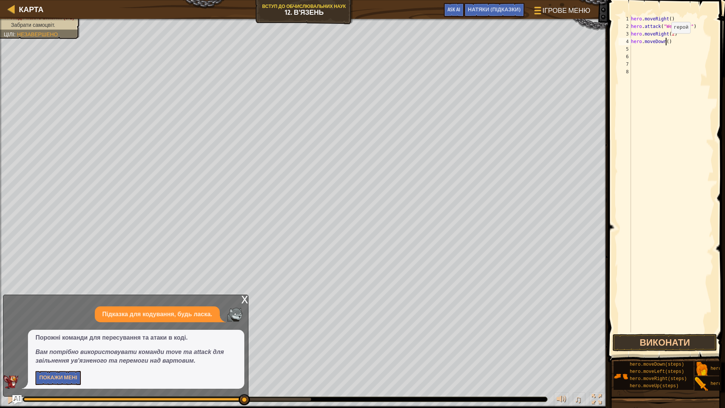
click at [665, 41] on div "hero . moveRight ( ) hero . attack ( "Weak Door" ) hero . moveRight ( 2 ) hero …" at bounding box center [671, 181] width 84 height 332
type textarea "hero.moveDown(2)"
click at [646, 47] on div "hero . moveRight ( ) hero . attack ( "Weak Door" ) hero . moveRight ( 2 ) hero …" at bounding box center [671, 181] width 84 height 332
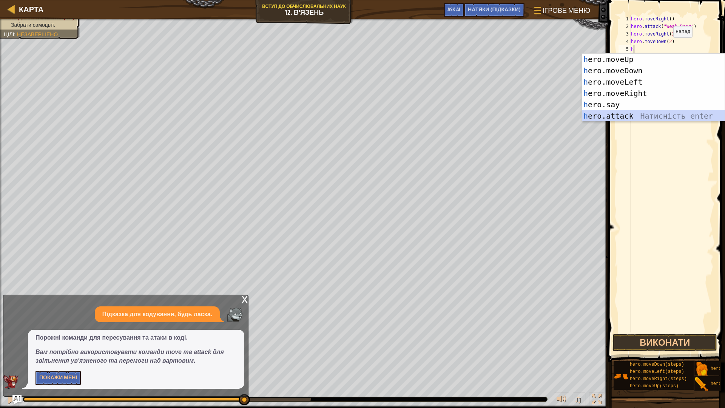
click at [639, 115] on div "h ero.moveUp Натисність enter h ero.moveDown Натисність enter h ero.moveLeft На…" at bounding box center [653, 99] width 143 height 91
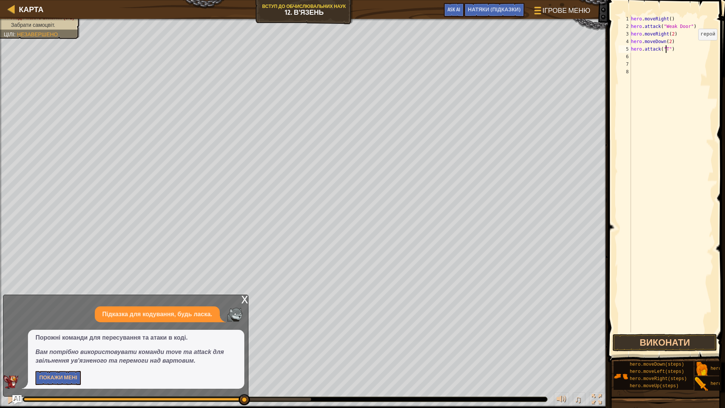
scroll to position [3, 3]
type textarea "hero.attack("Two")"
drag, startPoint x: 676, startPoint y: 48, endPoint x: 624, endPoint y: 50, distance: 52.9
click at [624, 50] on div "hero.attack("Two") 1 2 3 4 5 6 7 8 hero . moveRight ( ) hero . attack ( "Weak D…" at bounding box center [665, 173] width 97 height 317
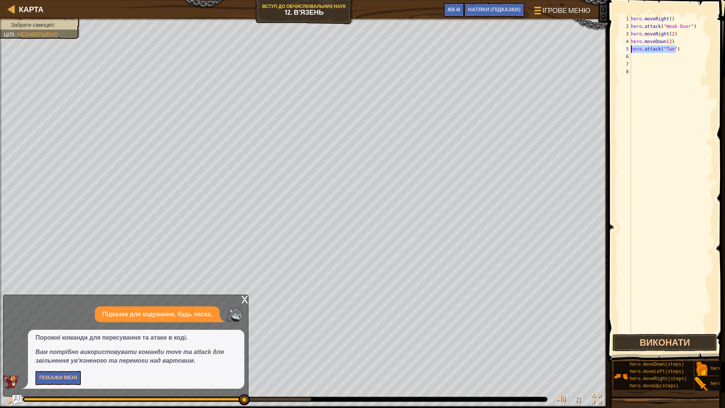
click at [651, 58] on div "hero . moveRight ( ) hero . attack ( "Weak Door" ) hero . moveRight ( 2 ) hero …" at bounding box center [671, 181] width 84 height 332
paste textarea "hero.attack("Two")"
type textarea "hero.attack("Two")"
click at [641, 65] on div "hero . moveRight ( ) hero . attack ( "Weak Door" ) hero . moveRight ( 2 ) hero …" at bounding box center [671, 181] width 84 height 332
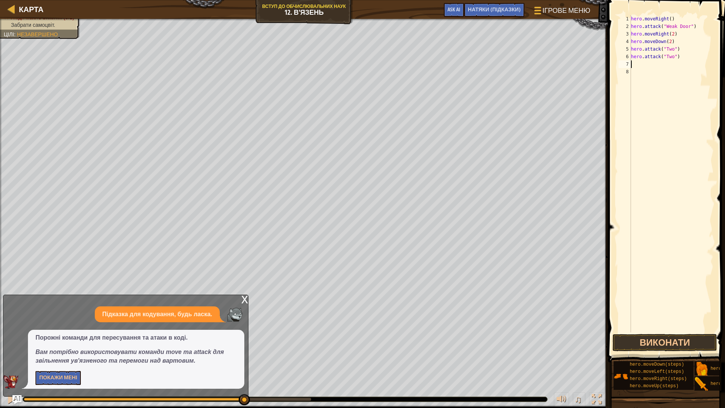
paste textarea "hero.attack("Two")"
type textarea "hero.attack("Two")"
paste textarea "hero.attack("Two")"
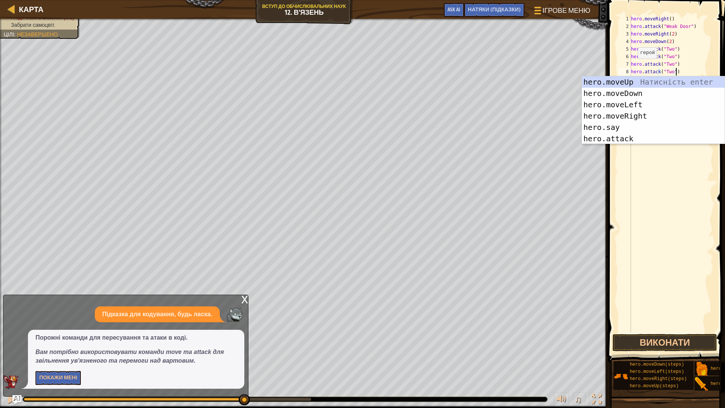
type textarea "hero.attack("Two")"
click at [606, 66] on span at bounding box center [666, 170] width 123 height 384
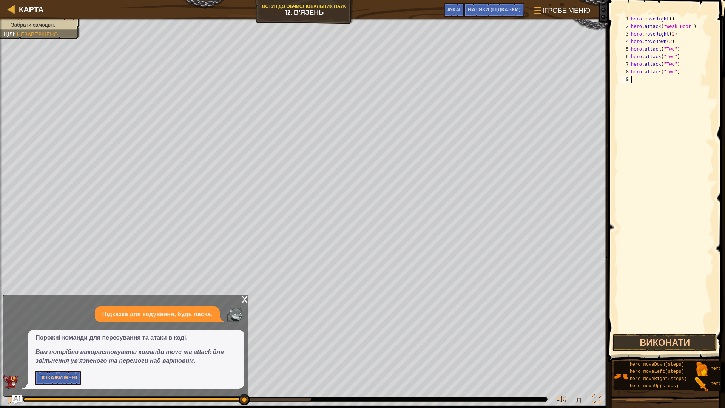
paste textarea "hero.attack("Two")"
type textarea "hero.attack("Two")"
click at [613, 74] on span at bounding box center [666, 170] width 123 height 384
paste textarea "hero.attack("Two")"
type textarea "hero.attack("Two")"
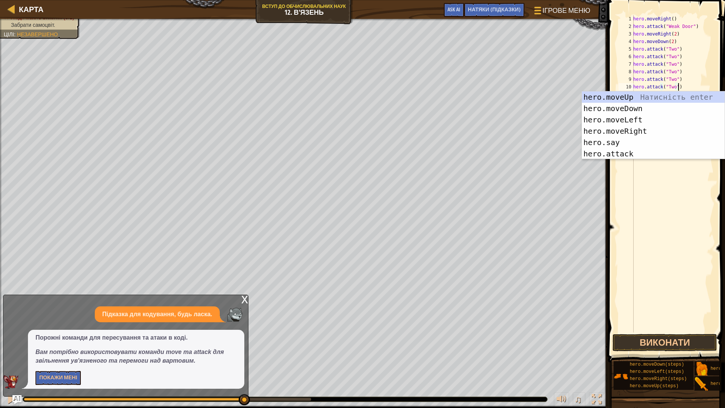
click at [696, 79] on div "hero . moveRight ( ) hero . attack ( "Weak Door" ) hero . moveRight ( 2 ) hero …" at bounding box center [672, 181] width 82 height 332
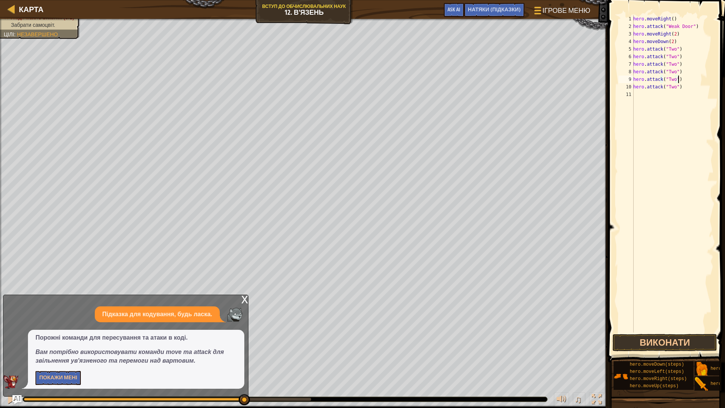
click at [645, 98] on div "hero . moveRight ( ) hero . attack ( "Weak Door" ) hero . moveRight ( 2 ) hero …" at bounding box center [672, 181] width 82 height 332
type textarea "h"
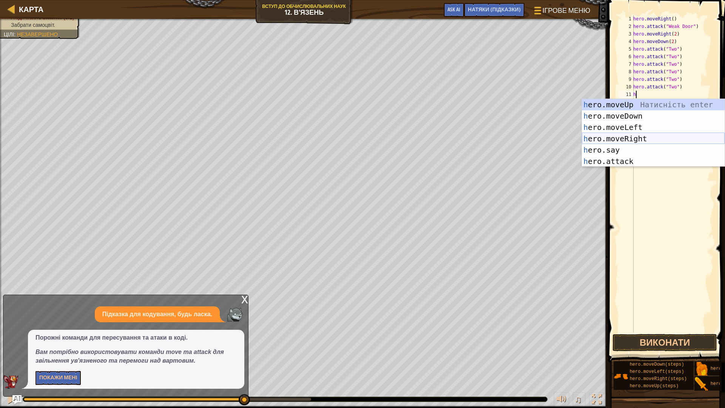
click at [643, 140] on div "h ero.moveUp Натисність enter h ero.moveDown Натисність enter h ero.moveLeft На…" at bounding box center [653, 144] width 143 height 91
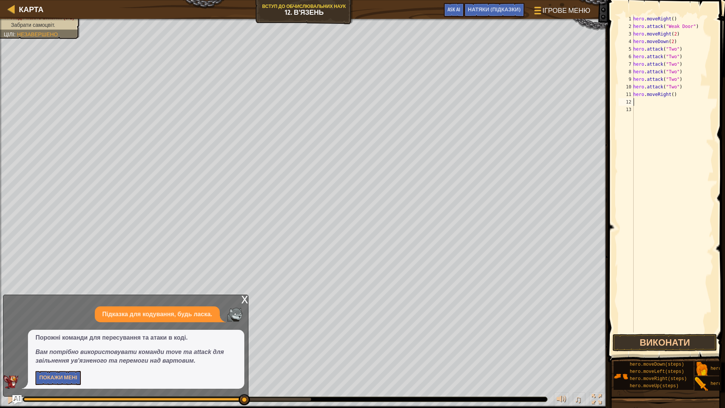
type textarea "h"
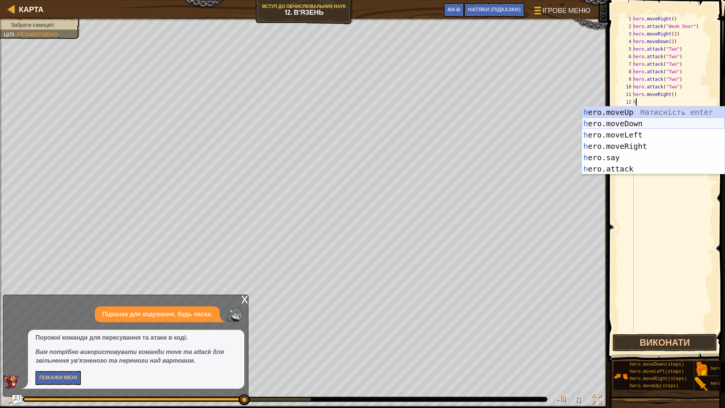
click at [651, 123] on div "h ero.moveUp Натисність enter h ero.moveDown Натисність enter h ero.moveLeft На…" at bounding box center [653, 151] width 143 height 91
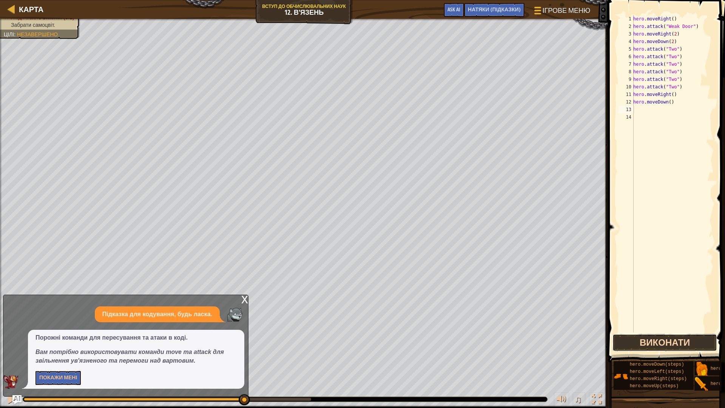
click at [673, 340] on button "Виконати" at bounding box center [664, 342] width 105 height 17
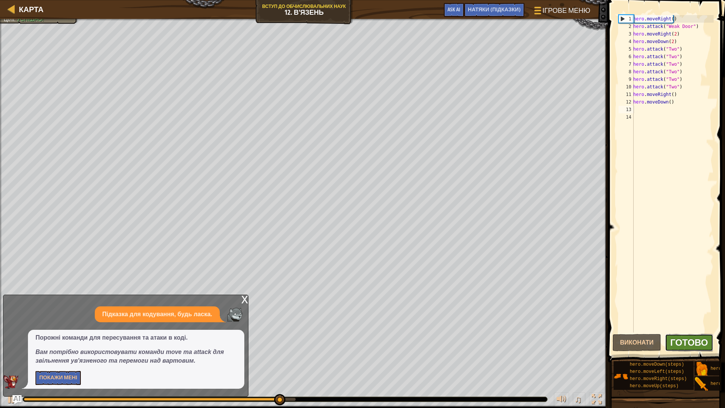
click at [686, 344] on span "Готово" at bounding box center [689, 342] width 38 height 12
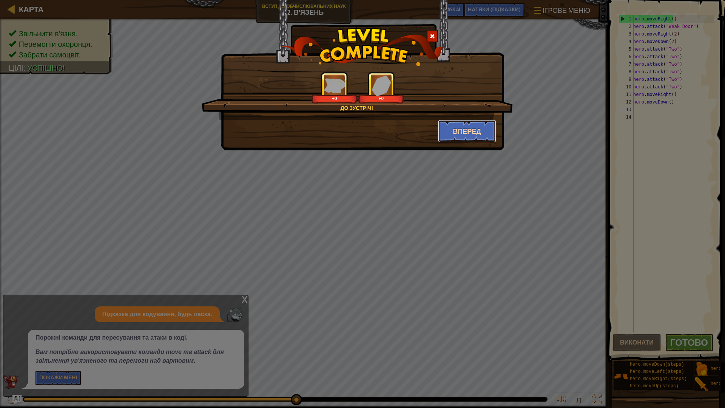
click at [461, 134] on button "Вперед" at bounding box center [467, 131] width 59 height 23
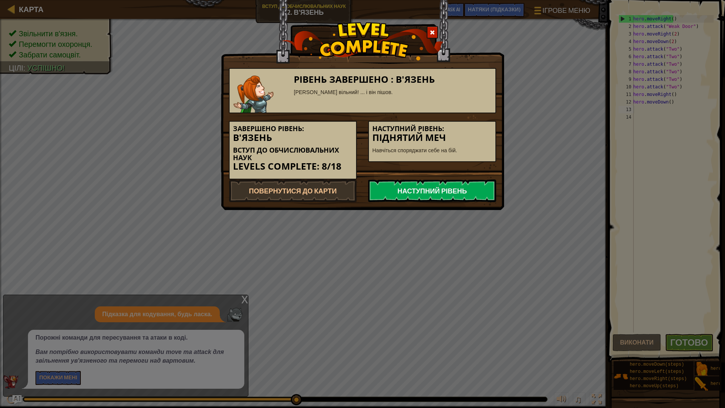
click at [433, 180] on link "Наступний рівень" at bounding box center [432, 190] width 128 height 23
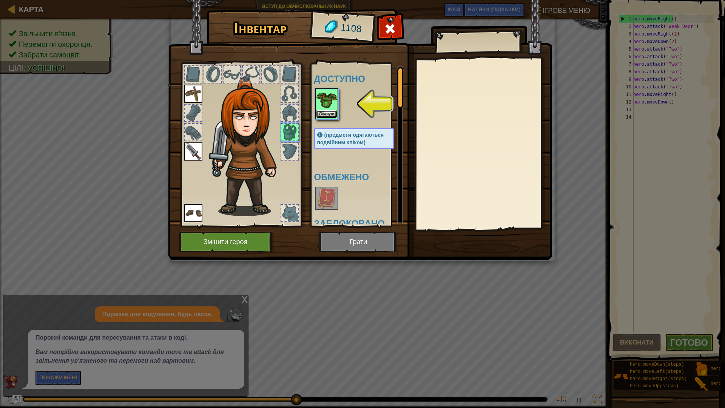
click at [326, 115] on button "Одягнути" at bounding box center [326, 114] width 21 height 8
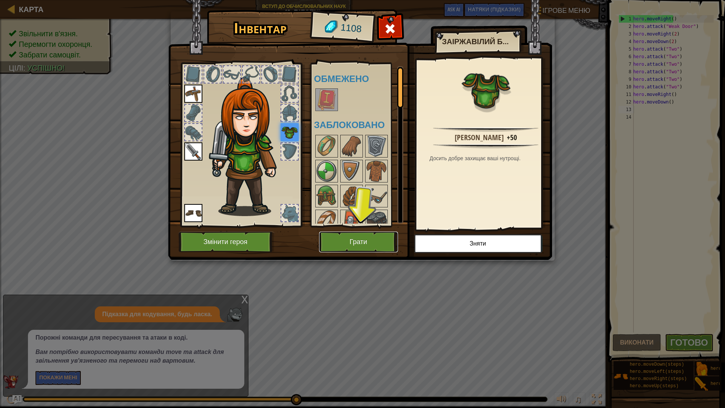
click at [353, 248] on button "Грати" at bounding box center [358, 241] width 79 height 21
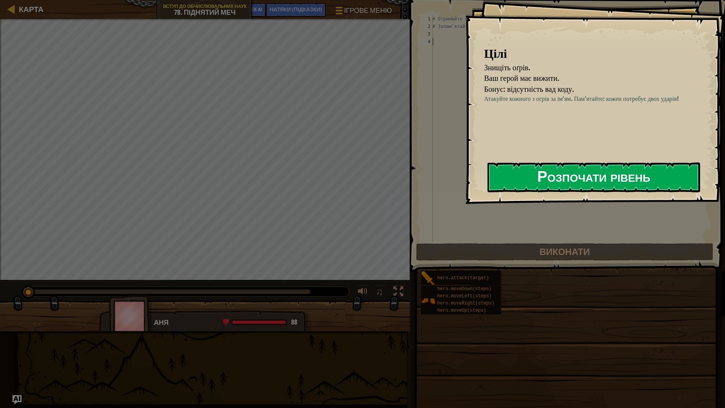
click at [558, 177] on button "Розпочати рівень" at bounding box center [593, 177] width 213 height 30
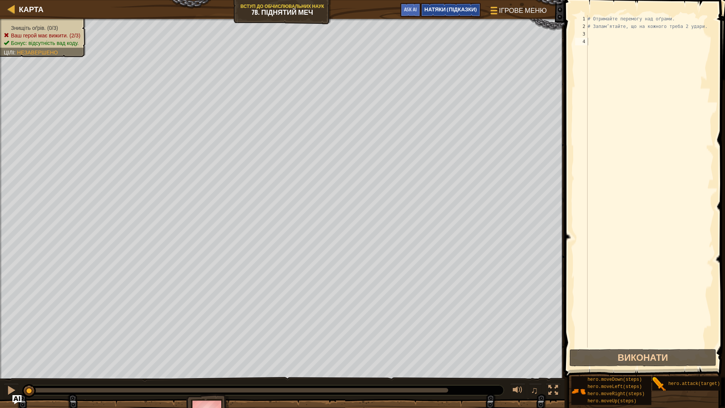
click at [464, 4] on div "НАТЯКИ (Підказки)" at bounding box center [450, 10] width 60 height 14
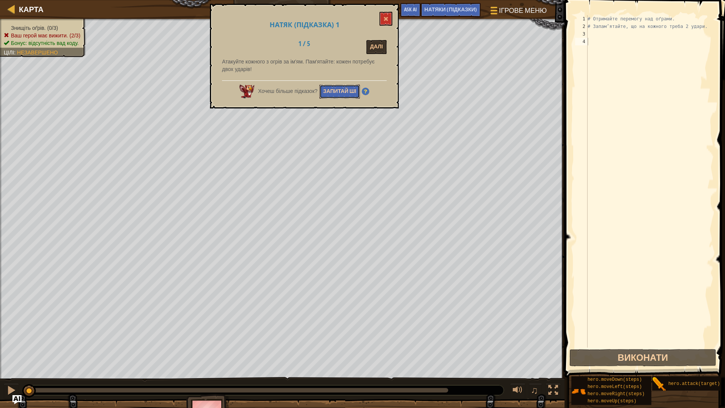
click at [345, 92] on button "Запитай ШІ" at bounding box center [339, 92] width 41 height 14
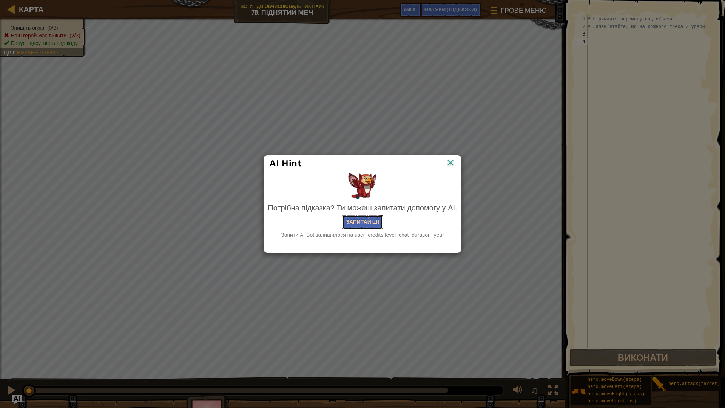
click at [373, 222] on button "Запитай ШІ" at bounding box center [362, 222] width 41 height 14
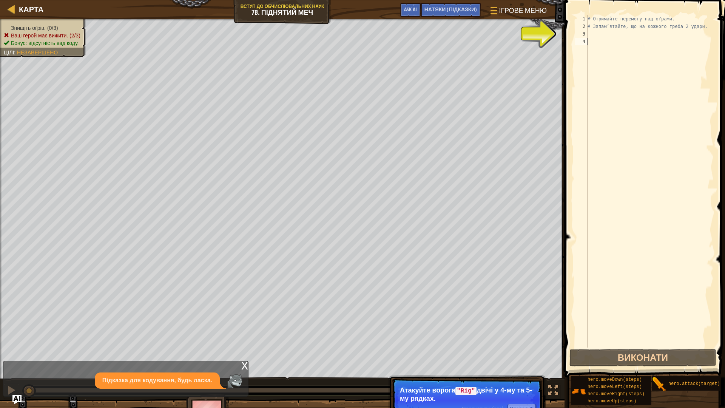
scroll to position [6, 0]
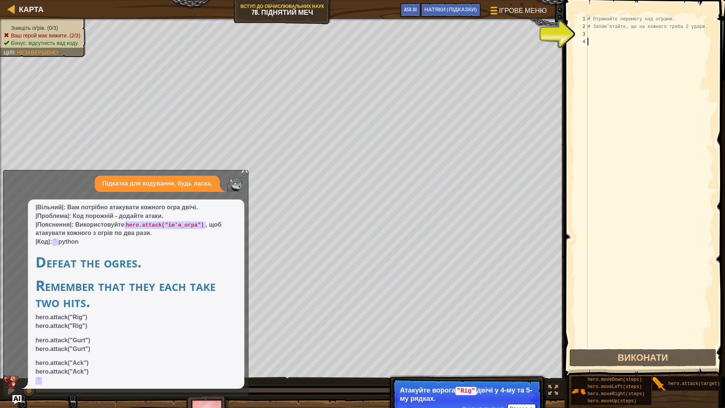
click at [704, 23] on div "# Отримайте перемогу над оґрами. # Запам’ятайте, що на кожного треба 2 удари." at bounding box center [650, 188] width 128 height 347
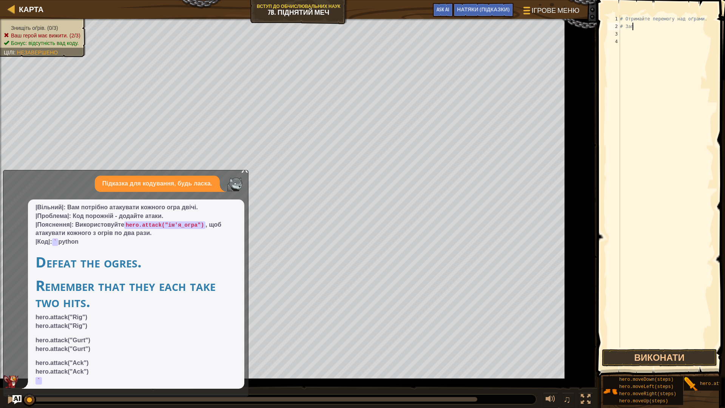
type textarea "#"
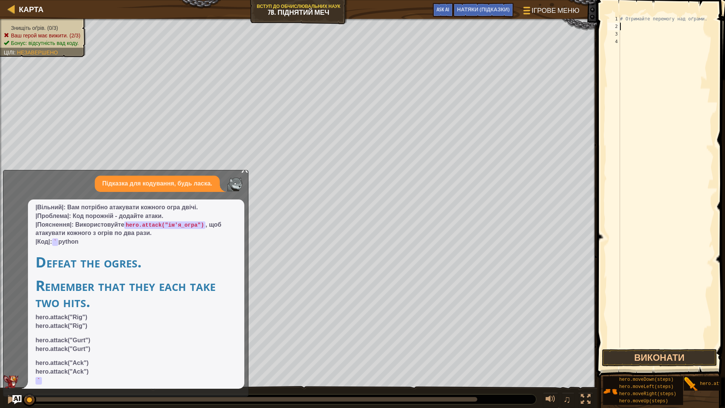
click at [679, 18] on div "# Отримайте перемогу над оґрами." at bounding box center [682, 188] width 128 height 347
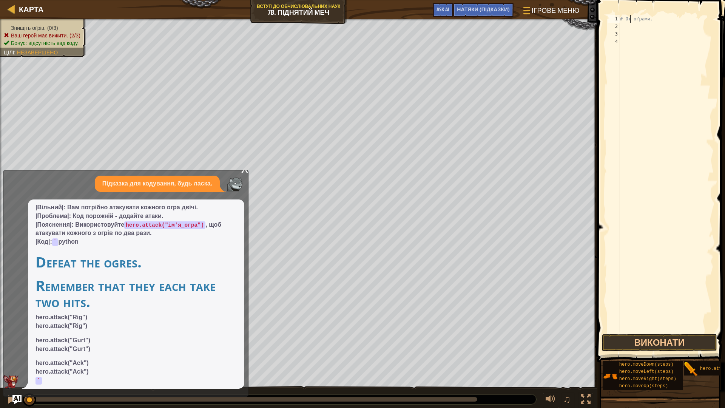
click at [679, 18] on div "# От оґрами." at bounding box center [665, 181] width 95 height 332
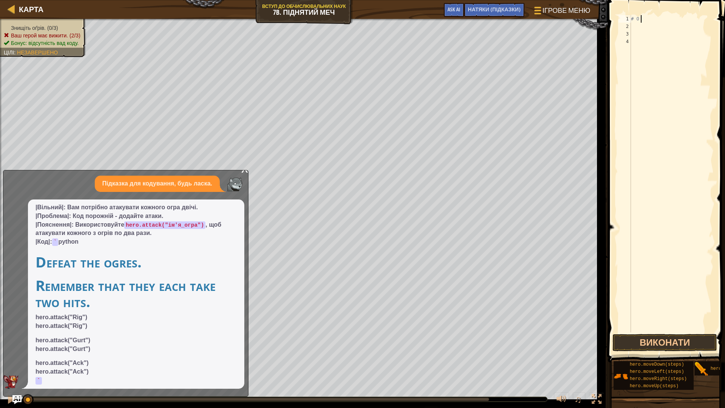
type textarea "#"
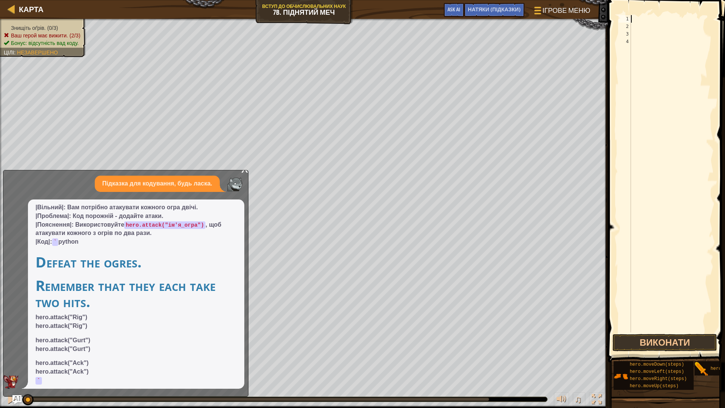
scroll to position [3, 0]
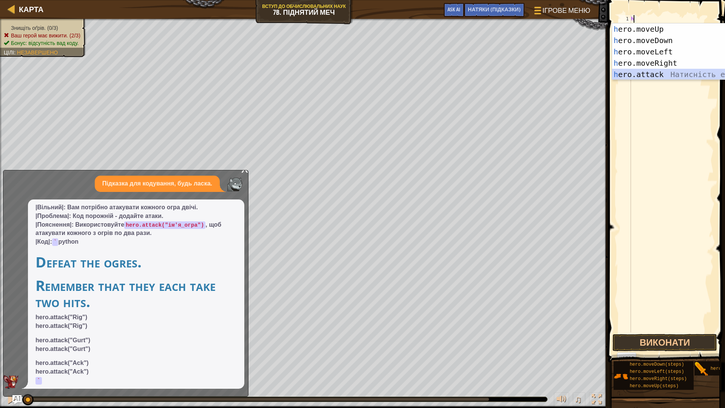
click at [701, 71] on div "h ero.moveUp Натисність enter h ero.moveDown Натисність enter h ero.moveLeft На…" at bounding box center [683, 62] width 143 height 79
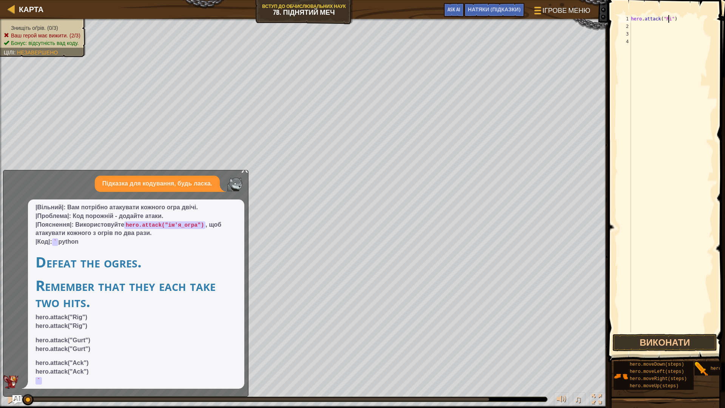
scroll to position [3, 3]
drag, startPoint x: 677, startPoint y: 20, endPoint x: 629, endPoint y: 23, distance: 48.1
click at [629, 23] on div "hero.attack("Rig") 1 2 3 4 hero . attack ( "Rig" ) הההההההההההההההההההההההההההה…" at bounding box center [665, 173] width 97 height 317
drag, startPoint x: 631, startPoint y: 18, endPoint x: 684, endPoint y: 21, distance: 52.5
click at [684, 21] on div "hero . attack ( "Rig" )" at bounding box center [671, 181] width 84 height 332
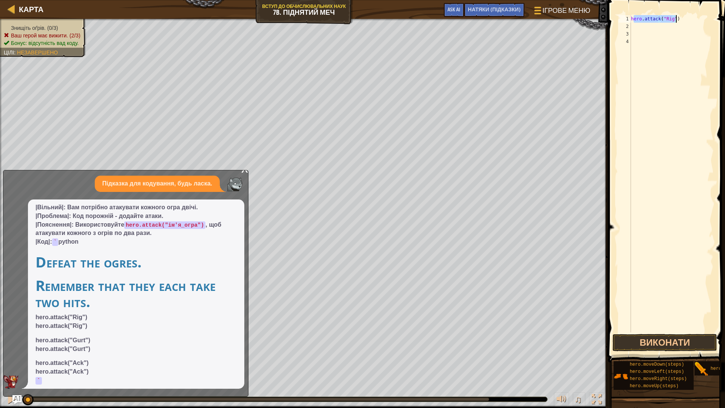
type textarea "hero.attack("Rig")"
click at [653, 42] on div "hero . attack ( "Rig" )" at bounding box center [671, 181] width 84 height 332
drag, startPoint x: 630, startPoint y: 18, endPoint x: 649, endPoint y: 16, distance: 19.8
click at [649, 16] on div "1 2 3 4 hero . attack ( "Rig" ) ההההההההההההההההההההההההההההההההההההההההההההההה…" at bounding box center [665, 173] width 97 height 317
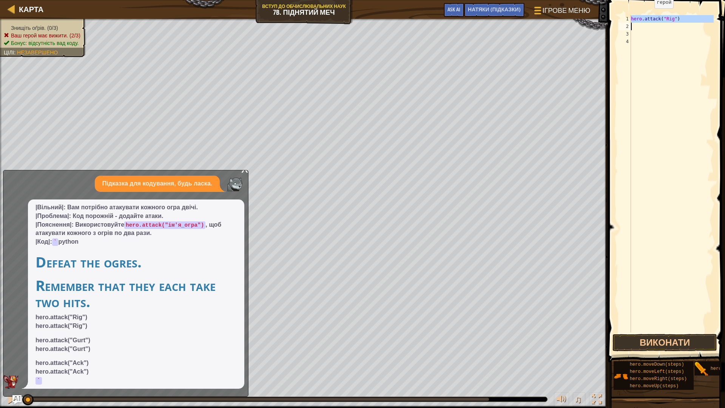
type textarea "hero.attack("Rig")"
paste textarea
paste textarea "hero.attack("Rig")"
click at [670, 34] on div "hero . attack ( "Rig" ) hero . attack ( "Rig" ) hero . attack ( "Rig" )" at bounding box center [671, 181] width 84 height 332
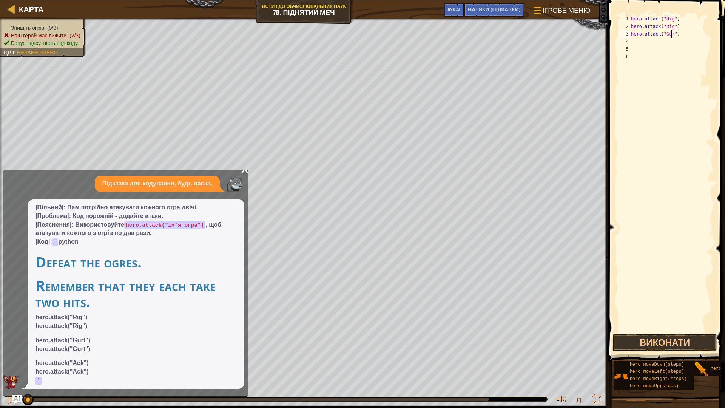
type textarea "hero.attack("Gurt")"
drag, startPoint x: 678, startPoint y: 33, endPoint x: 632, endPoint y: 32, distance: 45.7
click at [632, 32] on div "hero . attack ( "Rig" ) hero . attack ( "Rig" ) hero . attack ( "Gurt" )" at bounding box center [671, 181] width 84 height 332
click at [655, 43] on div "hero . attack ( "Rig" ) hero . attack ( "Rig" ) hero . attack ( "Gurt" )" at bounding box center [671, 181] width 84 height 332
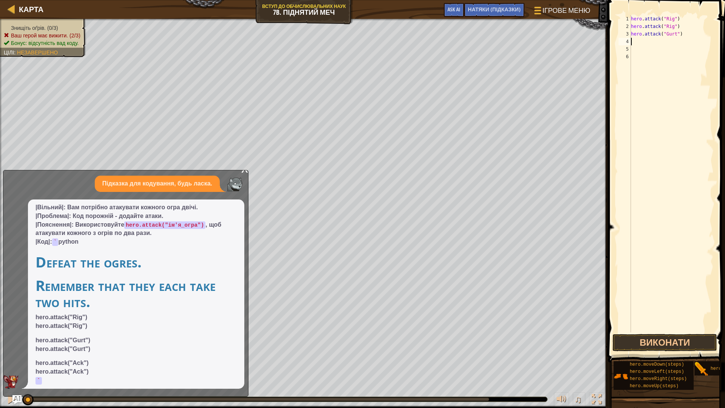
paste textarea "hero.attack("Gurt")"
type textarea "hero.attack("Gurt")"
click at [658, 49] on div "hero . attack ( "Rig" ) hero . attack ( "Rig" ) hero . attack ( "Gurt" ) hero .…" at bounding box center [671, 181] width 84 height 332
paste textarea "hero.attack("Gurt")"
click at [673, 49] on div "hero . attack ( "Rig" ) hero . attack ( "Rig" ) hero . attack ( "Gurt" ) hero .…" at bounding box center [671, 181] width 84 height 332
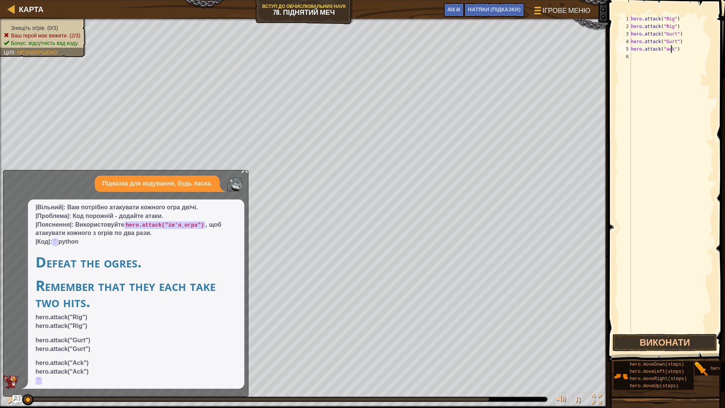
scroll to position [3, 3]
click at [666, 49] on div "hero . attack ( "Rig" ) hero . attack ( "Rig" ) hero . attack ( "Gurt" ) hero .…" at bounding box center [671, 181] width 84 height 332
drag, startPoint x: 675, startPoint y: 50, endPoint x: 625, endPoint y: 49, distance: 49.8
click at [625, 49] on div "hero.attack("Ack") 1 2 3 4 5 6 hero . attack ( "Rig" ) hero . attack ( "Rig" ) …" at bounding box center [665, 173] width 97 height 317
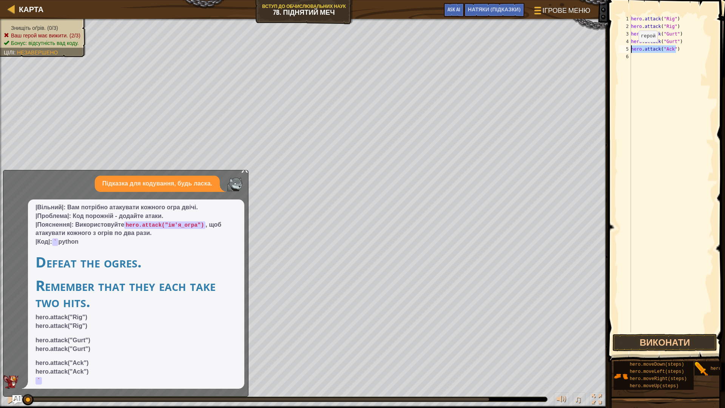
type textarea "hero.attack("Ack")"
drag, startPoint x: 630, startPoint y: 50, endPoint x: 702, endPoint y: 85, distance: 80.0
click at [711, 93] on div "hero . attack ( "Rig" ) hero . attack ( "Rig" ) hero . attack ( "Gurt" ) hero .…" at bounding box center [671, 181] width 84 height 332
drag, startPoint x: 676, startPoint y: 49, endPoint x: 629, endPoint y: 48, distance: 46.5
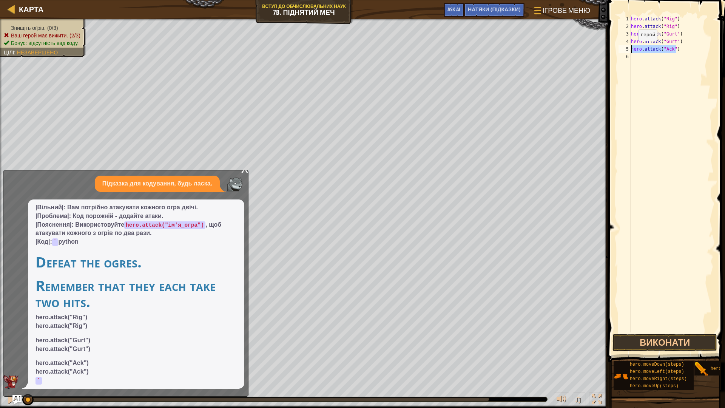
click at [629, 48] on div "1 2 3 4 5 6 hero . attack ( "Rig" ) hero . attack ( "Rig" ) hero . attack ( "Gu…" at bounding box center [665, 173] width 97 height 317
type textarea "hero.attack("Ack")"
click at [658, 63] on div "hero . attack ( "Rig" ) hero . attack ( "Rig" ) hero . attack ( "Gurt" ) hero .…" at bounding box center [671, 181] width 84 height 332
click at [656, 61] on div "hero . attack ( "Rig" ) hero . attack ( "Rig" ) hero . attack ( "Gurt" ) hero .…" at bounding box center [671, 181] width 84 height 332
paste textarea "hero.attack("Ack")"
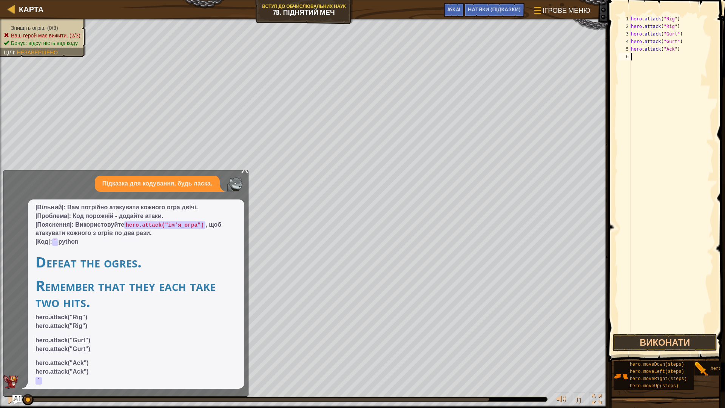
type textarea "hero.attack("Ack")"
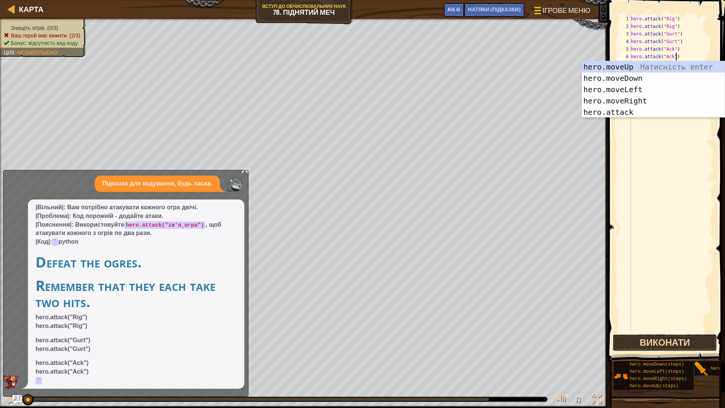
drag, startPoint x: 697, startPoint y: 348, endPoint x: 700, endPoint y: 345, distance: 4.5
click at [697, 347] on button "Виконати" at bounding box center [664, 342] width 105 height 17
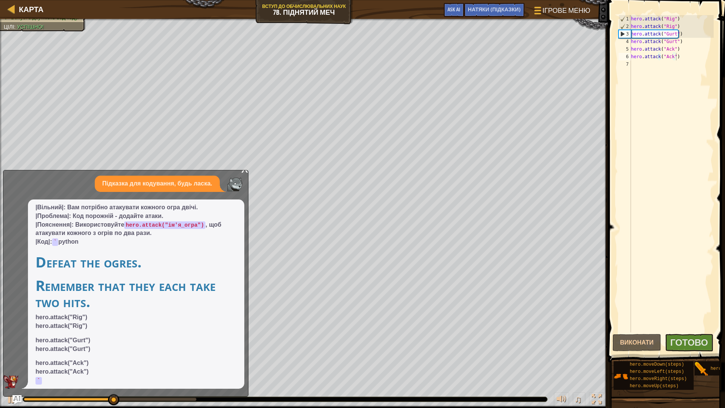
click at [243, 171] on div "x Підказка для кодування, будь ласка. |Вільний|: Вам потрібно атакувати кожного…" at bounding box center [125, 283] width 245 height 226
click at [244, 171] on div "x" at bounding box center [244, 168] width 7 height 8
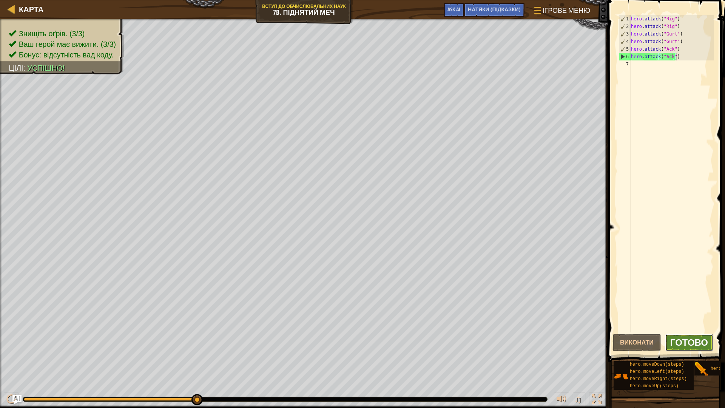
click at [688, 338] on span "Готово" at bounding box center [689, 342] width 38 height 12
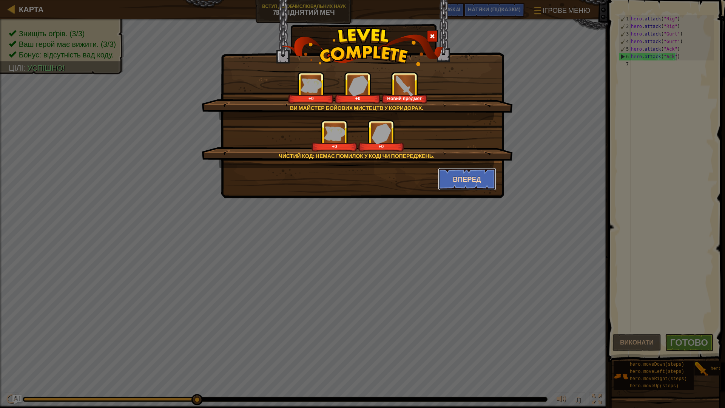
click at [482, 179] on button "Вперед" at bounding box center [467, 179] width 59 height 23
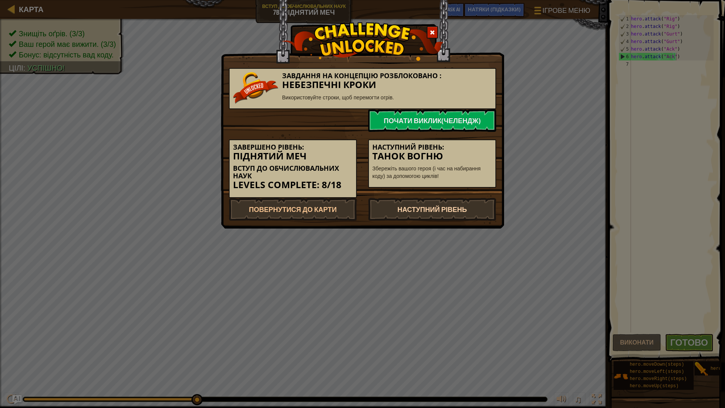
click at [448, 207] on link "Наступний рівень" at bounding box center [432, 209] width 128 height 23
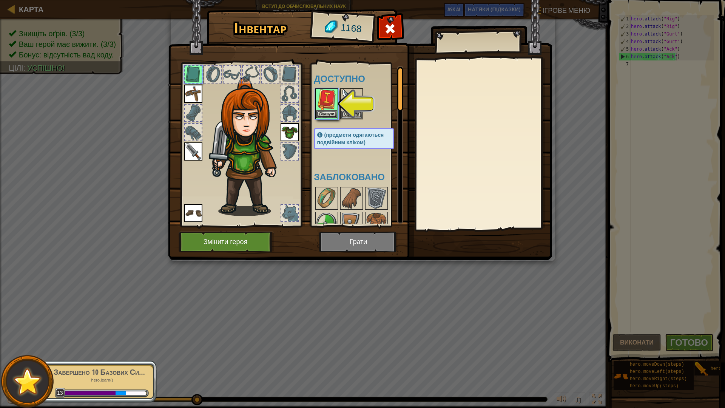
click at [325, 109] on img at bounding box center [326, 99] width 21 height 21
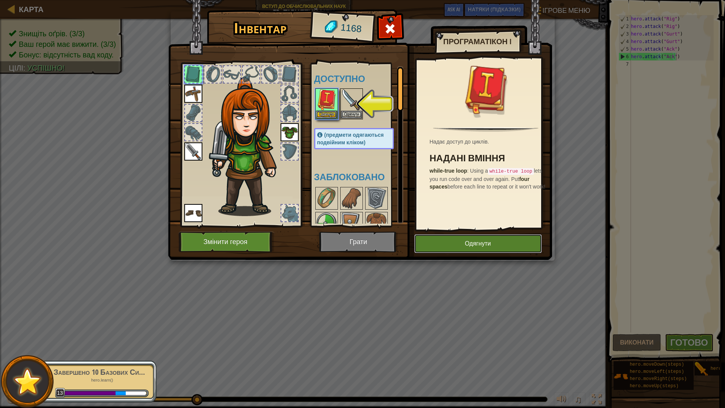
click at [490, 248] on button "Одягнути" at bounding box center [478, 243] width 128 height 19
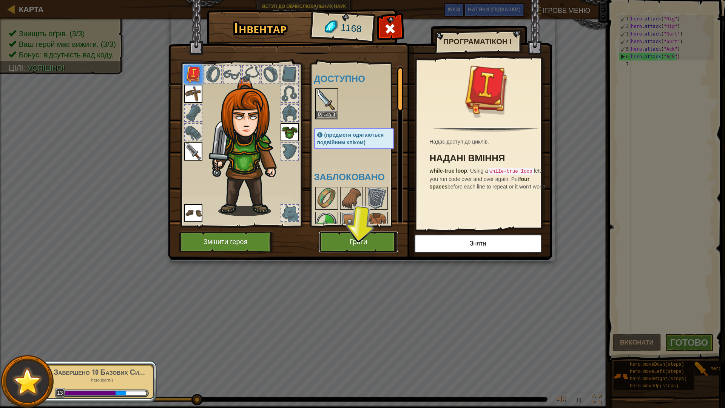
click at [371, 236] on button "Грати" at bounding box center [358, 241] width 79 height 21
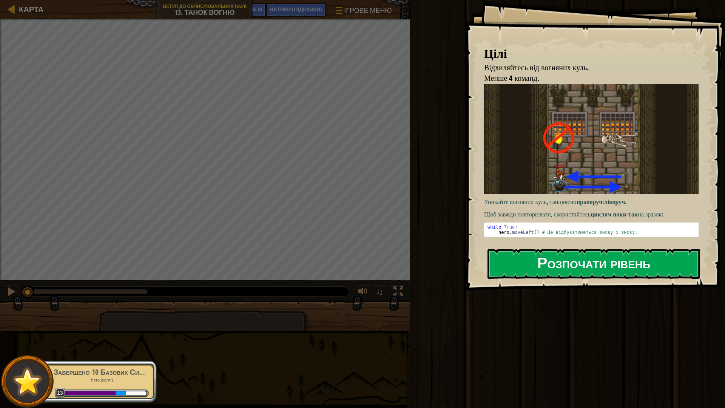
click at [597, 274] on button "Розпочати рівень" at bounding box center [593, 264] width 213 height 30
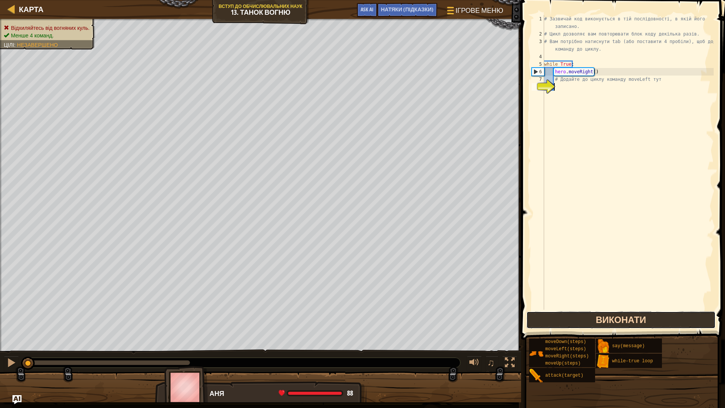
click at [608, 318] on button "Виконати" at bounding box center [620, 319] width 189 height 17
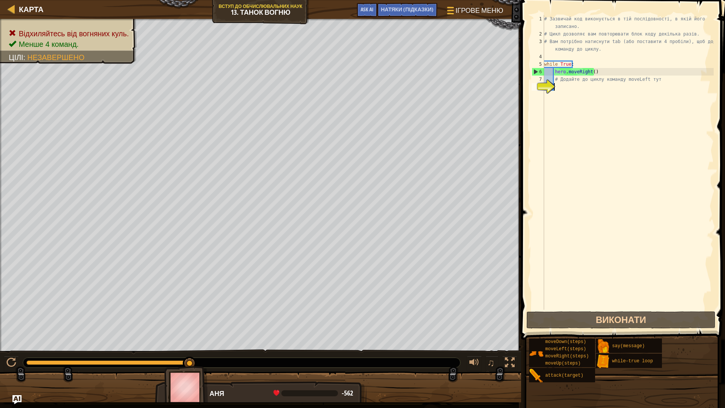
click at [596, 85] on div "# Зазвичай код виконується в тій послідовності, в якій його записано. # Цикл до…" at bounding box center [627, 173] width 171 height 317
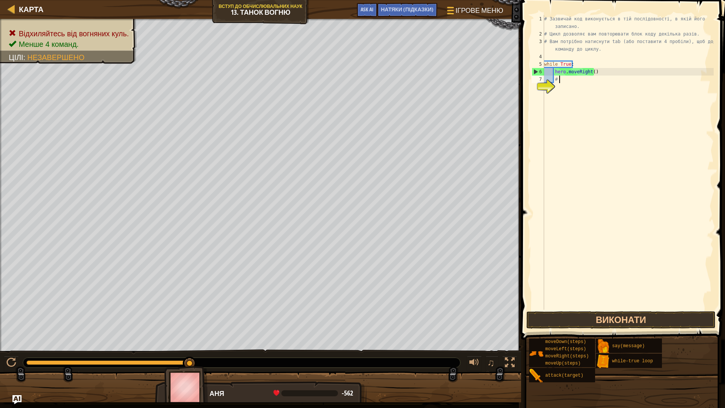
type textarea "#"
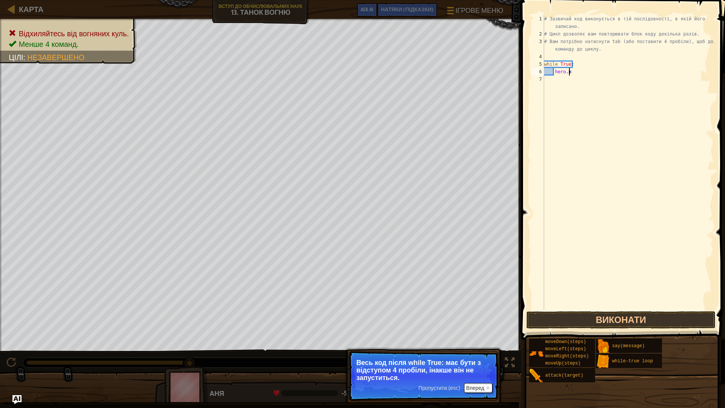
type textarea "h"
click at [590, 75] on div "# Зазвичай код виконується в тій послідовності, в якій його записано. # Цикл до…" at bounding box center [627, 173] width 171 height 317
type textarea "w"
click at [566, 73] on div "# Зазвичай код виконується в тій послідовності, в якій його записано. # Цикл до…" at bounding box center [627, 173] width 171 height 317
type textarea "#"
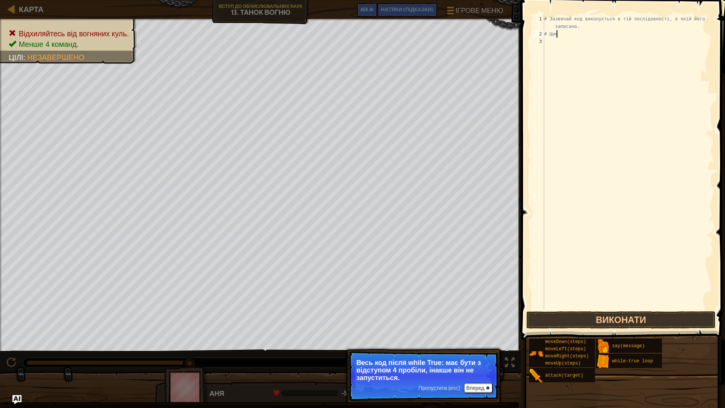
type textarea "#"
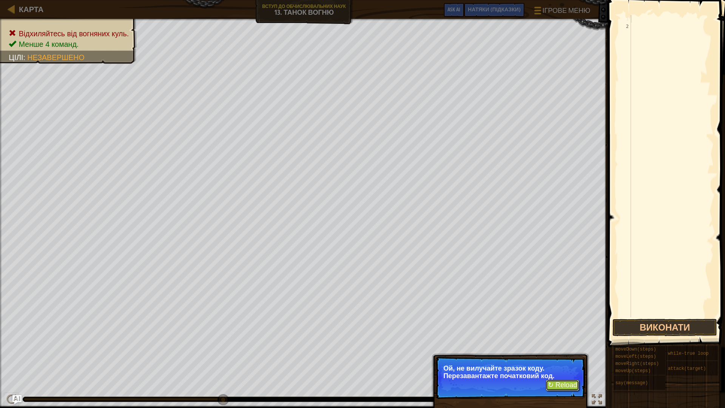
drag, startPoint x: 564, startPoint y: 387, endPoint x: 565, endPoint y: 381, distance: 5.7
click at [564, 356] on button "↻ Reload" at bounding box center [562, 384] width 34 height 11
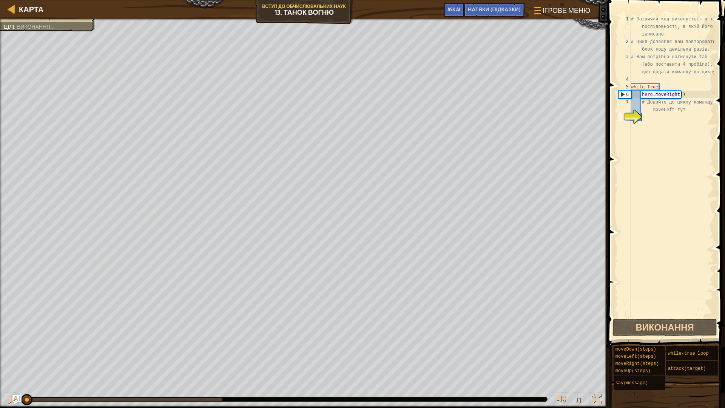
scroll to position [3, 0]
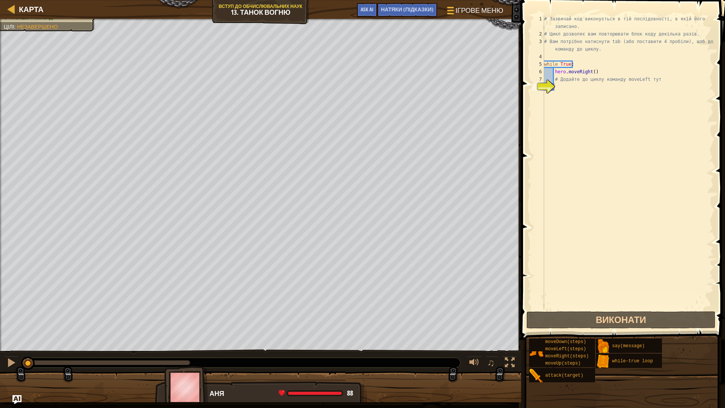
drag, startPoint x: 422, startPoint y: 6, endPoint x: 417, endPoint y: 20, distance: 14.8
click at [420, 8] on span "НАТЯКИ (Підказки)" at bounding box center [407, 9] width 53 height 7
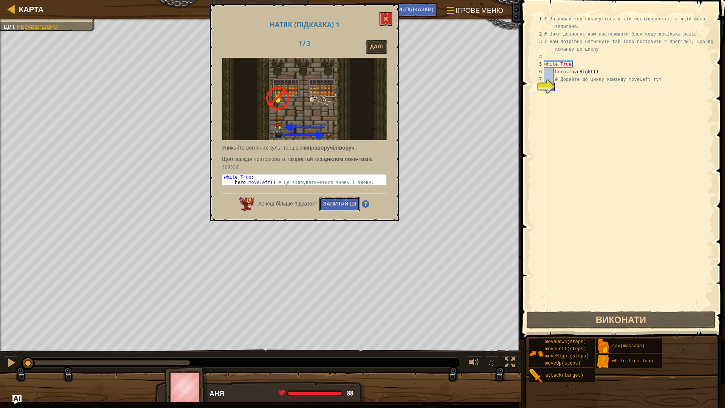
click at [335, 200] on button "Запитай ШІ" at bounding box center [339, 204] width 41 height 14
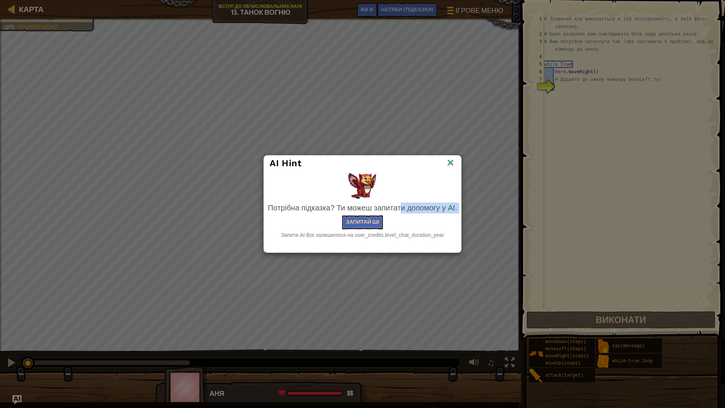
drag, startPoint x: 365, startPoint y: 213, endPoint x: 362, endPoint y: 221, distance: 9.2
click at [362, 221] on div "Потрібна підказка? Ти можеш запитати допомогу у AI. Запитай ШІ Запити AI Bot за…" at bounding box center [362, 220] width 189 height 36
click at [363, 224] on button "Запитай ШІ" at bounding box center [362, 222] width 41 height 14
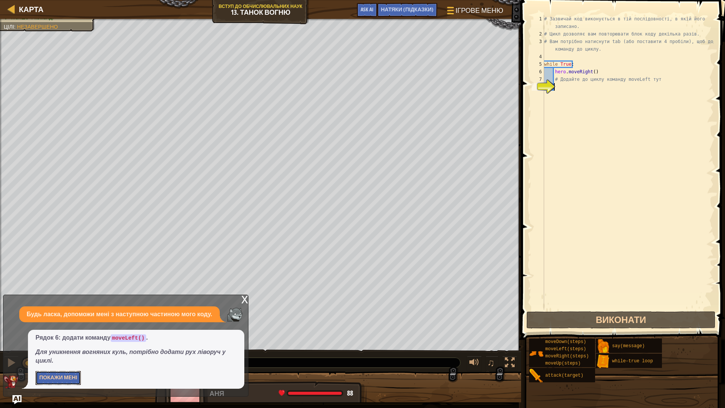
click at [63, 356] on button "Покажи мені" at bounding box center [57, 378] width 45 height 14
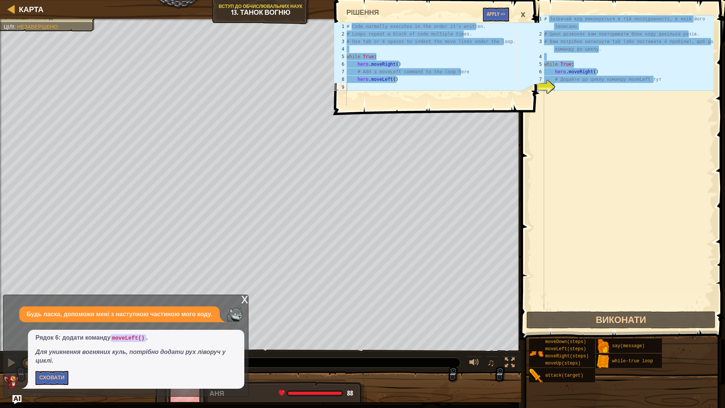
click at [584, 89] on div "# Зазвичай код виконується в тій послідовності, в якій його записано. # Цикл до…" at bounding box center [627, 173] width 171 height 317
type textarea "h"
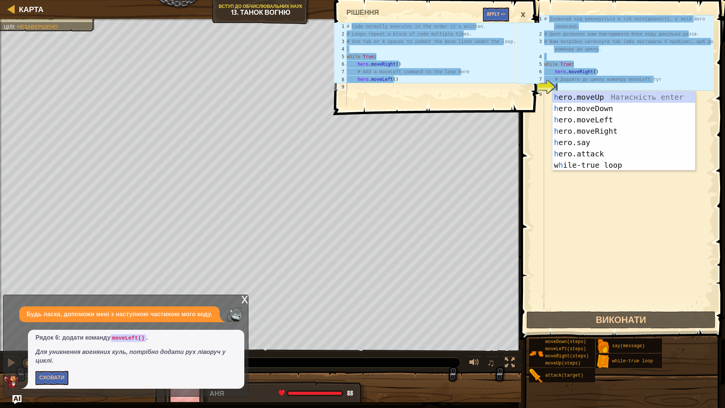
scroll to position [3, 0]
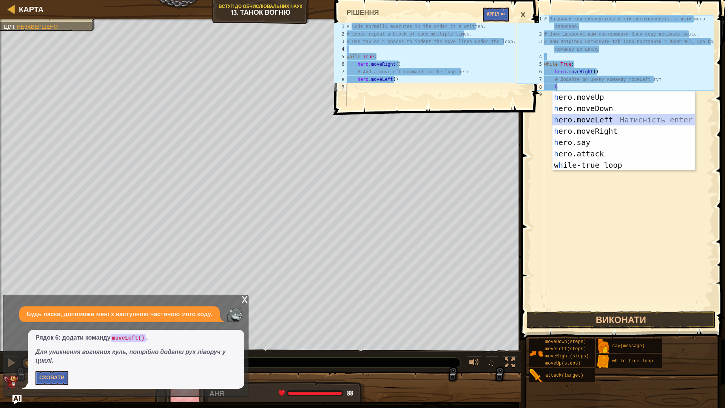
click at [605, 120] on div "h ero.moveUp Натисність enter h ero.moveDown Натисність enter h ero.moveLeft На…" at bounding box center [623, 142] width 143 height 102
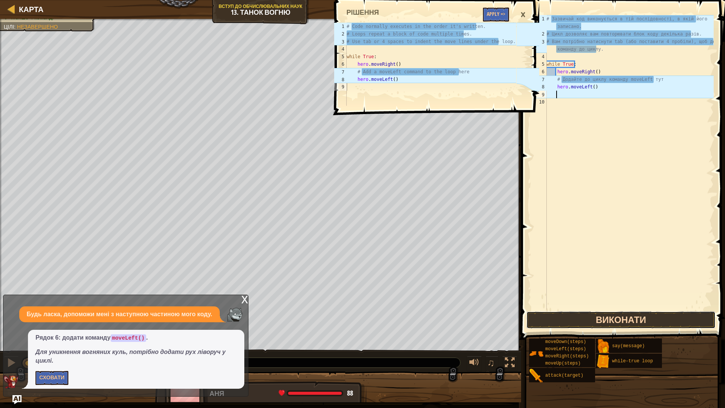
click at [619, 326] on button "Виконати" at bounding box center [620, 319] width 189 height 17
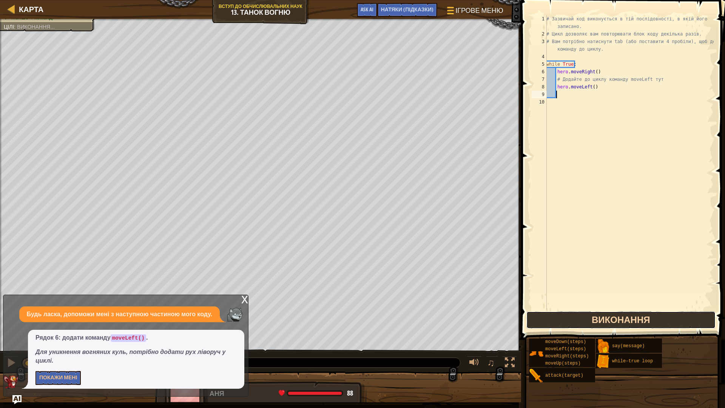
click at [619, 324] on button "Виконання" at bounding box center [620, 319] width 189 height 17
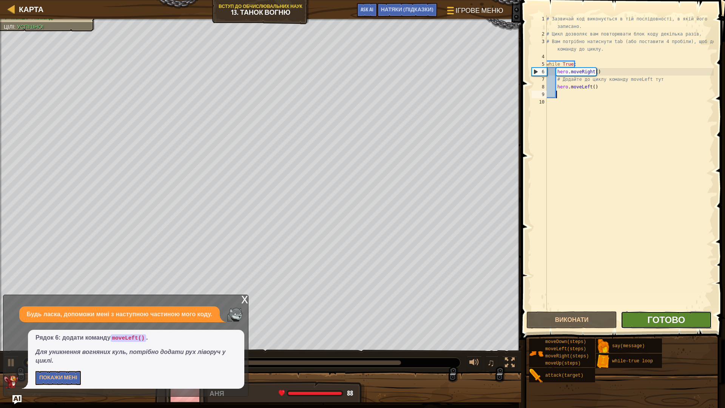
click at [659, 317] on span "Готово" at bounding box center [666, 319] width 38 height 12
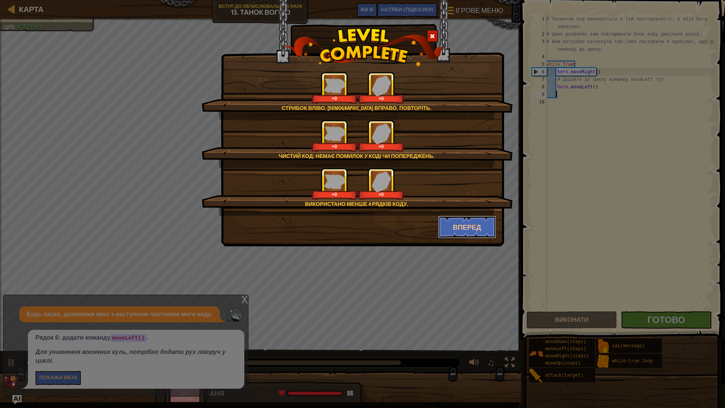
click at [486, 231] on button "Вперед" at bounding box center [467, 227] width 59 height 23
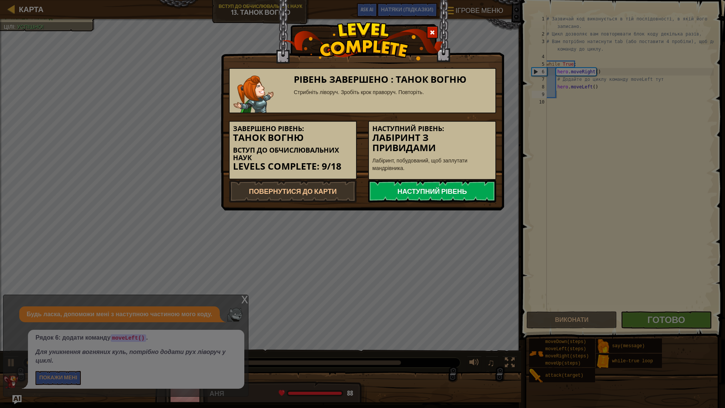
drag, startPoint x: 455, startPoint y: 207, endPoint x: 448, endPoint y: 201, distance: 8.8
click at [453, 206] on div "Рівень завершено : Танок вогню Стрибніть ліворуч. Зробіть крок праворуч. Повтор…" at bounding box center [362, 105] width 283 height 210
click at [454, 198] on link "Наступний рівень" at bounding box center [432, 191] width 128 height 23
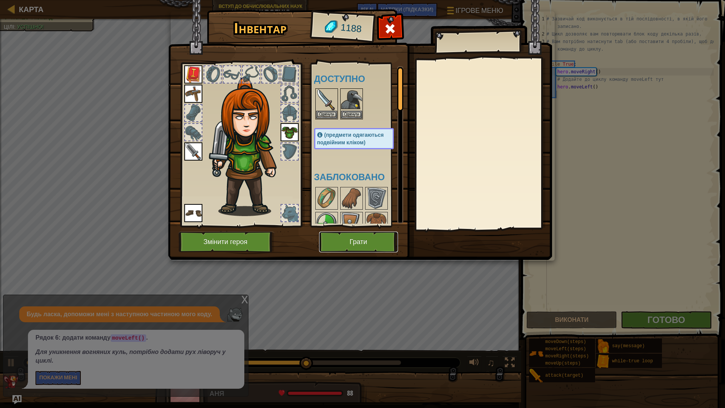
click at [365, 246] on button "Грати" at bounding box center [358, 241] width 79 height 21
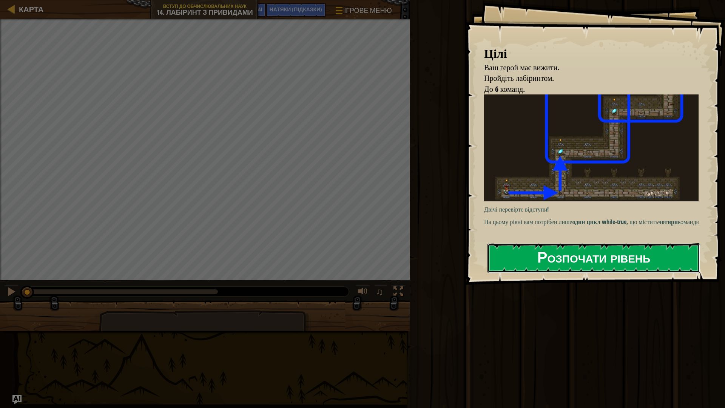
click at [579, 247] on button "Розпочати рівень" at bounding box center [593, 258] width 213 height 30
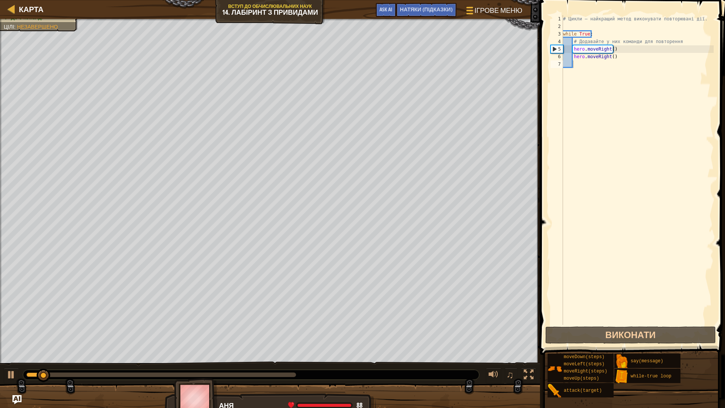
drag, startPoint x: 448, startPoint y: 6, endPoint x: 436, endPoint y: 18, distance: 17.6
click at [448, 6] on div "НАТЯКИ (Підказки)" at bounding box center [426, 10] width 60 height 14
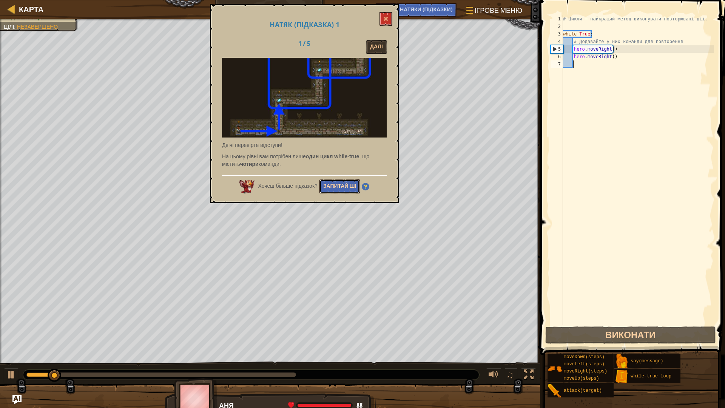
click at [333, 186] on button "Запитай ШІ" at bounding box center [339, 186] width 41 height 14
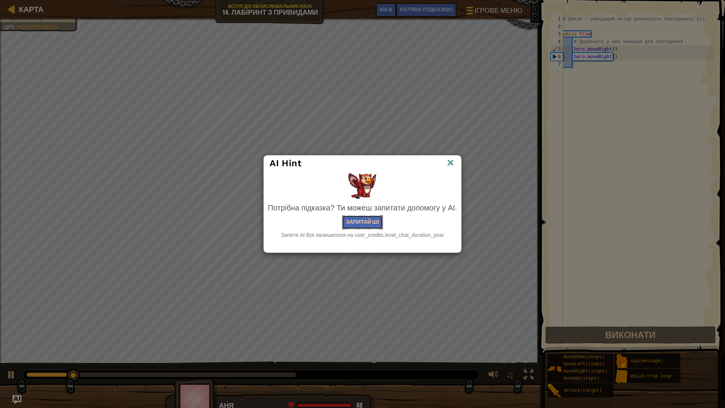
click at [369, 221] on button "Запитай ШІ" at bounding box center [362, 222] width 41 height 14
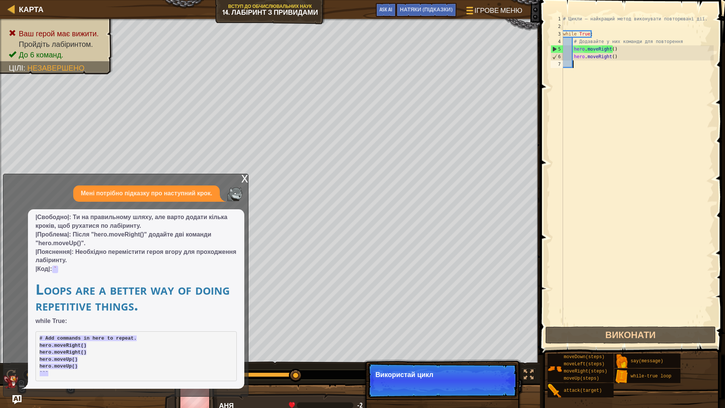
click at [582, 64] on div "# Цикли – найкращий метод виконувати повторювані дії. while True : # Додавайте …" at bounding box center [637, 177] width 152 height 325
type textarea "h"
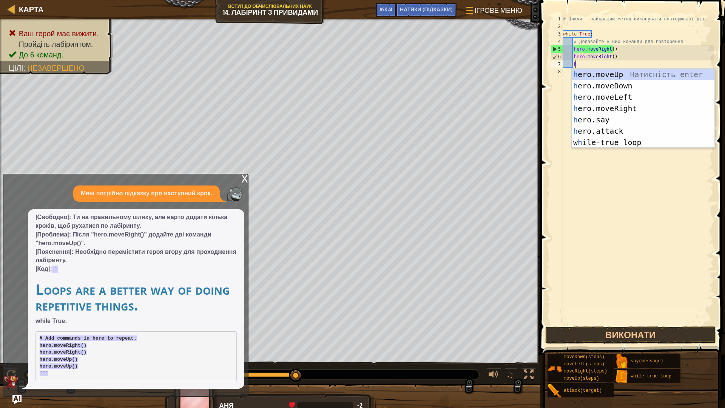
scroll to position [3, 1]
click at [623, 75] on div "h ero.moveUp Натисність enter h ero.moveDown Натисність enter h ero.moveLeft На…" at bounding box center [642, 120] width 143 height 102
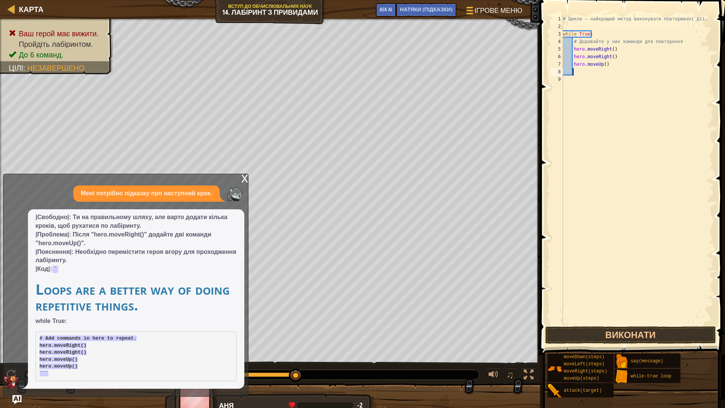
type textarea "h"
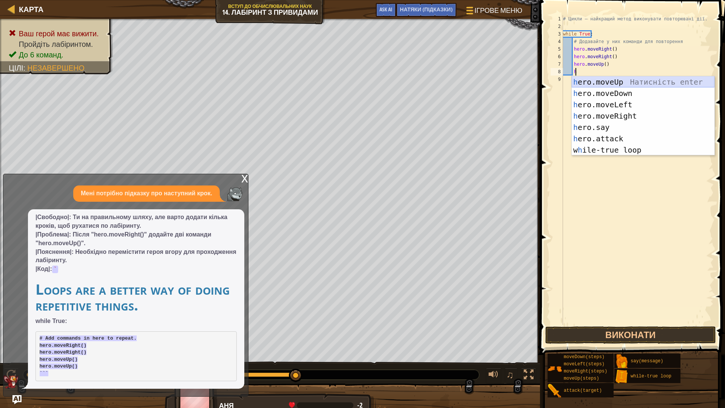
click at [618, 83] on div "h ero.moveUp Натисність enter h ero.moveDown Натисність enter h ero.moveLeft На…" at bounding box center [642, 127] width 143 height 102
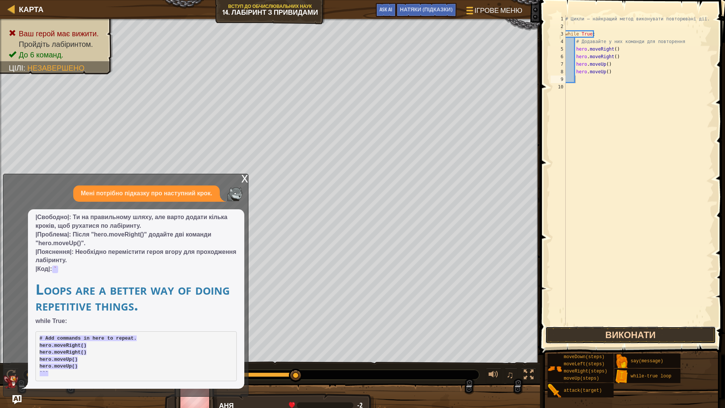
click at [559, 333] on button "Виконати" at bounding box center [630, 334] width 171 height 17
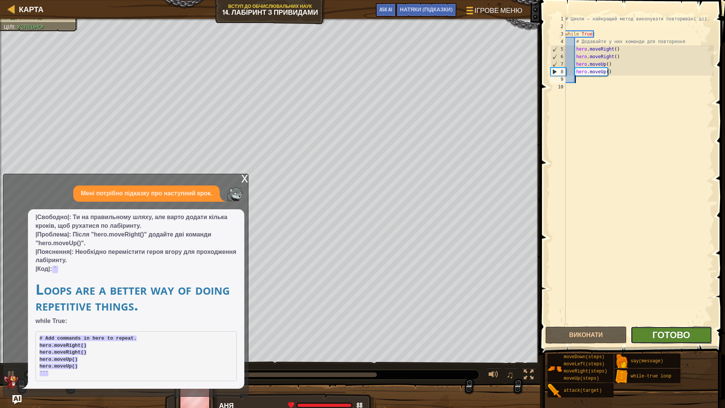
click at [671, 335] on span "Готово" at bounding box center [671, 334] width 38 height 12
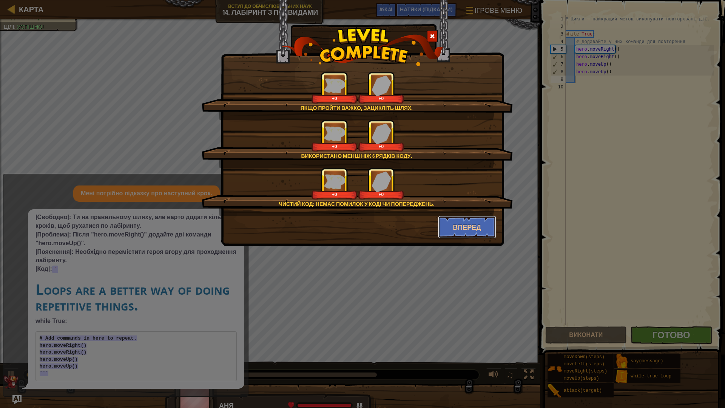
click at [451, 227] on button "Вперед" at bounding box center [467, 227] width 59 height 23
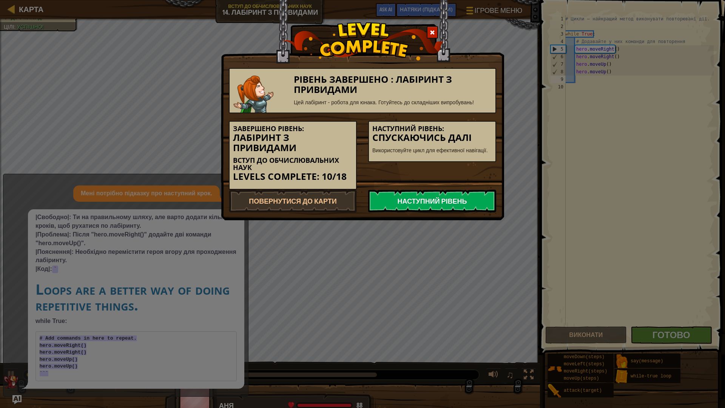
click at [447, 205] on link "Наступний рівень" at bounding box center [432, 200] width 128 height 23
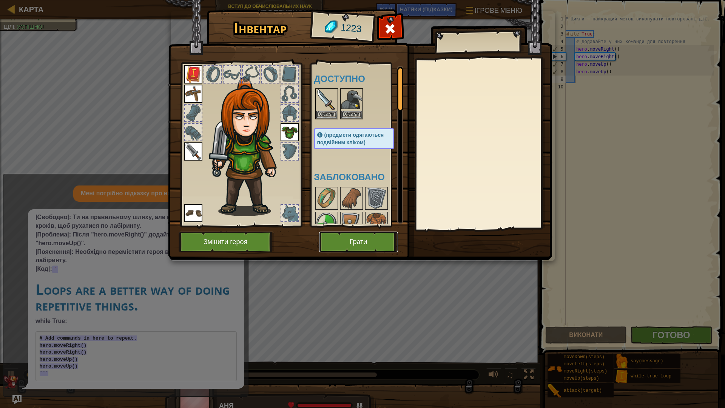
click at [342, 240] on button "Грати" at bounding box center [358, 241] width 79 height 21
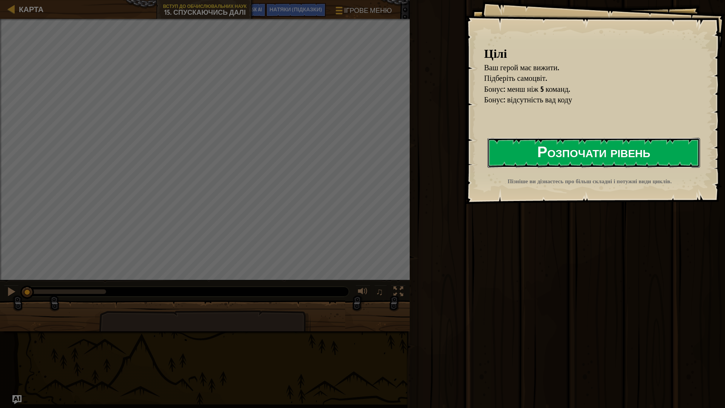
click at [574, 157] on button "Розпочати рівень" at bounding box center [593, 153] width 213 height 30
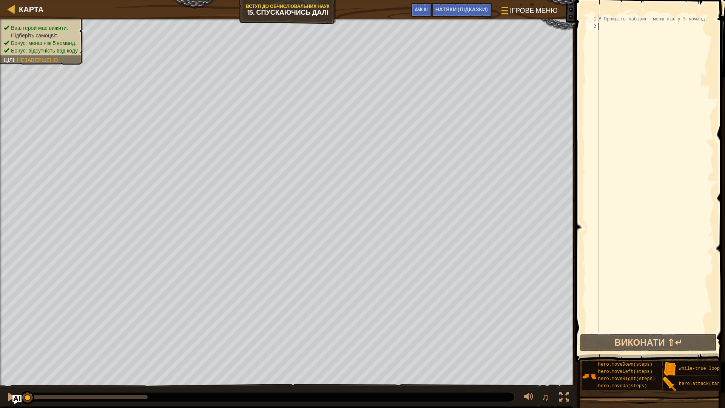
type textarea "h"
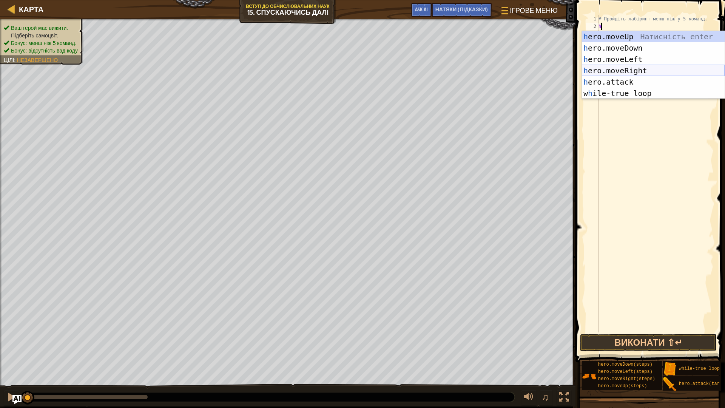
click at [637, 69] on div "h ero.moveUp Натисність enter h ero.moveDown Натисність enter h ero.moveLeft На…" at bounding box center [653, 76] width 143 height 91
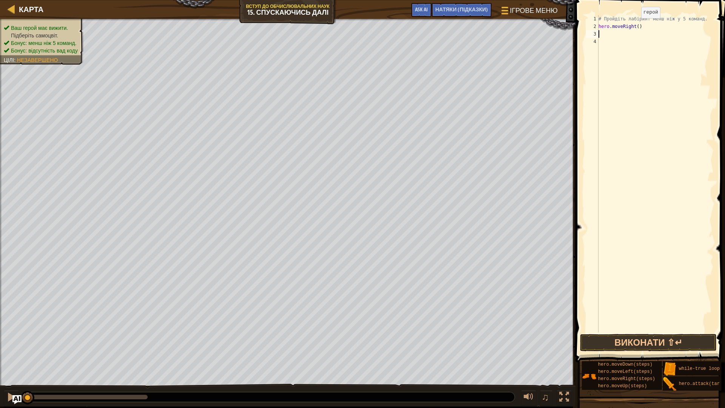
click at [634, 25] on div "# Пройдіть лабіринт менш ніж у 5 команд. hero . moveRight ( )" at bounding box center [655, 181] width 117 height 332
type textarea "hero.moveRight(2)"
click at [628, 34] on div "# Пройдіть лабіринт менш ніж у 5 команд. hero . moveRight ( 2 )" at bounding box center [655, 181] width 117 height 332
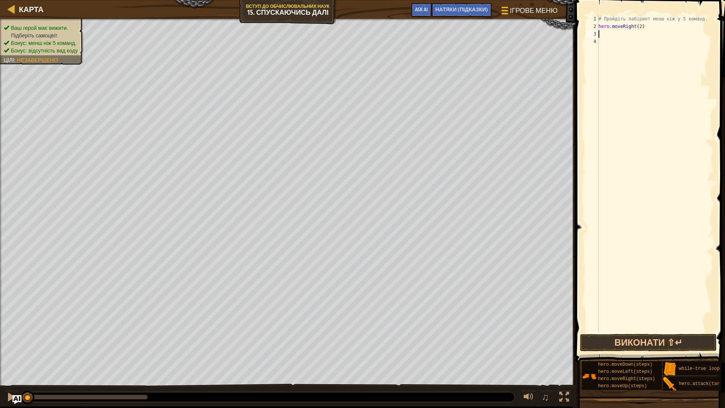
type textarea "h"
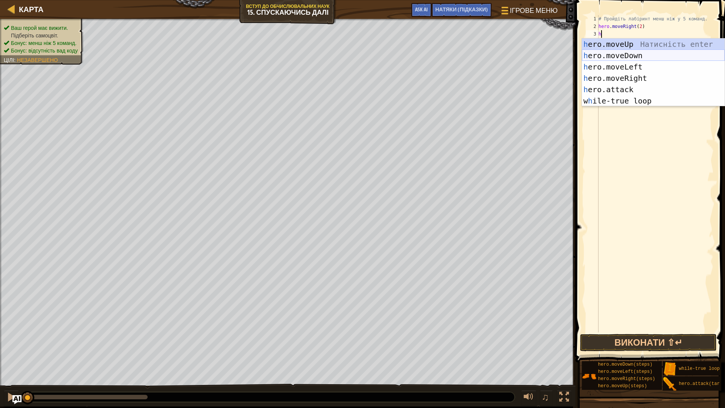
click at [636, 52] on div "h ero.moveUp Натисність enter h ero.moveDown Натисність enter h ero.moveLeft На…" at bounding box center [653, 84] width 143 height 91
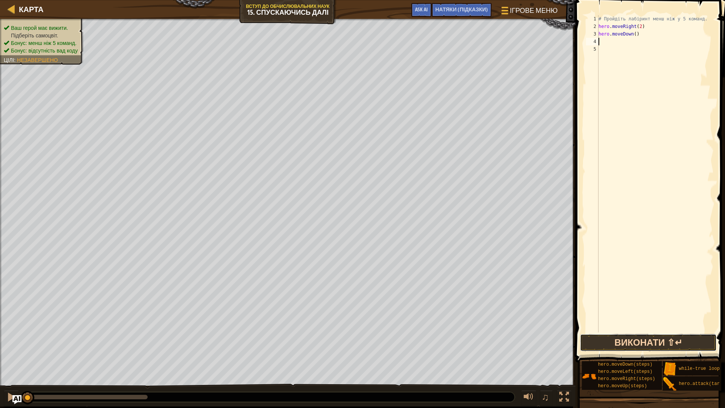
click at [639, 346] on button "Виконати ⇧↵" at bounding box center [648, 342] width 136 height 17
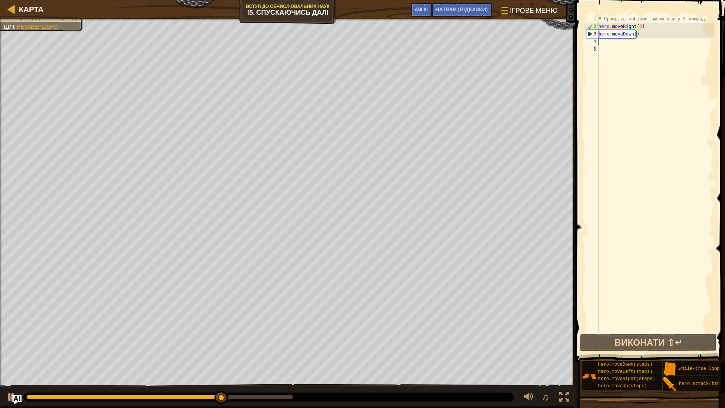
type textarea "h"
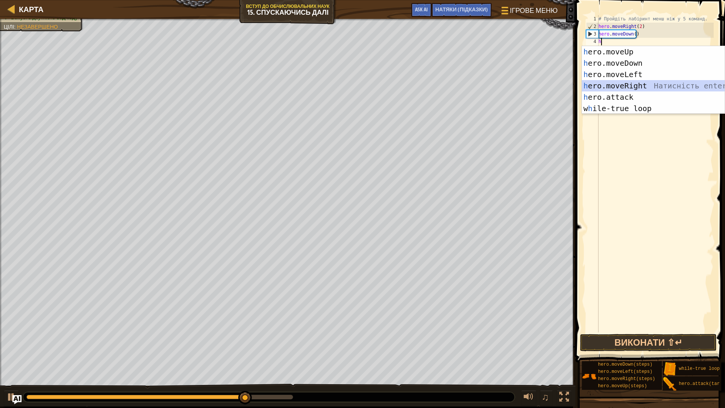
click at [643, 86] on div "h ero.moveUp Натисність enter h ero.moveDown Натисність enter h ero.moveLeft На…" at bounding box center [653, 91] width 143 height 91
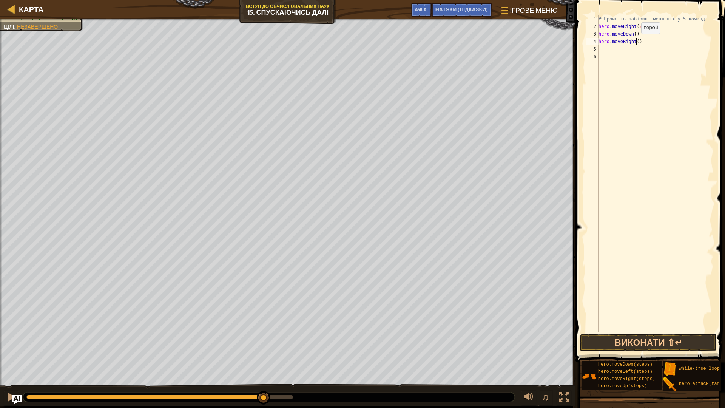
click at [634, 41] on div "# Пройдіть лабіринт менш ніж у 5 команд. hero . moveRight ( 2 ) hero . moveDown…" at bounding box center [655, 181] width 117 height 332
type textarea "hero.moveRight(2)"
click at [623, 50] on div "# Пройдіть лабіринт менш ніж у 5 команд. hero . moveRight ( 2 ) hero . moveDown…" at bounding box center [655, 181] width 117 height 332
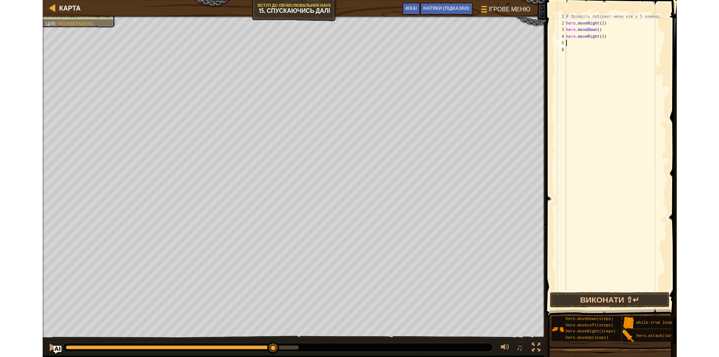
scroll to position [3, 0]
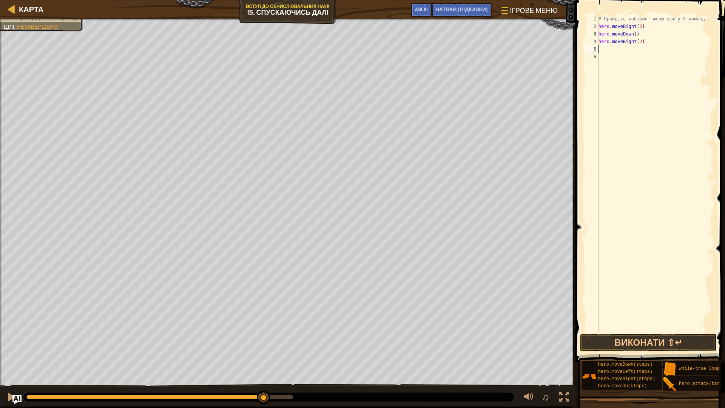
type textarea "h"
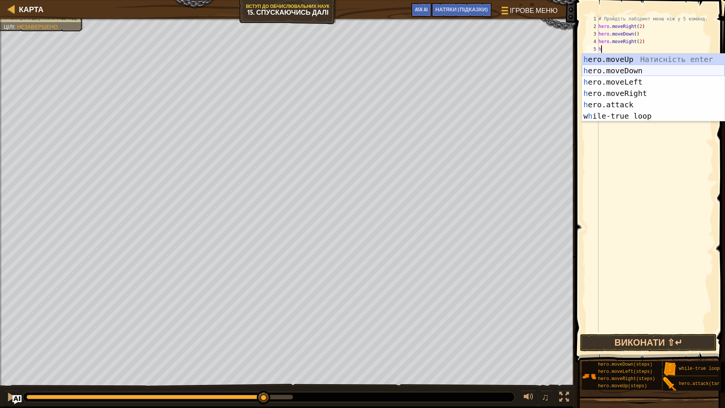
click at [641, 73] on div "h ero.moveUp Натисність enter h ero.moveDown Натисність enter h ero.moveLeft На…" at bounding box center [653, 99] width 143 height 91
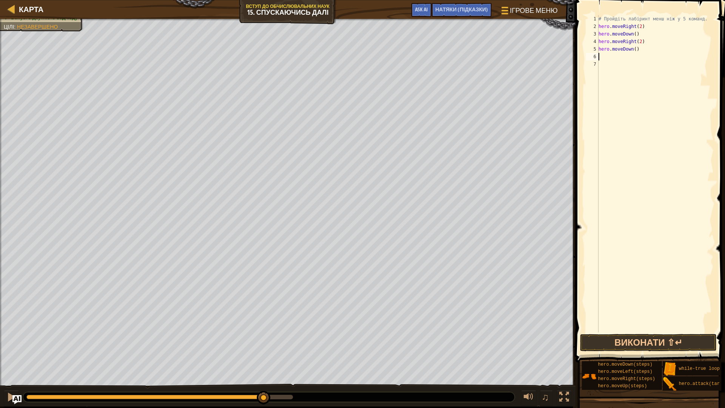
type textarea "h"
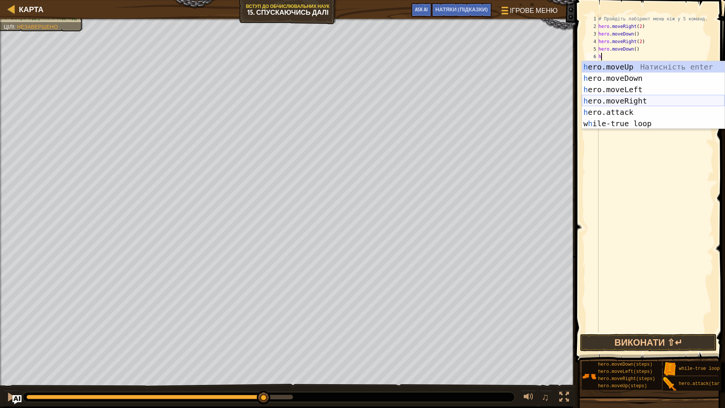
click at [632, 102] on div "h ero.moveUp Натисність enter h ero.moveDown Натисність enter h ero.moveLeft На…" at bounding box center [653, 106] width 143 height 91
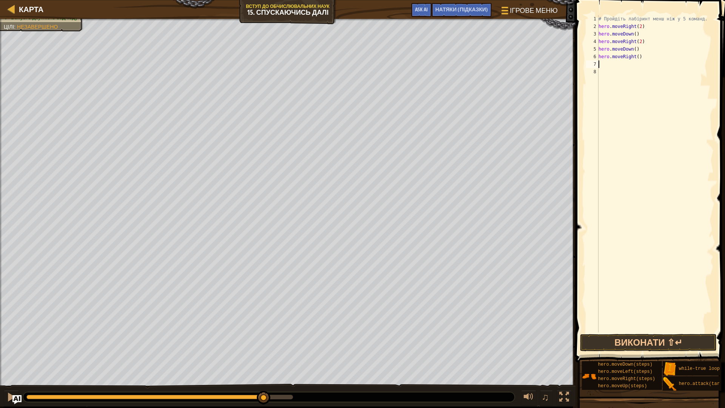
type textarea "h"
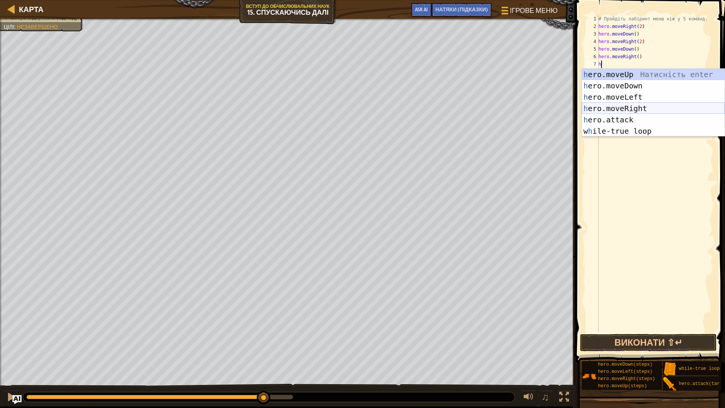
click at [633, 108] on div "h ero.moveUp Натисність enter h ero.moveDown Натисність enter h ero.moveLeft На…" at bounding box center [653, 114] width 143 height 91
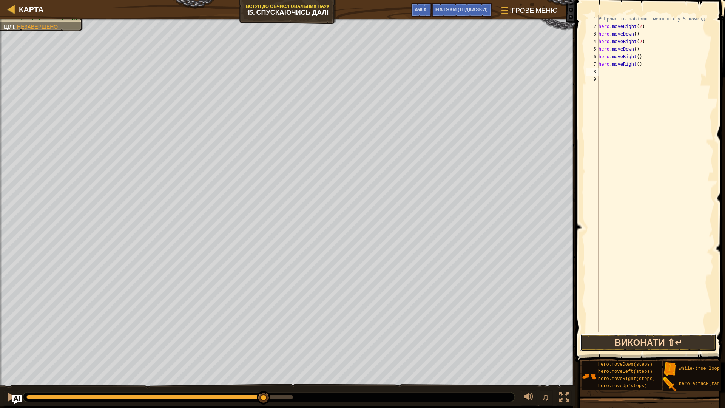
click at [618, 341] on button "Виконати ⇧↵" at bounding box center [648, 342] width 136 height 17
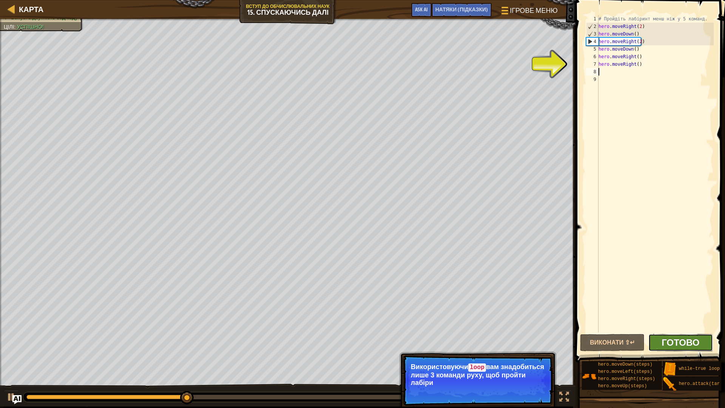
click at [675, 344] on span "Готово" at bounding box center [680, 342] width 38 height 12
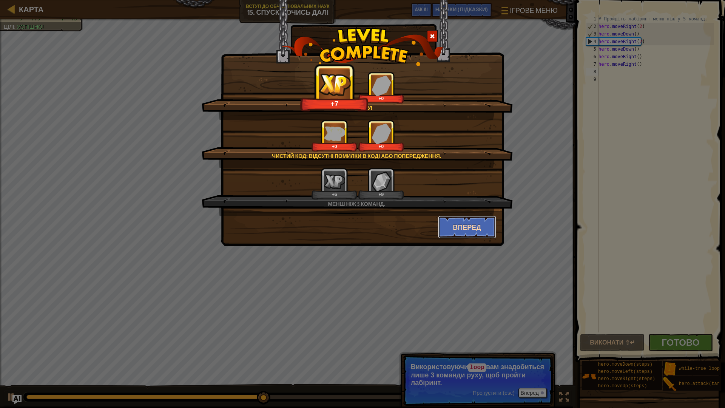
click at [459, 230] on button "Вперед" at bounding box center [467, 227] width 59 height 23
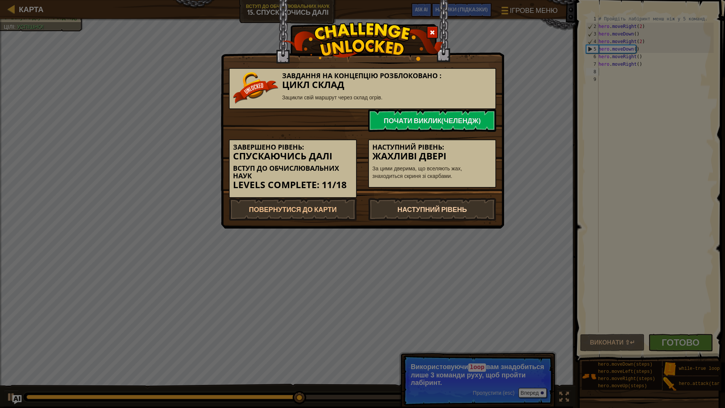
click at [467, 210] on link "Наступний рівень" at bounding box center [432, 209] width 128 height 23
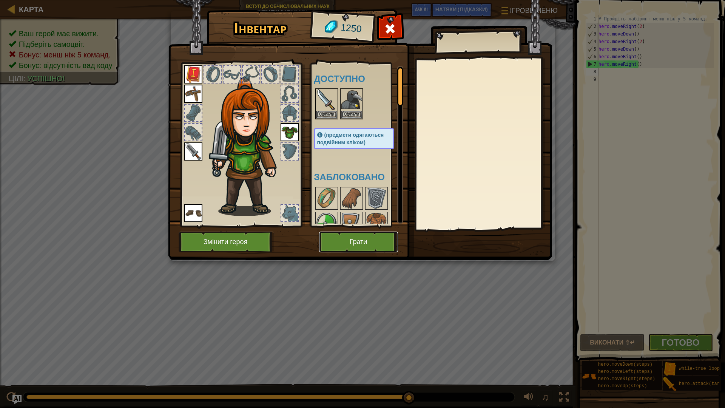
click at [360, 237] on button "Грати" at bounding box center [358, 241] width 79 height 21
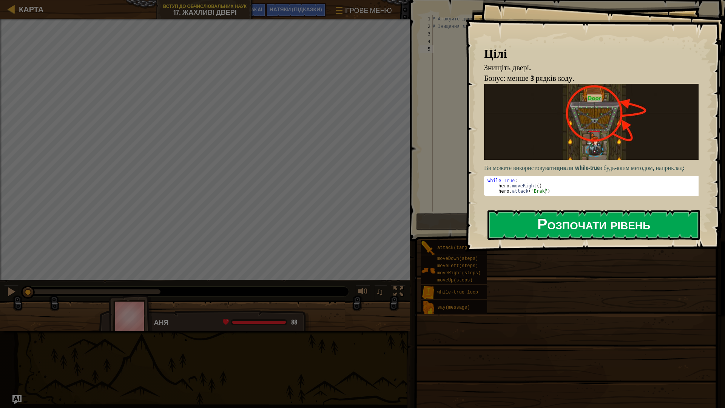
drag, startPoint x: 578, startPoint y: 227, endPoint x: 583, endPoint y: 212, distance: 15.8
click at [579, 229] on button "Розпочати рівень" at bounding box center [593, 225] width 213 height 30
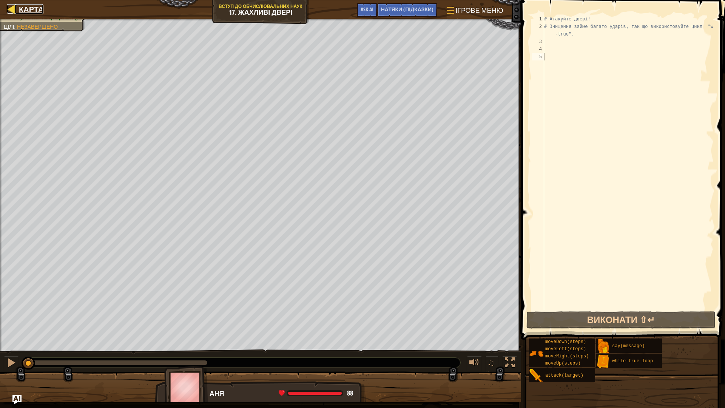
click at [18, 8] on link "Карта" at bounding box center [29, 9] width 28 height 10
select select "uk"
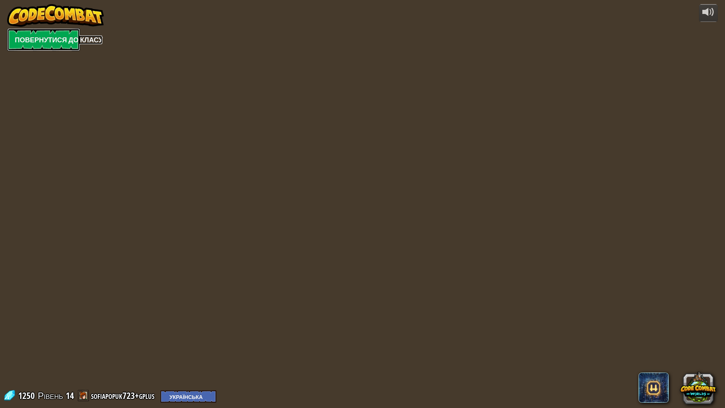
click at [62, 47] on link "Повернутися до класу" at bounding box center [43, 39] width 73 height 23
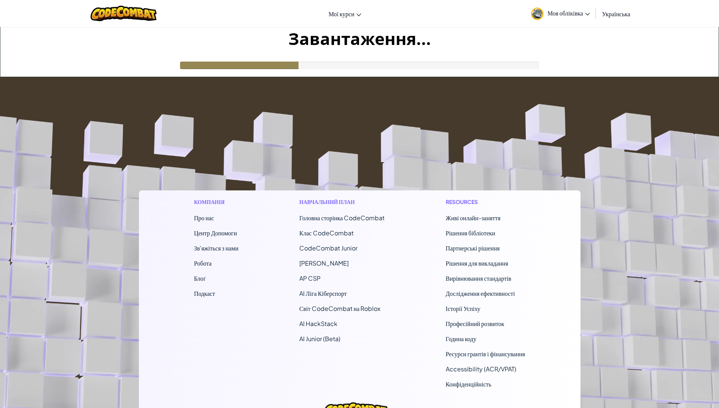
click at [525, 98] on footer "Компанія Про нас Центр Допомоги Зв'яжіться з нами Робота Блоґ Подкаст Навчальни…" at bounding box center [359, 281] width 719 height 409
